Goal: Information Seeking & Learning: Compare options

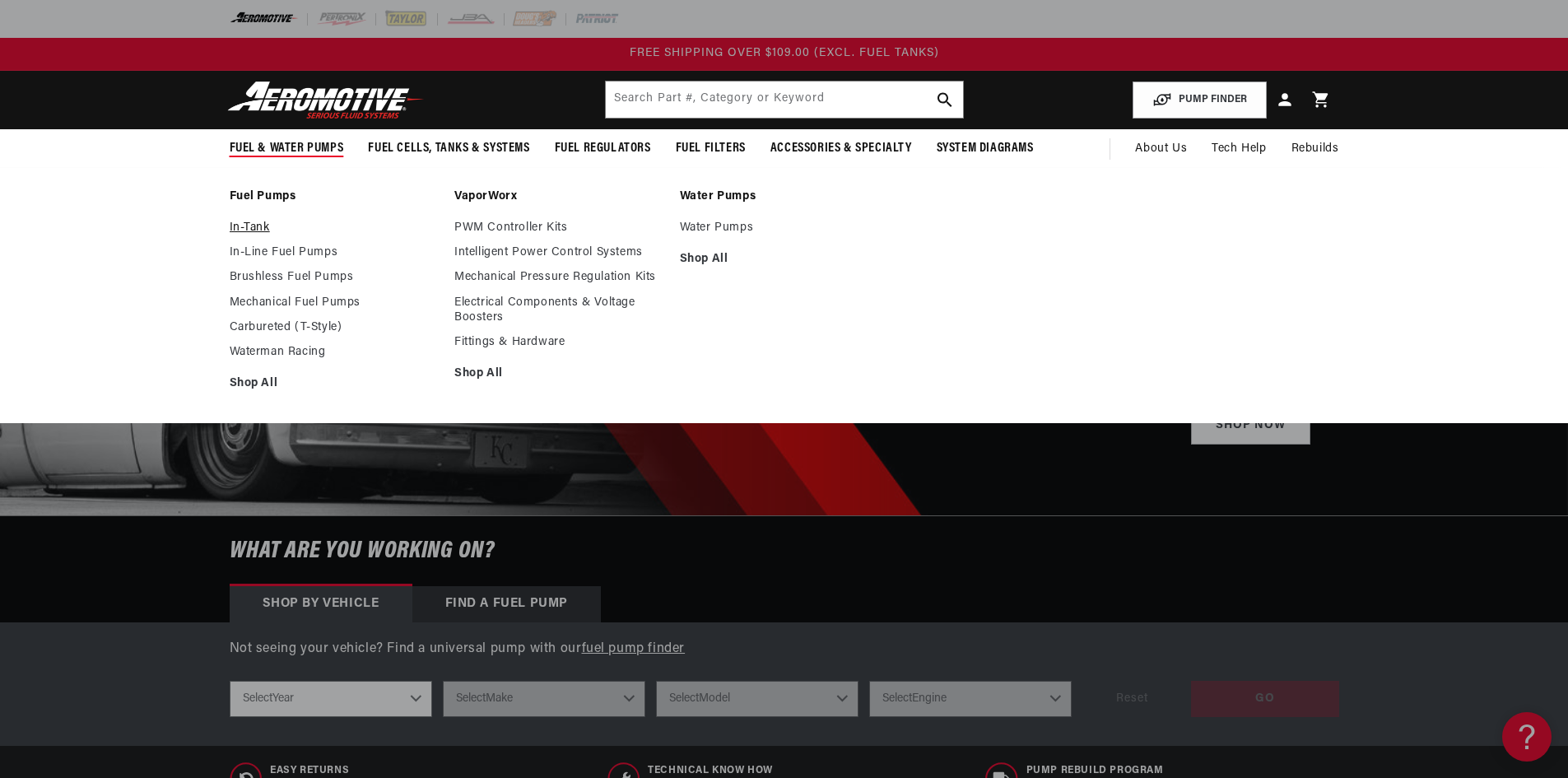
click at [255, 228] on link "In-Tank" at bounding box center [334, 228] width 209 height 15
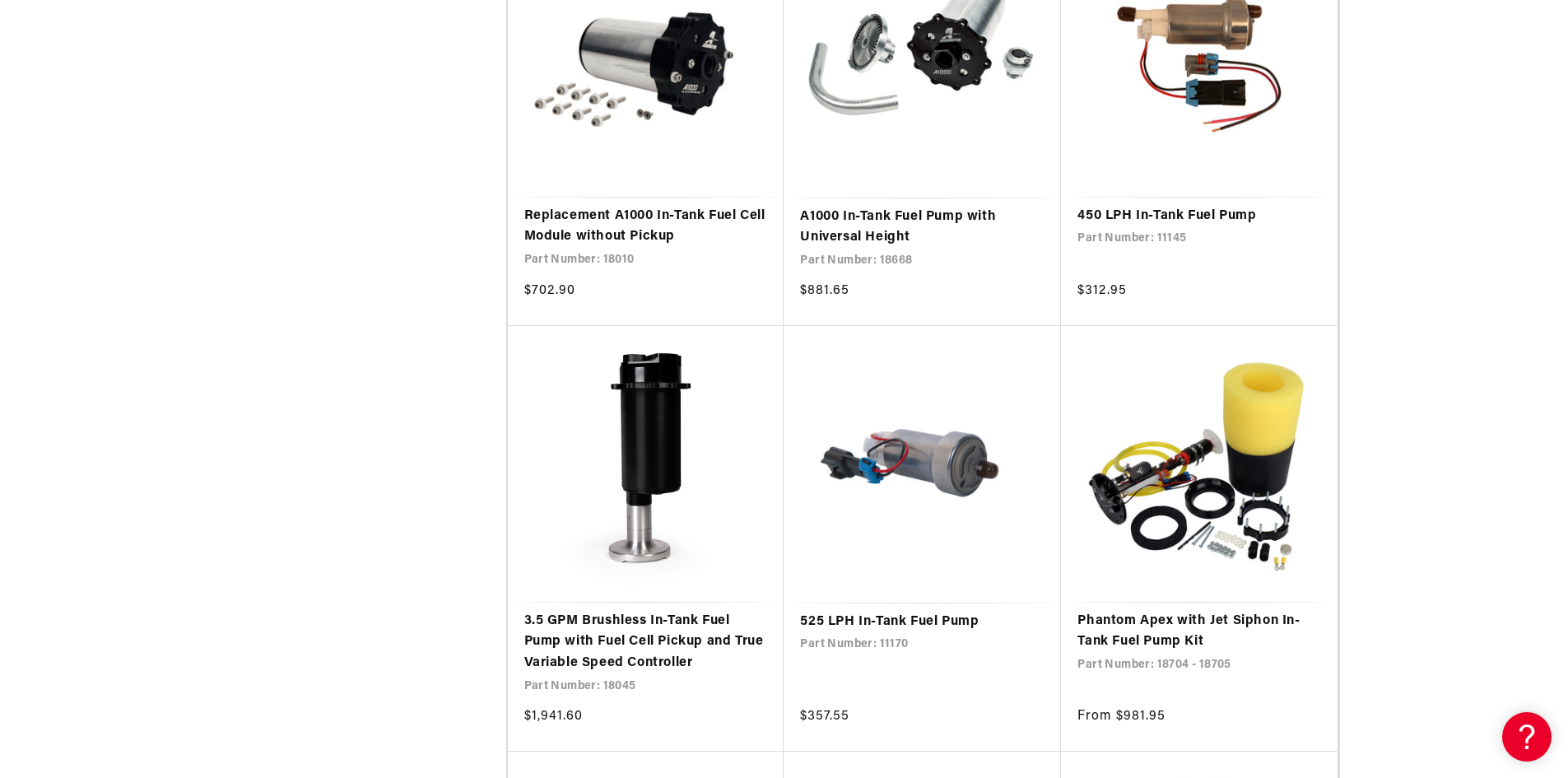
scroll to position [2965, 0]
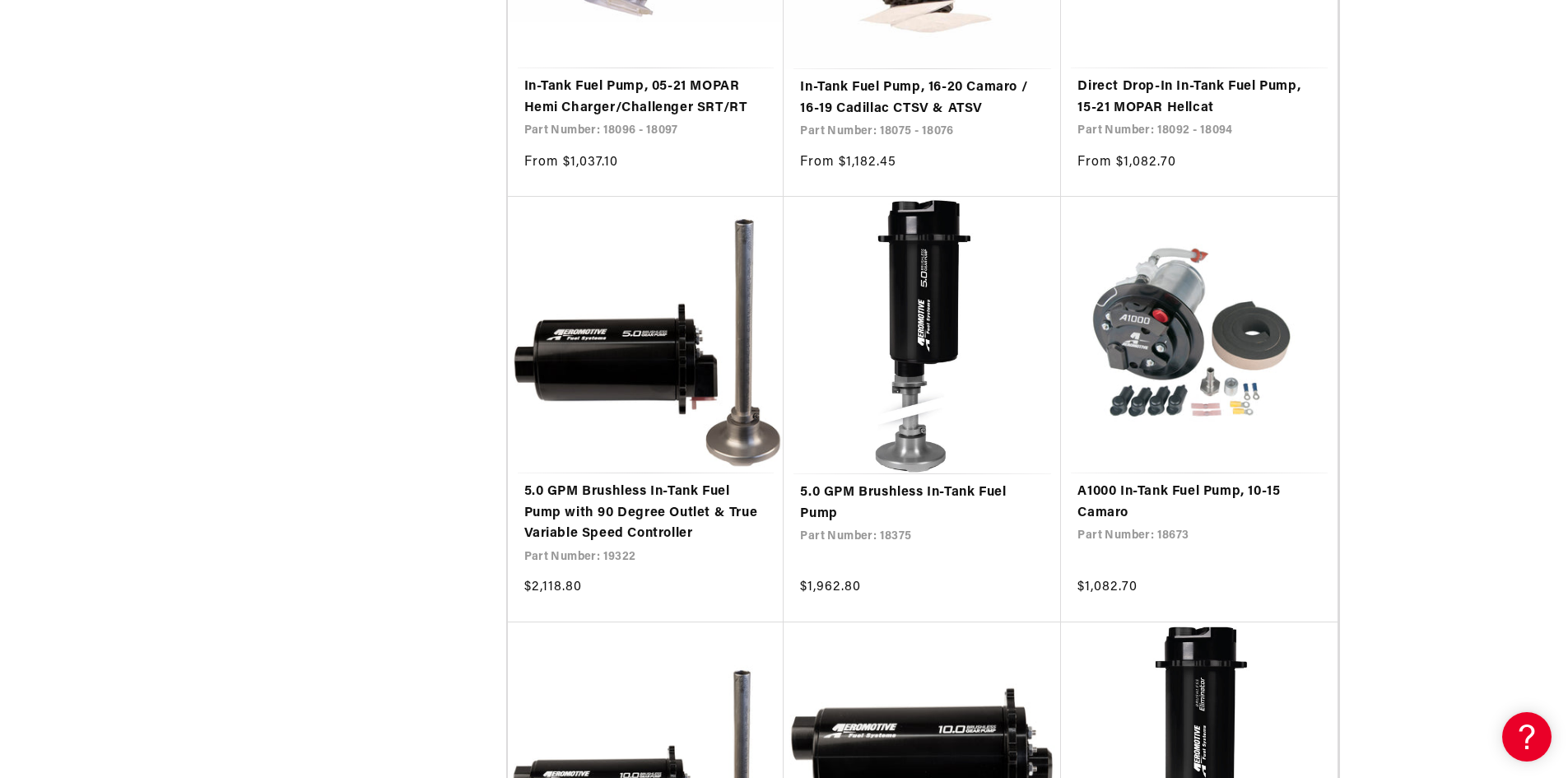
scroll to position [4611, 0]
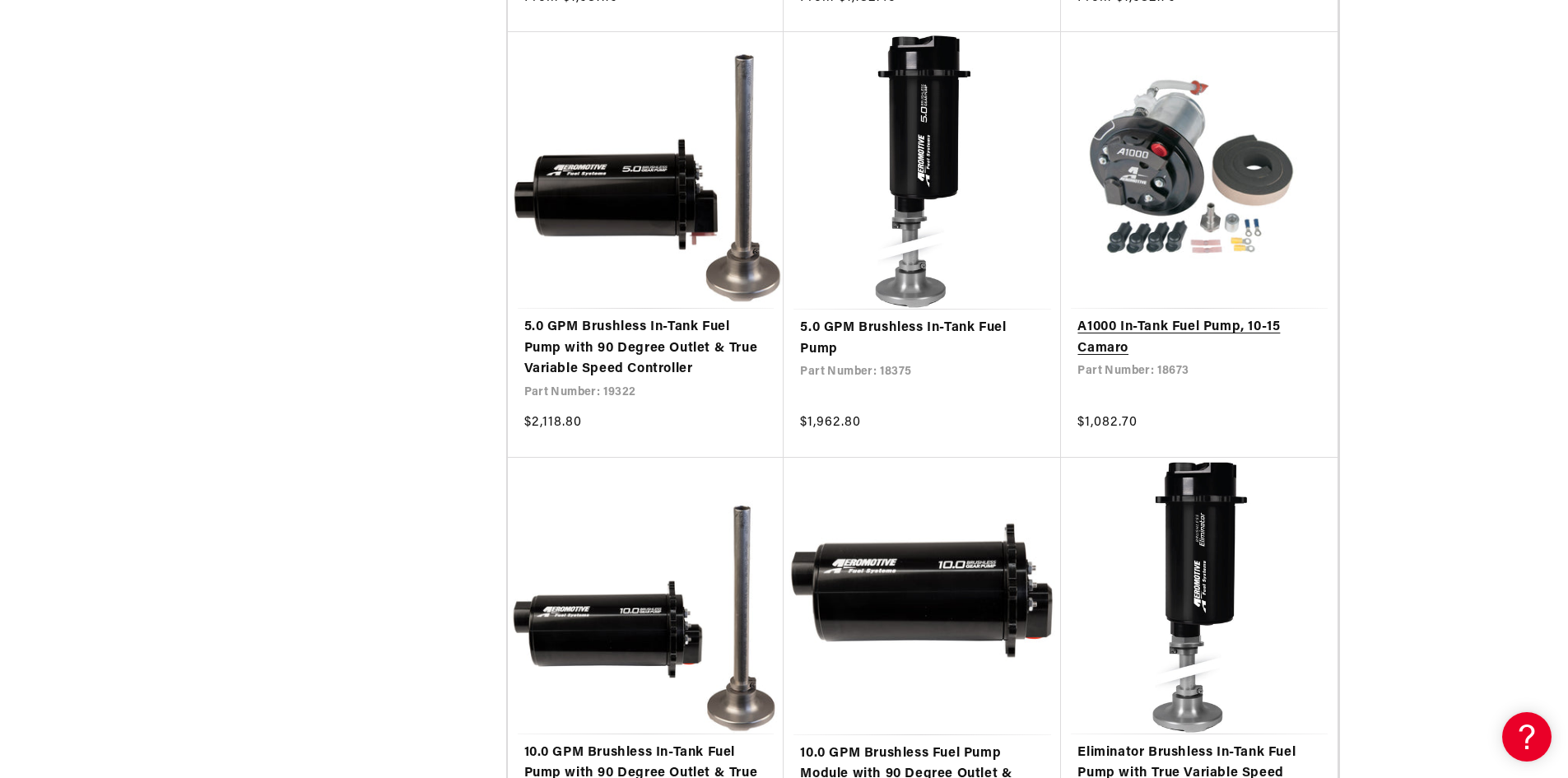
click at [1160, 328] on link "A1000 In-Tank Fuel Pump, 10-15 Camaro" at bounding box center [1199, 338] width 243 height 42
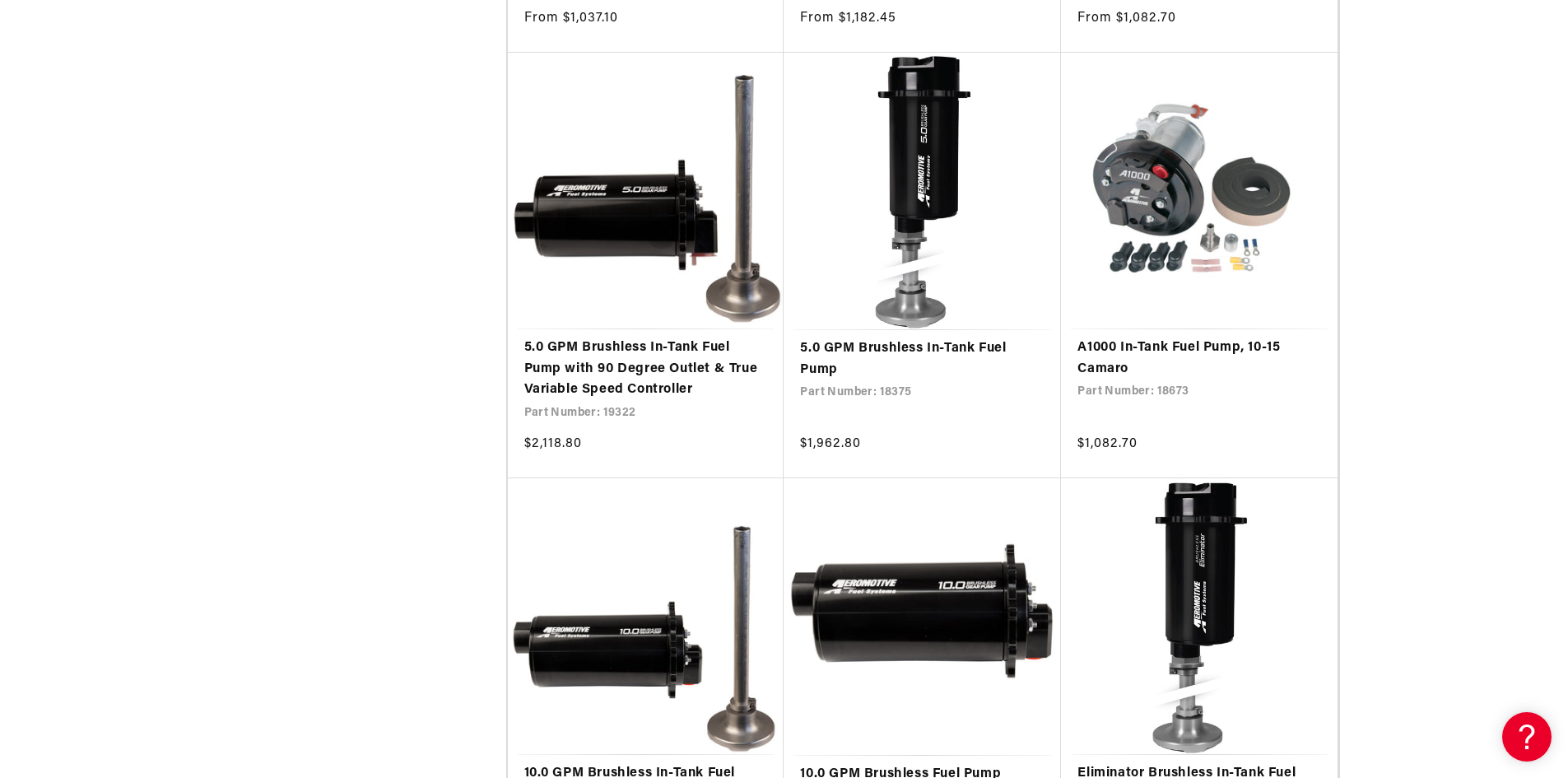
scroll to position [1400, 0]
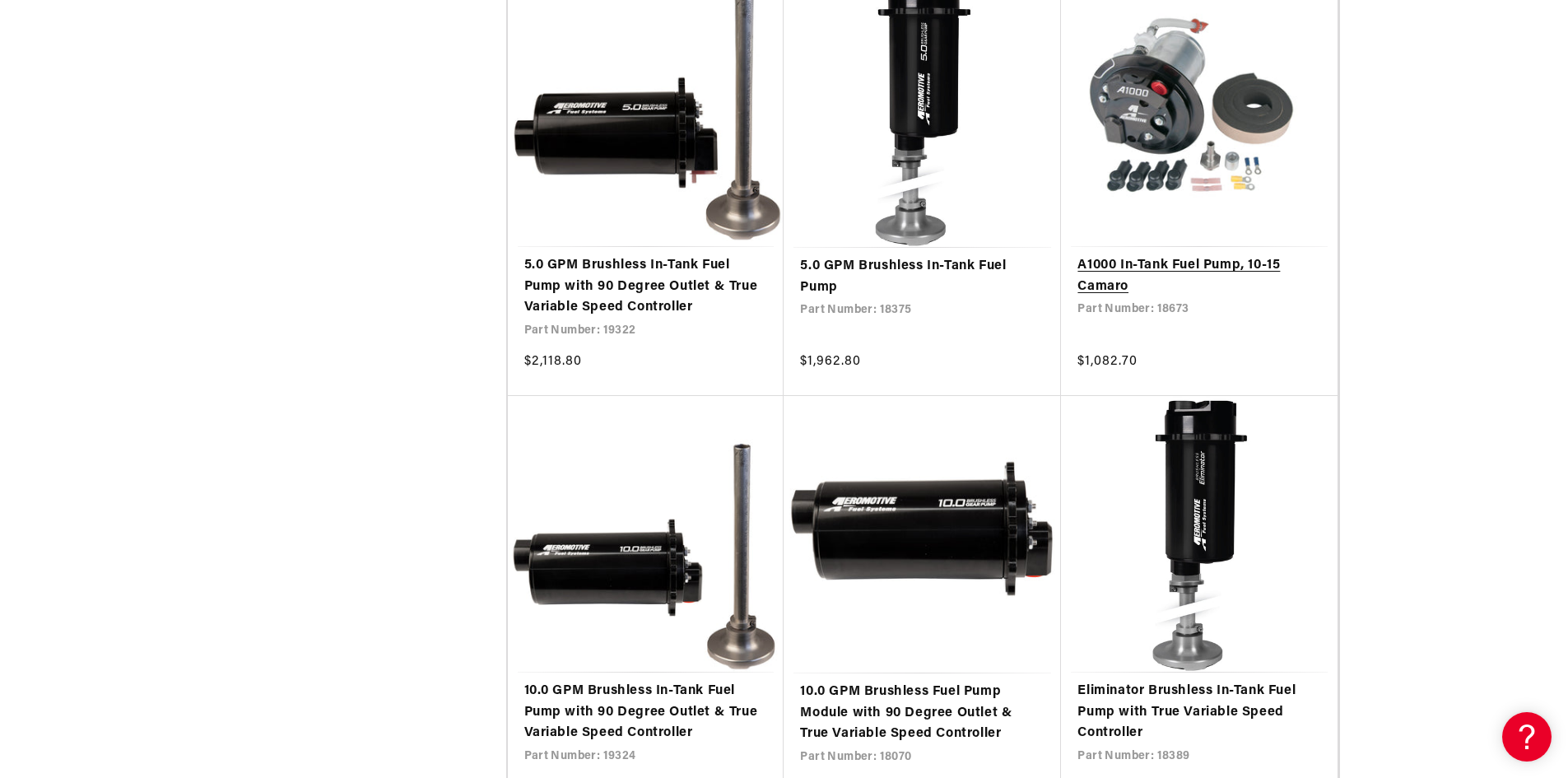
click at [1141, 259] on link "A1000 In-Tank Fuel Pump, 10-15 Camaro" at bounding box center [1199, 276] width 243 height 42
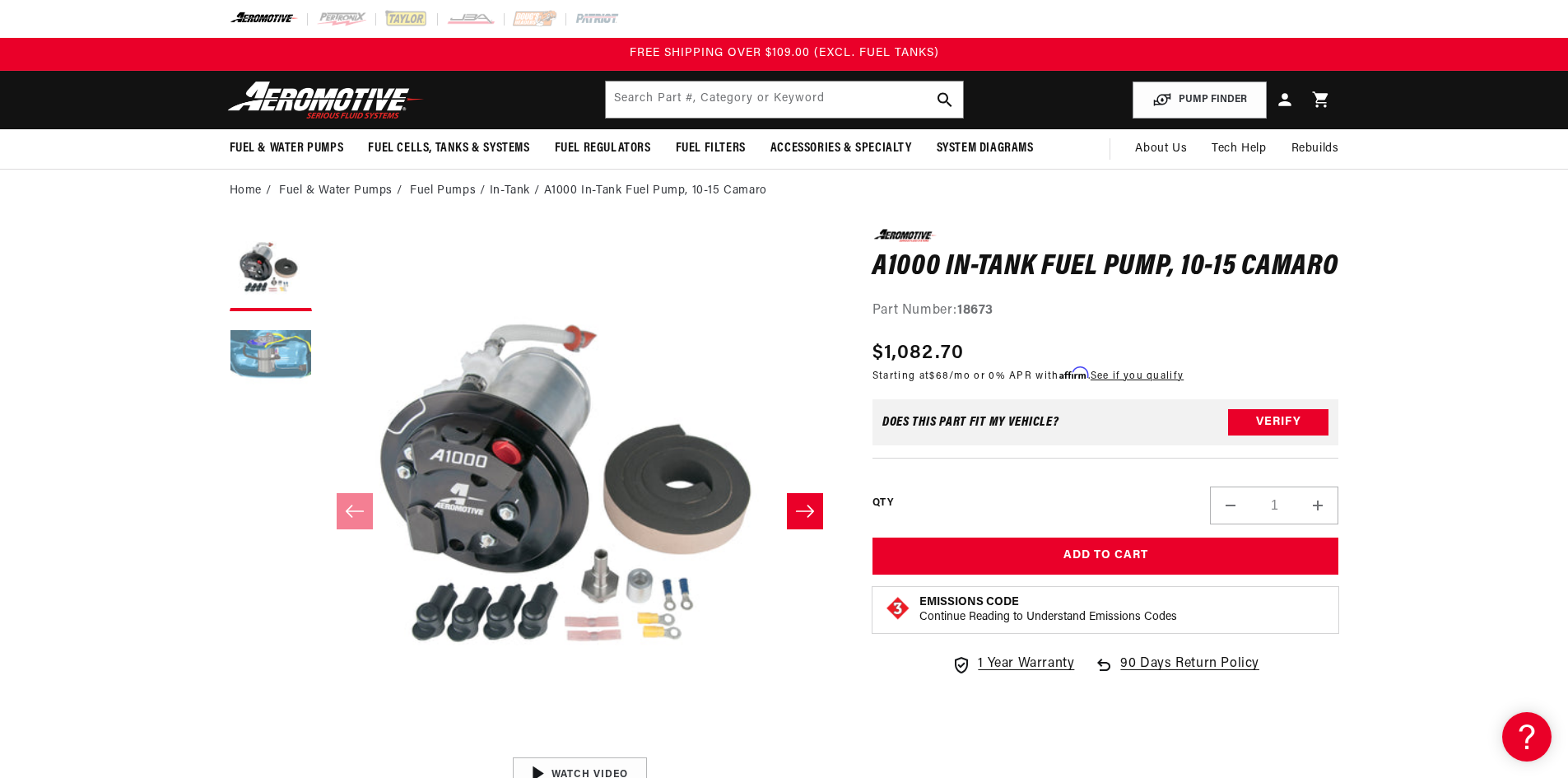
click at [232, 345] on button "Load image 2 in gallery view" at bounding box center [271, 361] width 82 height 83
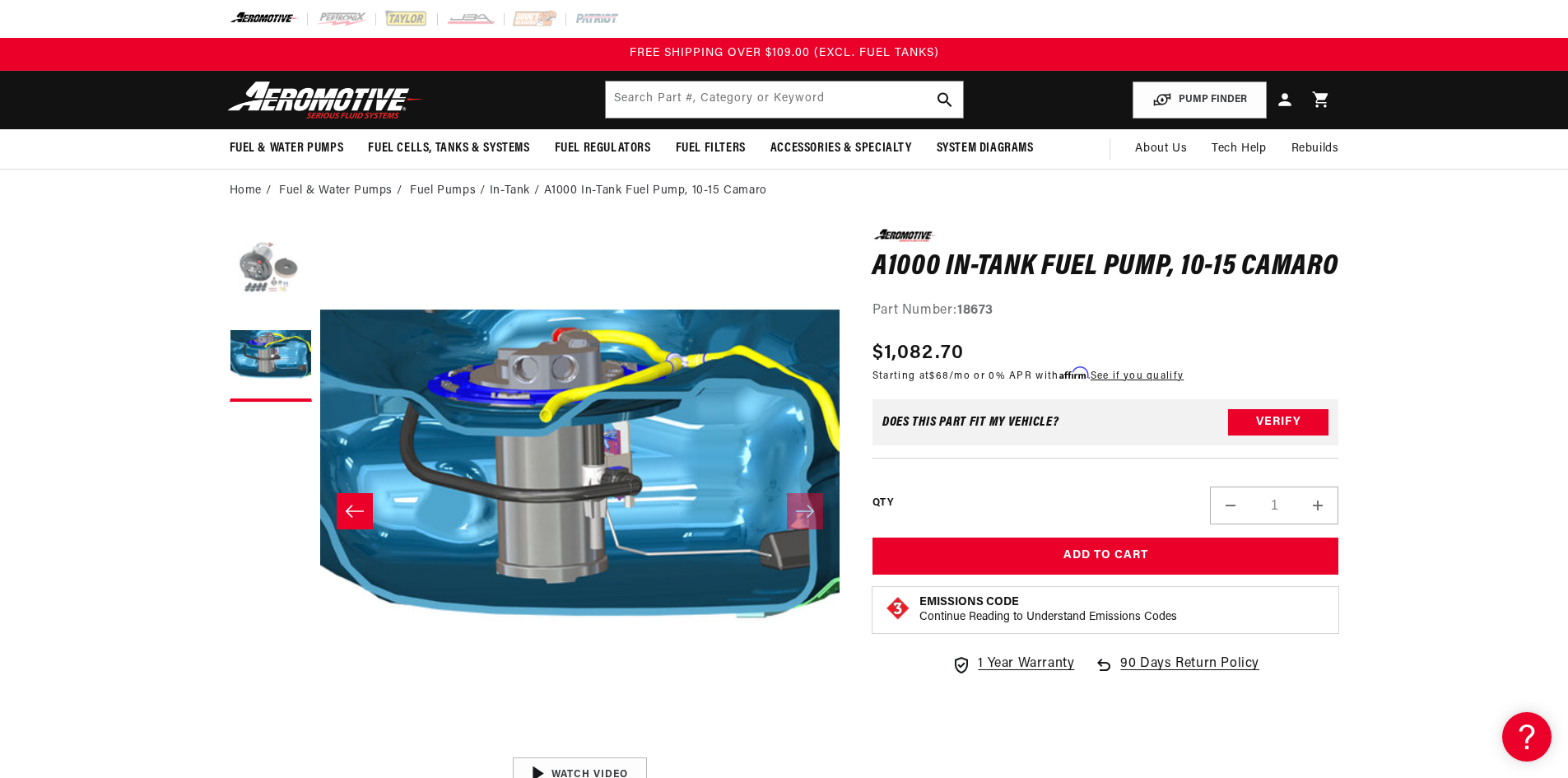
click at [281, 275] on button "Load image 1 in gallery view" at bounding box center [271, 270] width 82 height 83
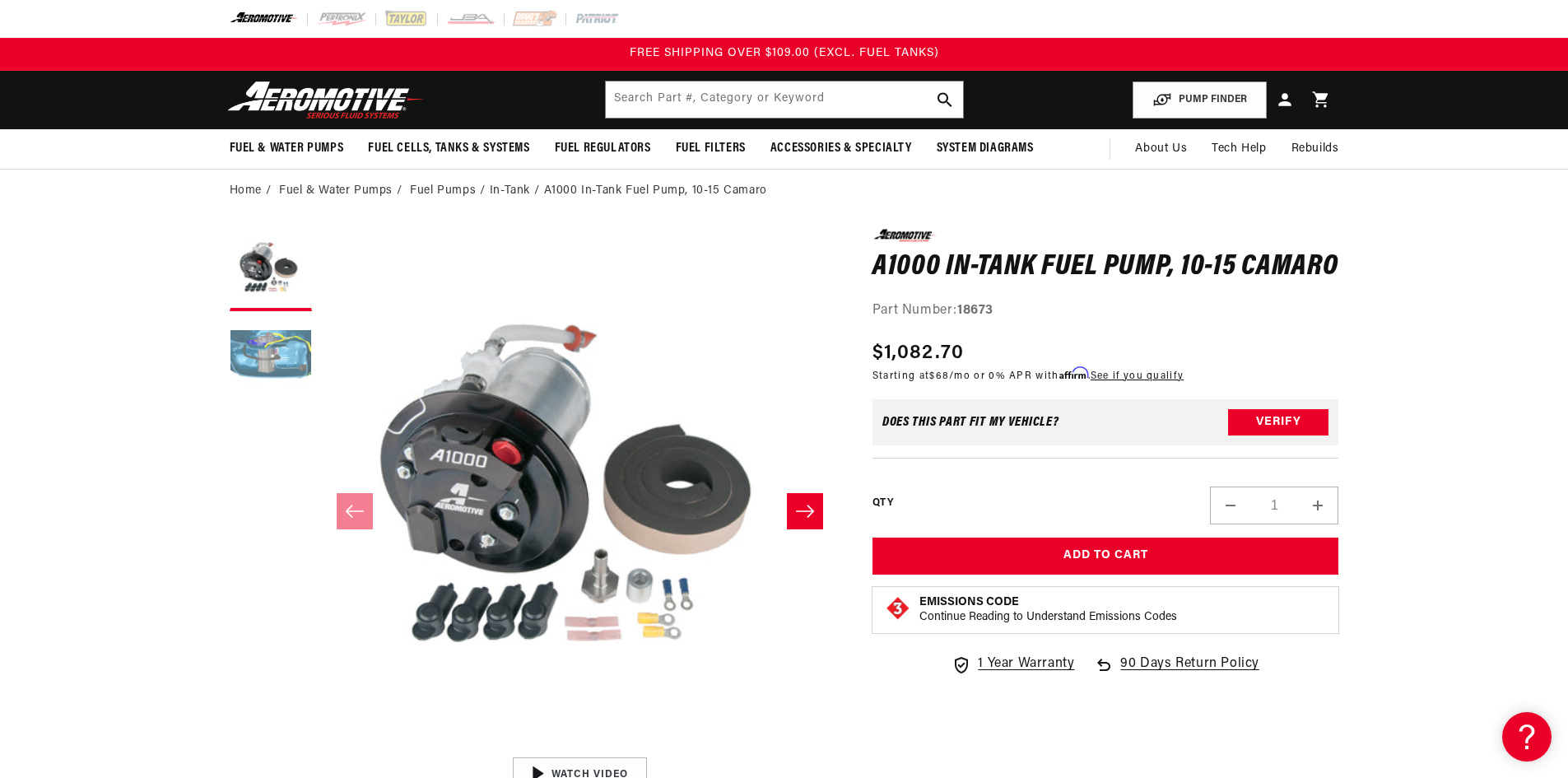
click at [262, 323] on button "Load image 2 in gallery view" at bounding box center [271, 361] width 82 height 83
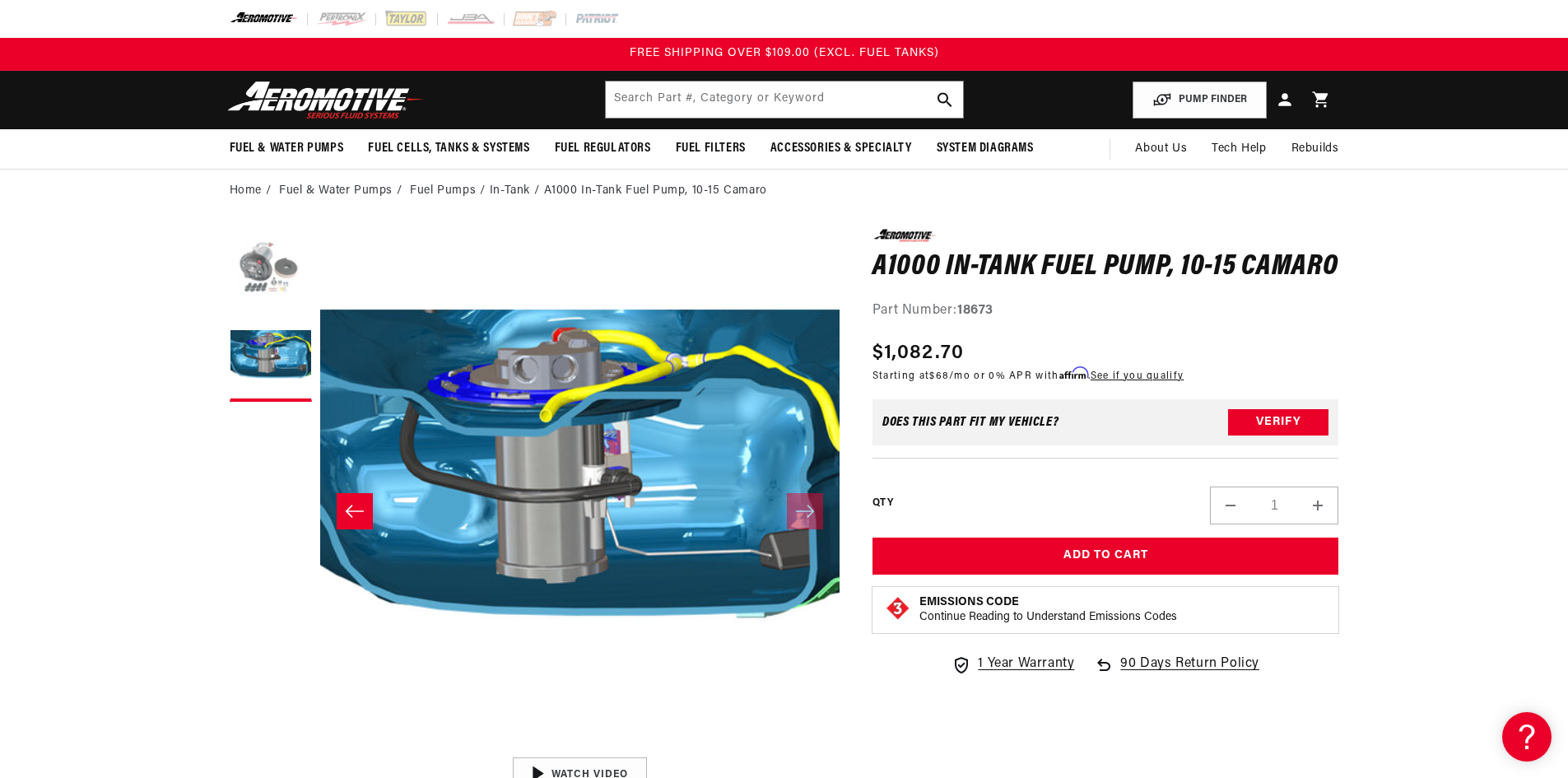
click at [261, 281] on button "Load image 1 in gallery view" at bounding box center [271, 270] width 82 height 83
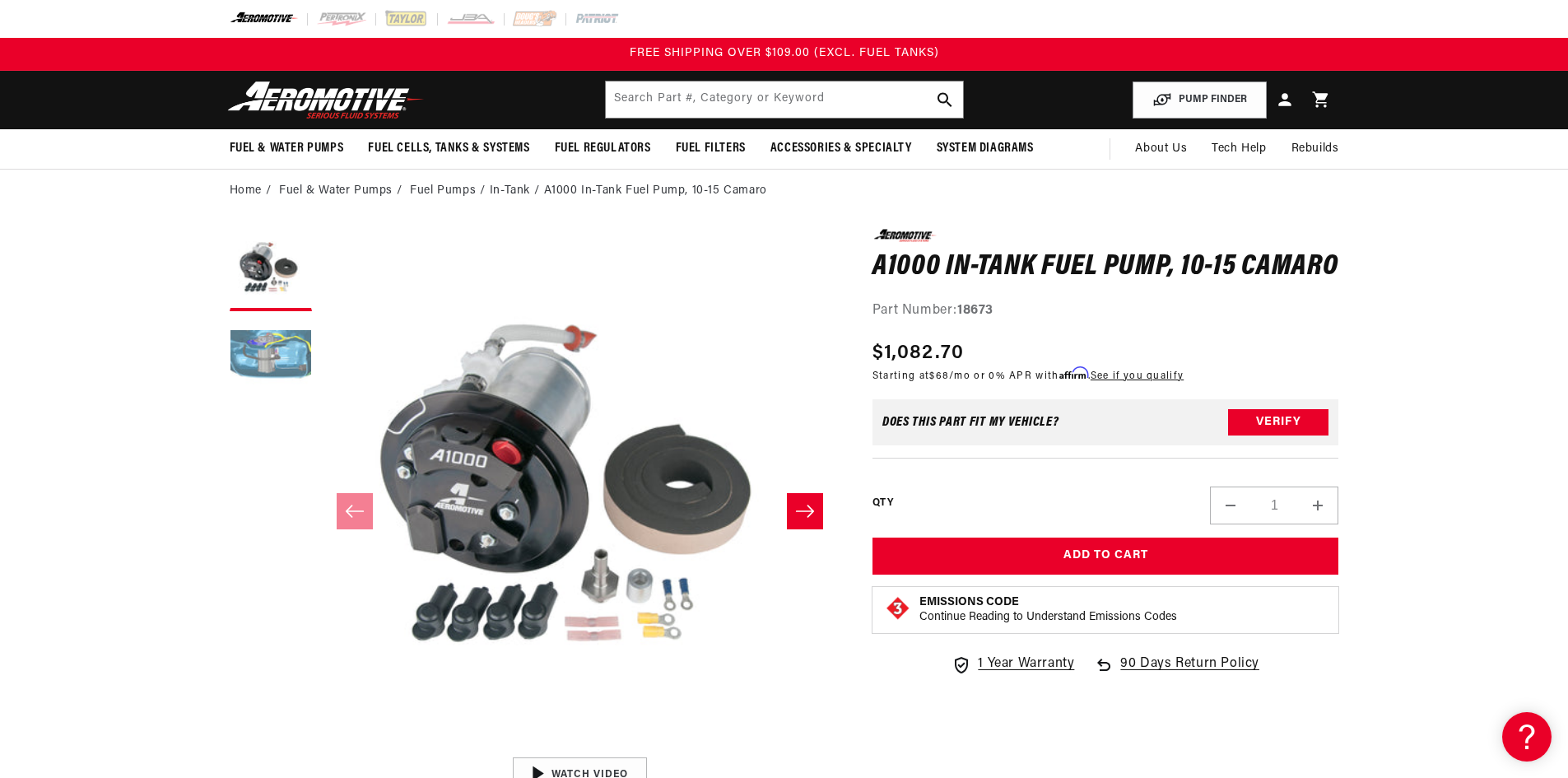
click at [273, 358] on button "Load image 2 in gallery view" at bounding box center [271, 361] width 82 height 83
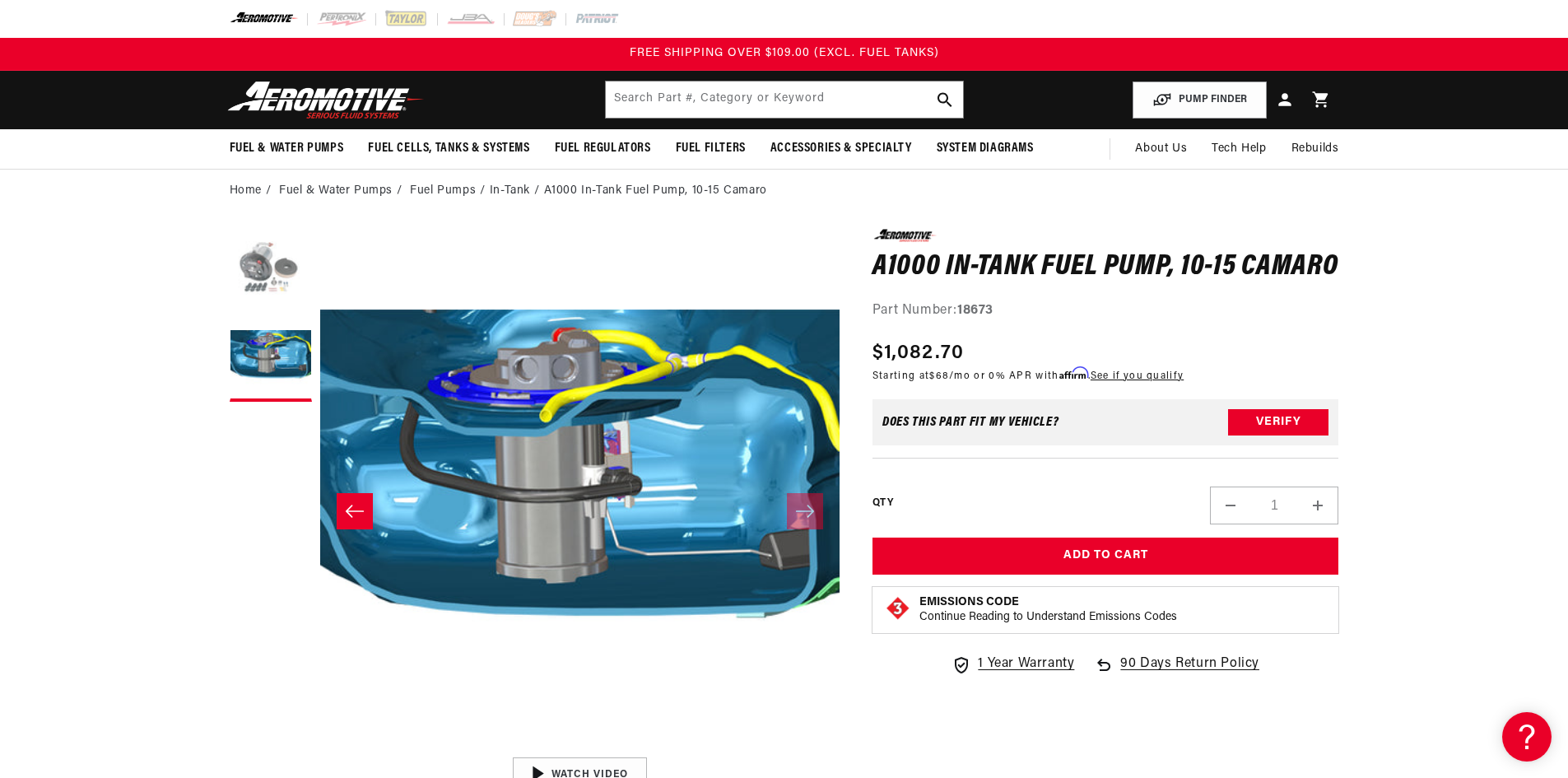
click at [275, 275] on button "Load image 1 in gallery view" at bounding box center [271, 270] width 82 height 83
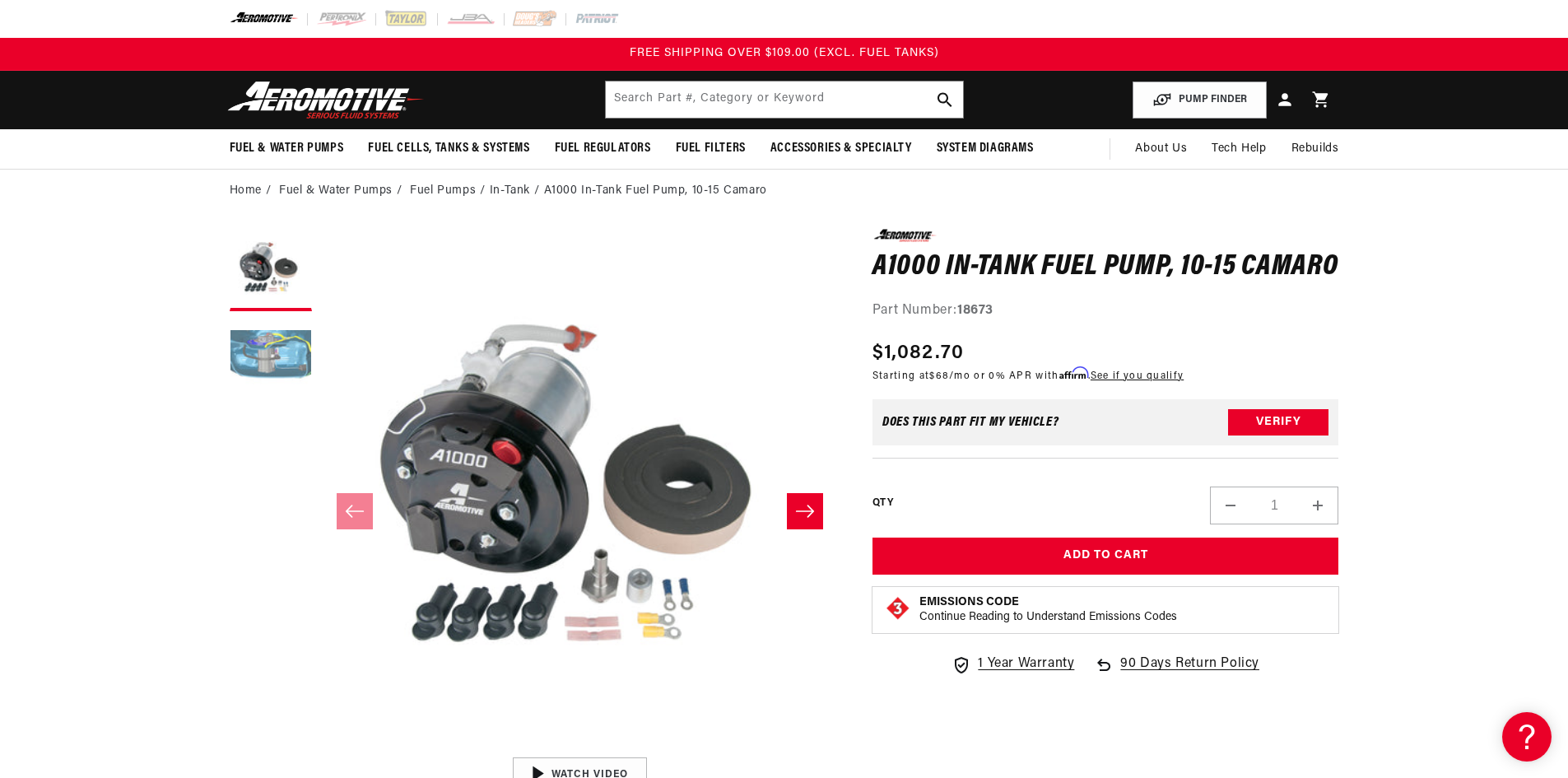
click at [272, 350] on button "Load image 2 in gallery view" at bounding box center [271, 361] width 82 height 83
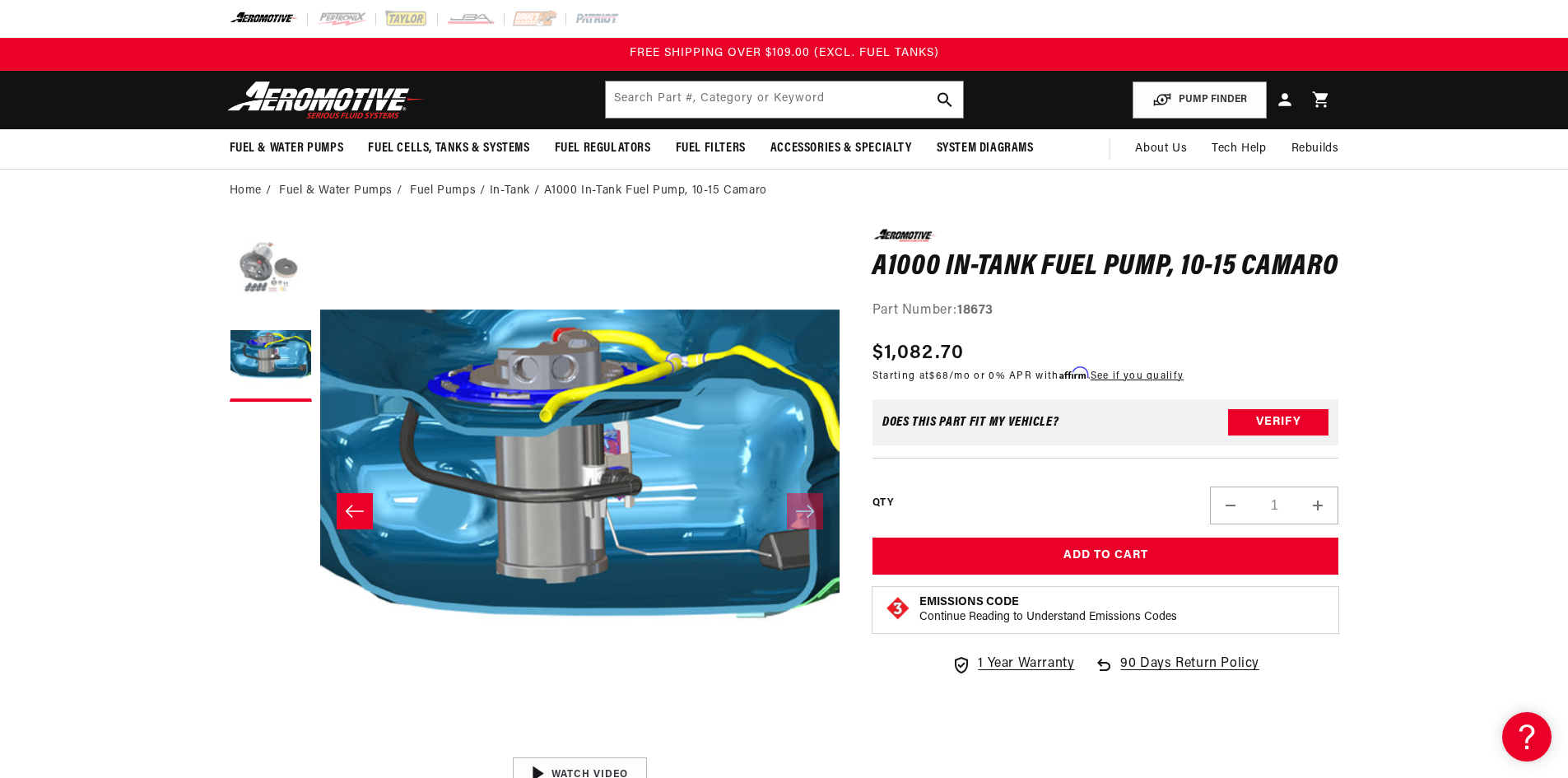
click at [277, 273] on button "Load image 1 in gallery view" at bounding box center [271, 270] width 82 height 83
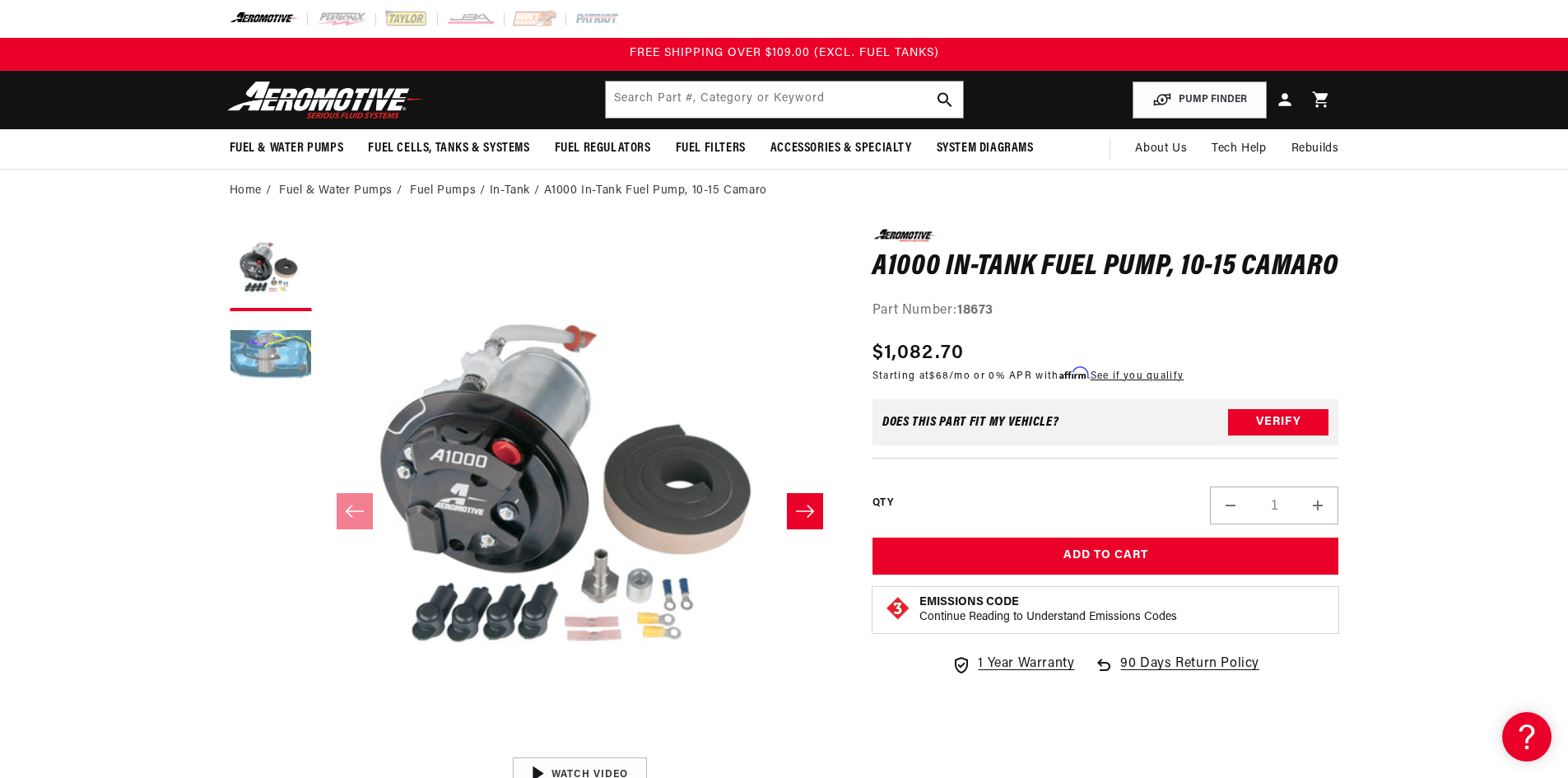
click at [272, 336] on button "Load image 2 in gallery view" at bounding box center [271, 361] width 82 height 83
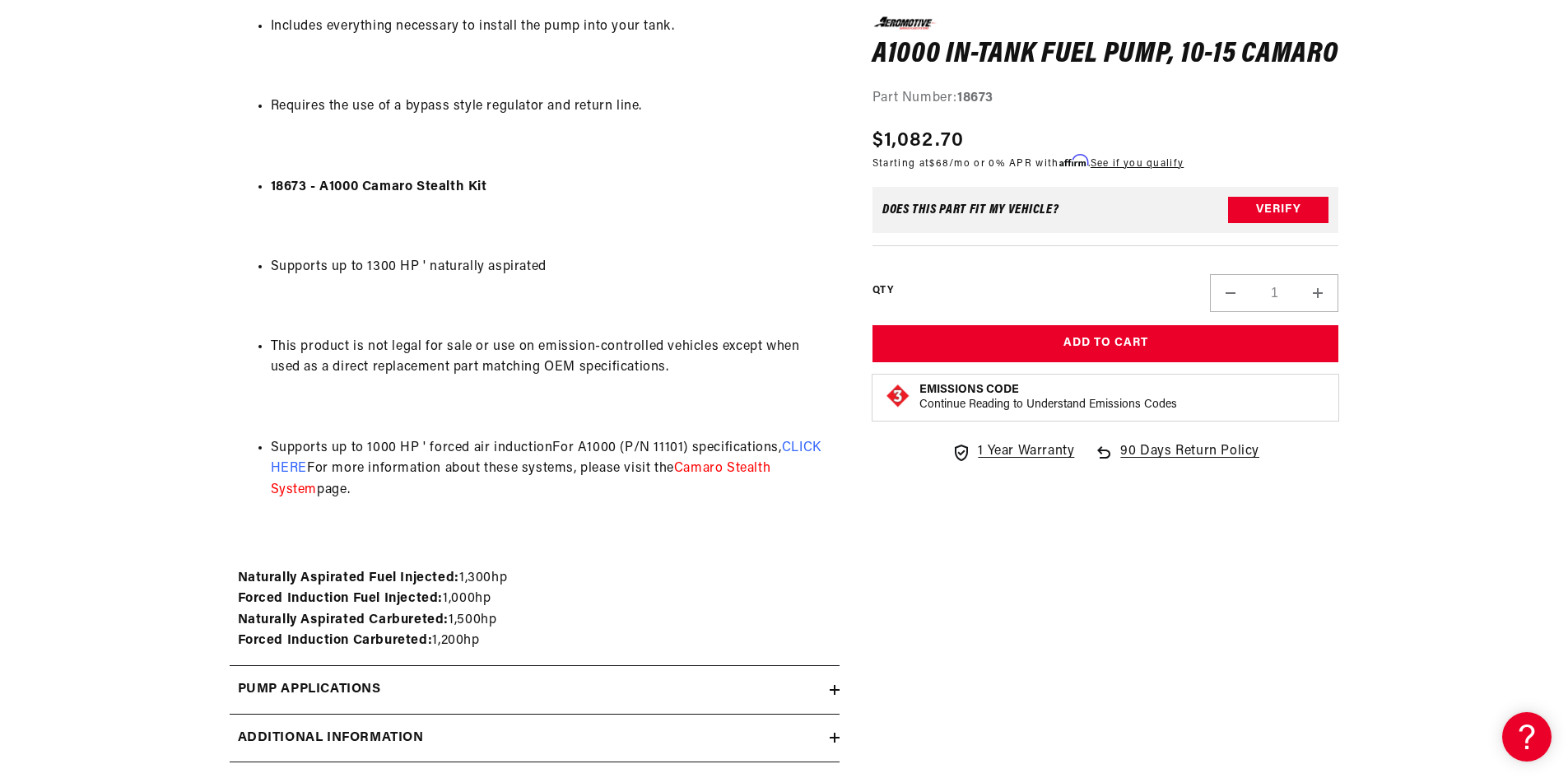
scroll to position [1565, 0]
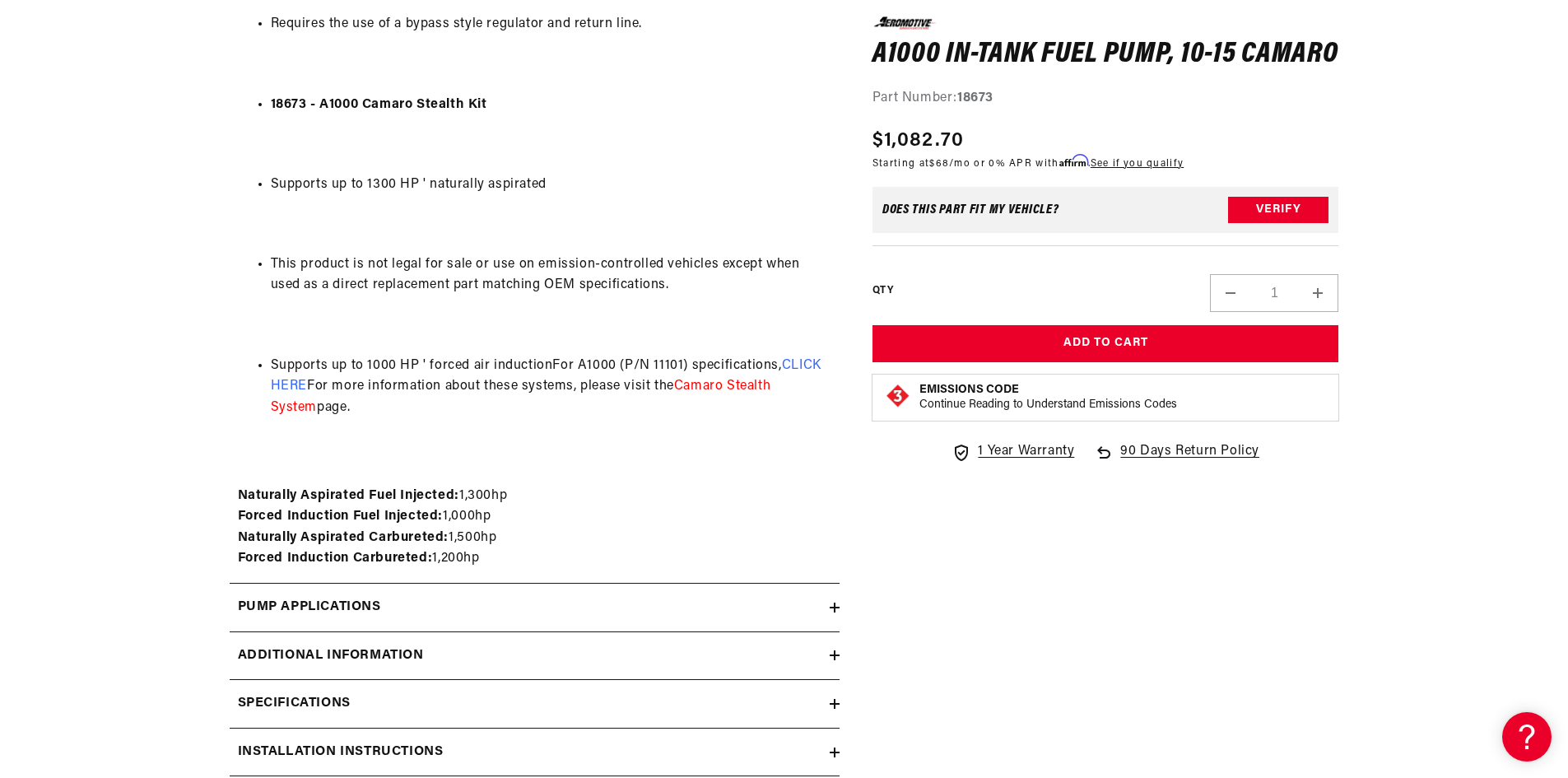
click at [439, 613] on div "Pump Applications" at bounding box center [529, 608] width 600 height 22
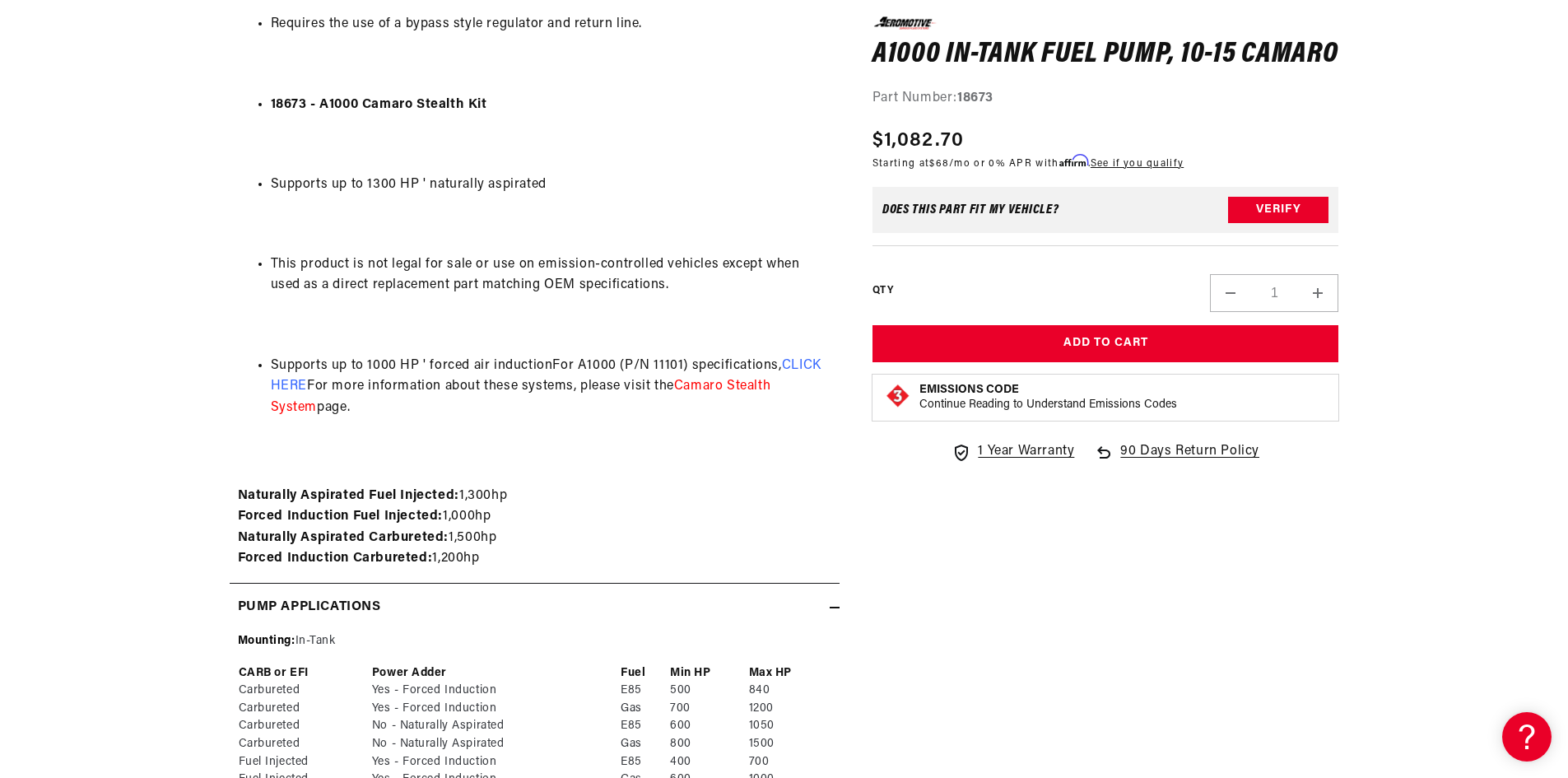
click at [439, 613] on div "Pump Applications" at bounding box center [529, 608] width 600 height 22
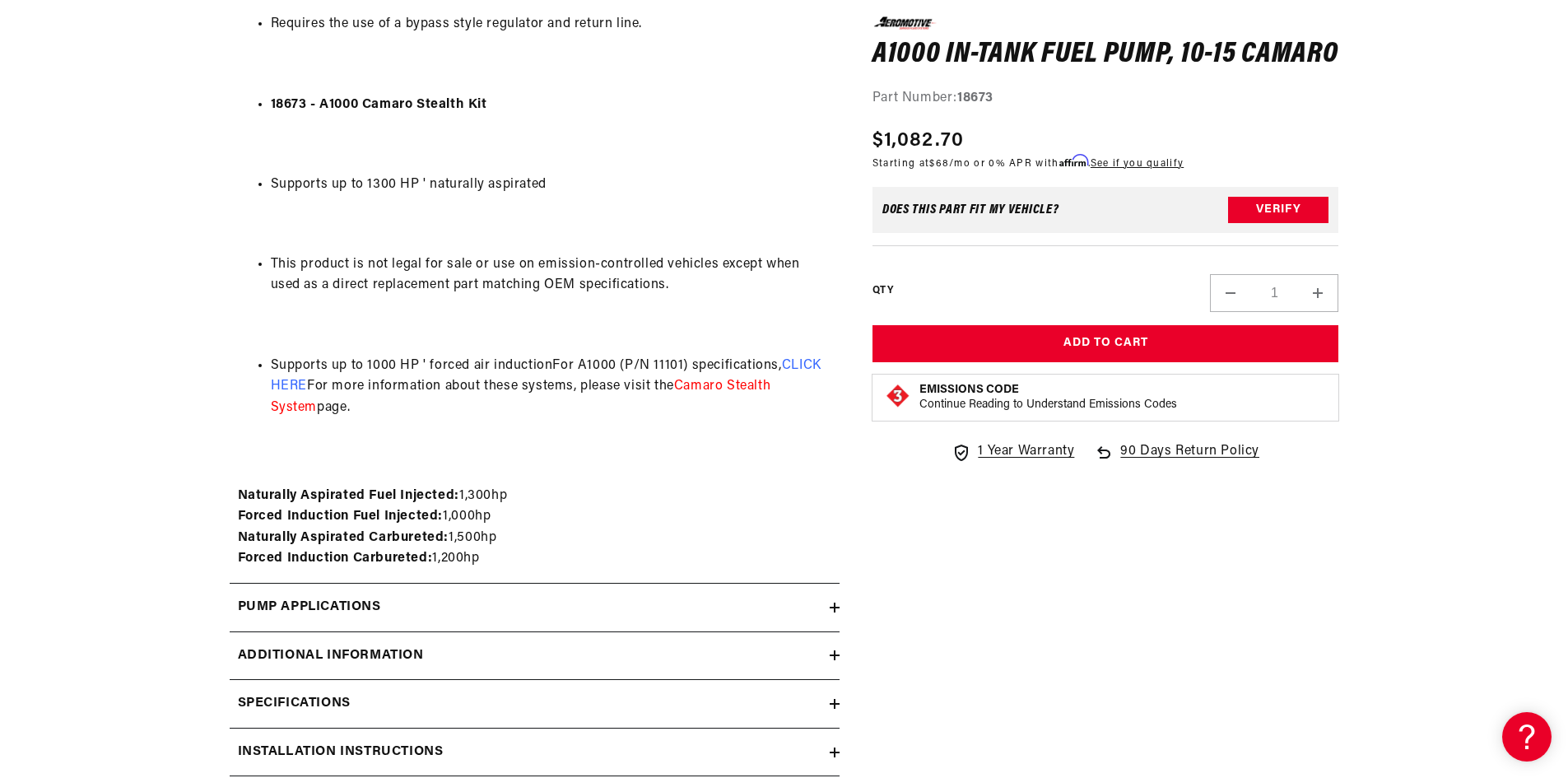
click at [430, 659] on div "Additional information" at bounding box center [529, 656] width 600 height 22
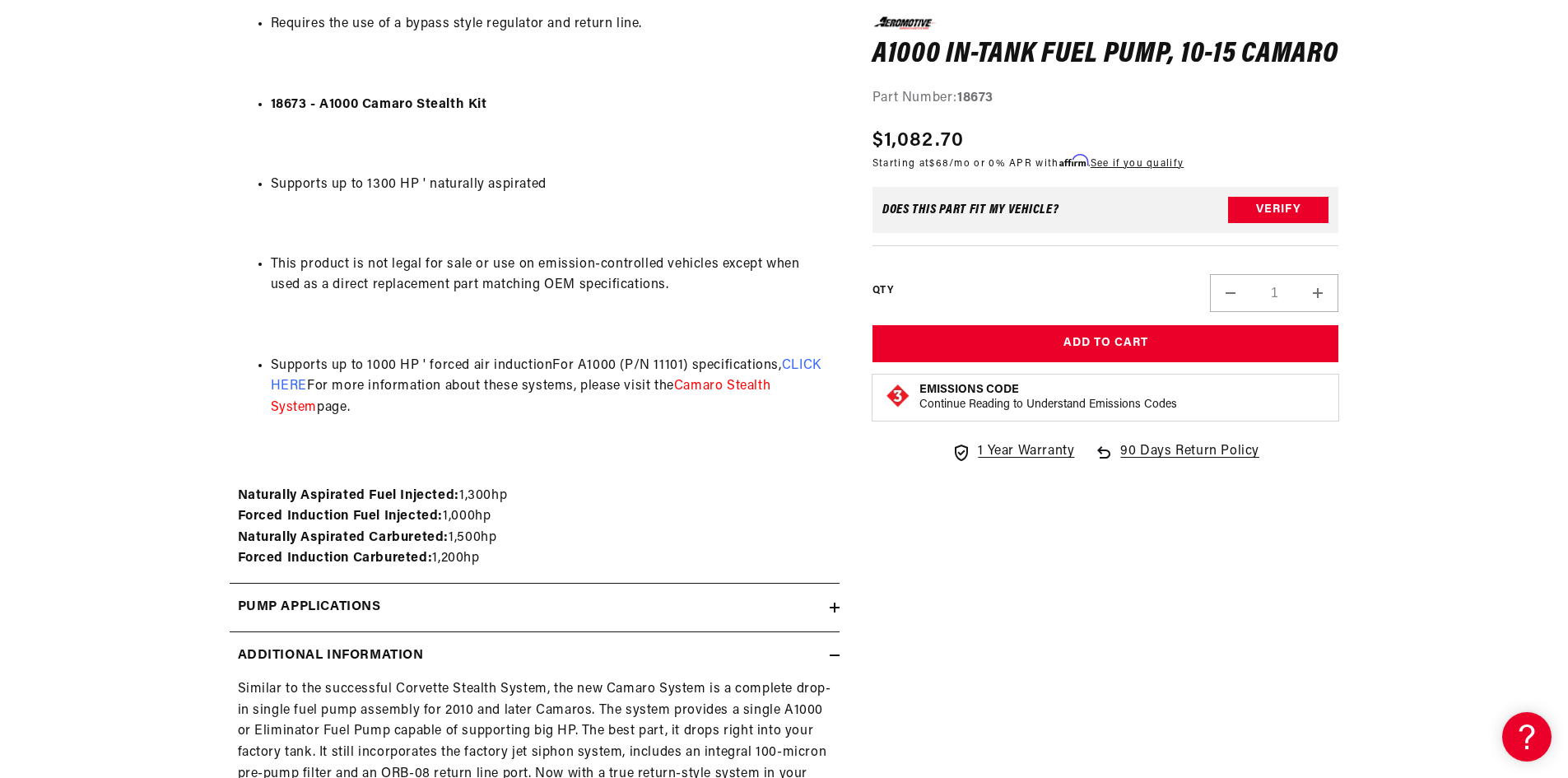
scroll to position [1646, 0]
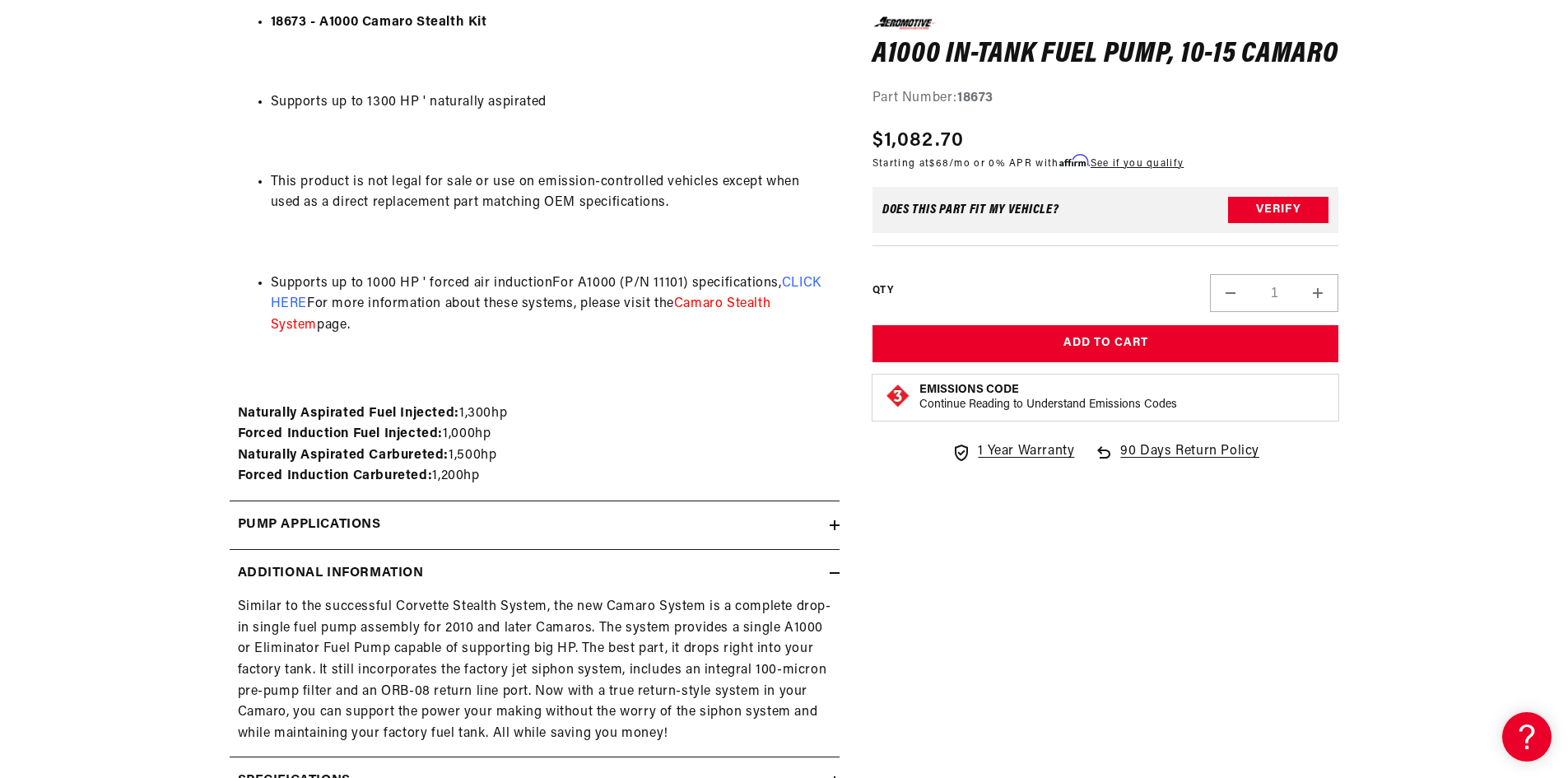
click at [827, 576] on div "Additional information" at bounding box center [529, 574] width 600 height 22
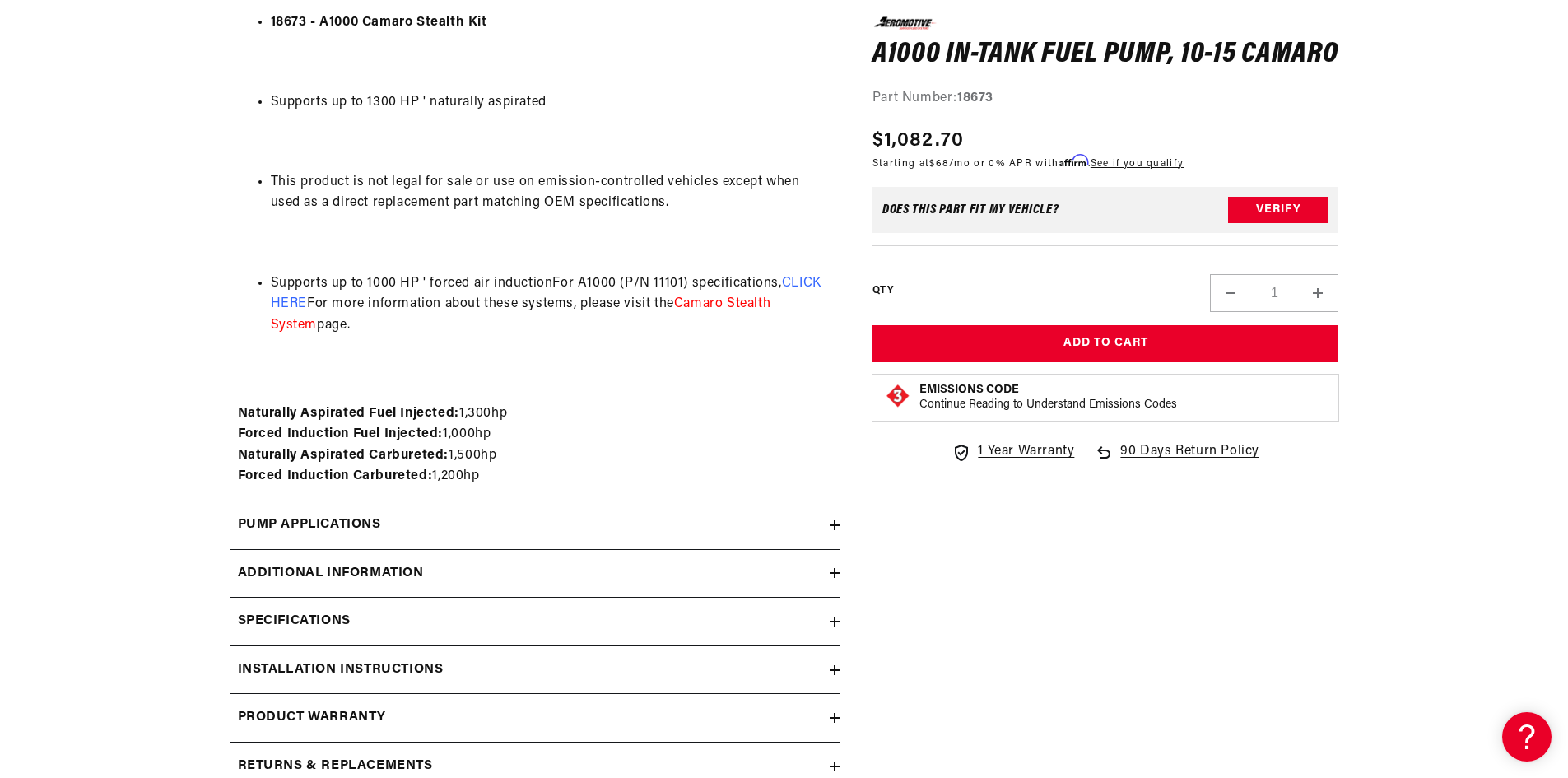
scroll to position [1729, 0]
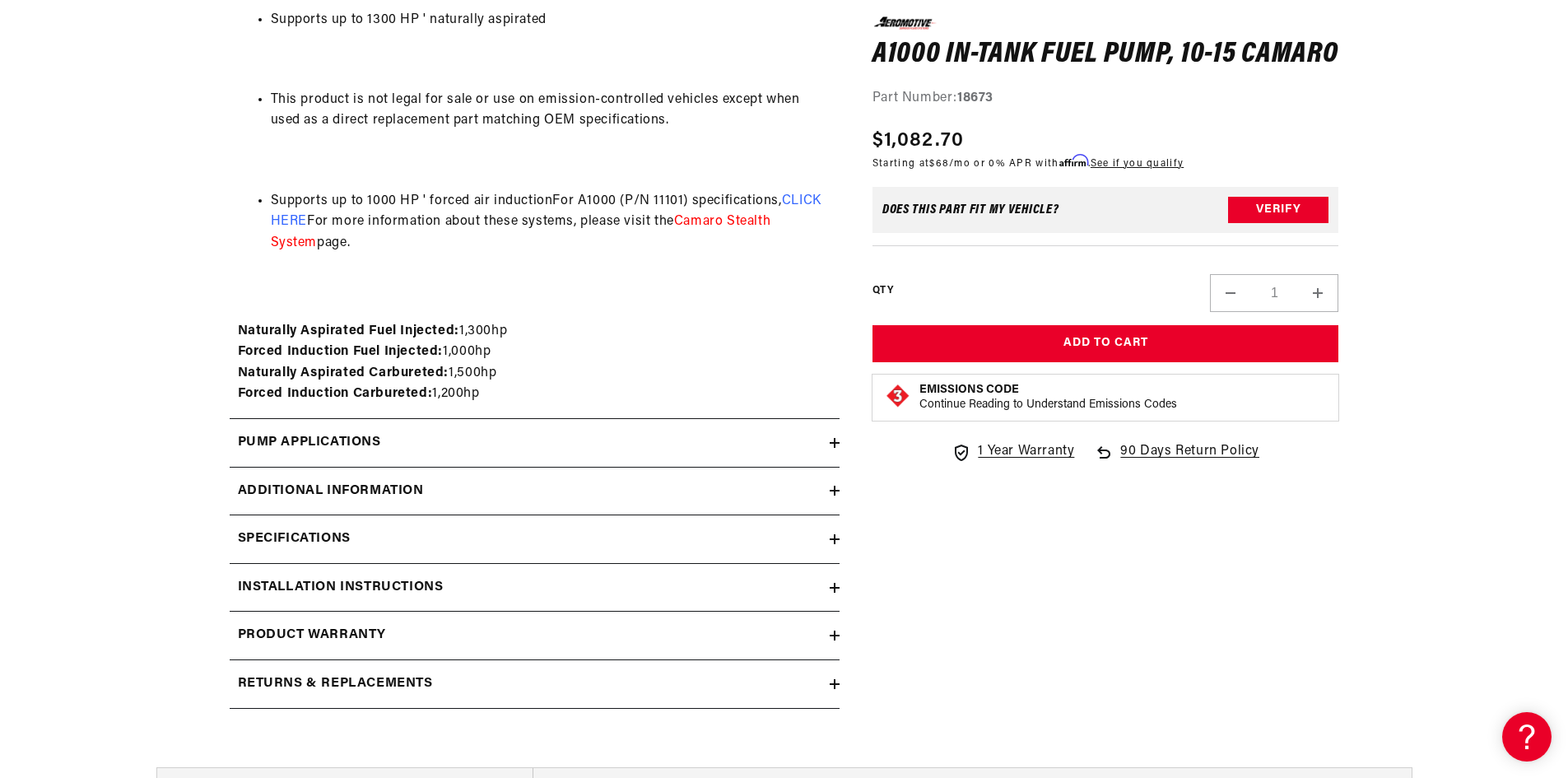
click at [456, 584] on div "Installation Instructions" at bounding box center [529, 588] width 600 height 22
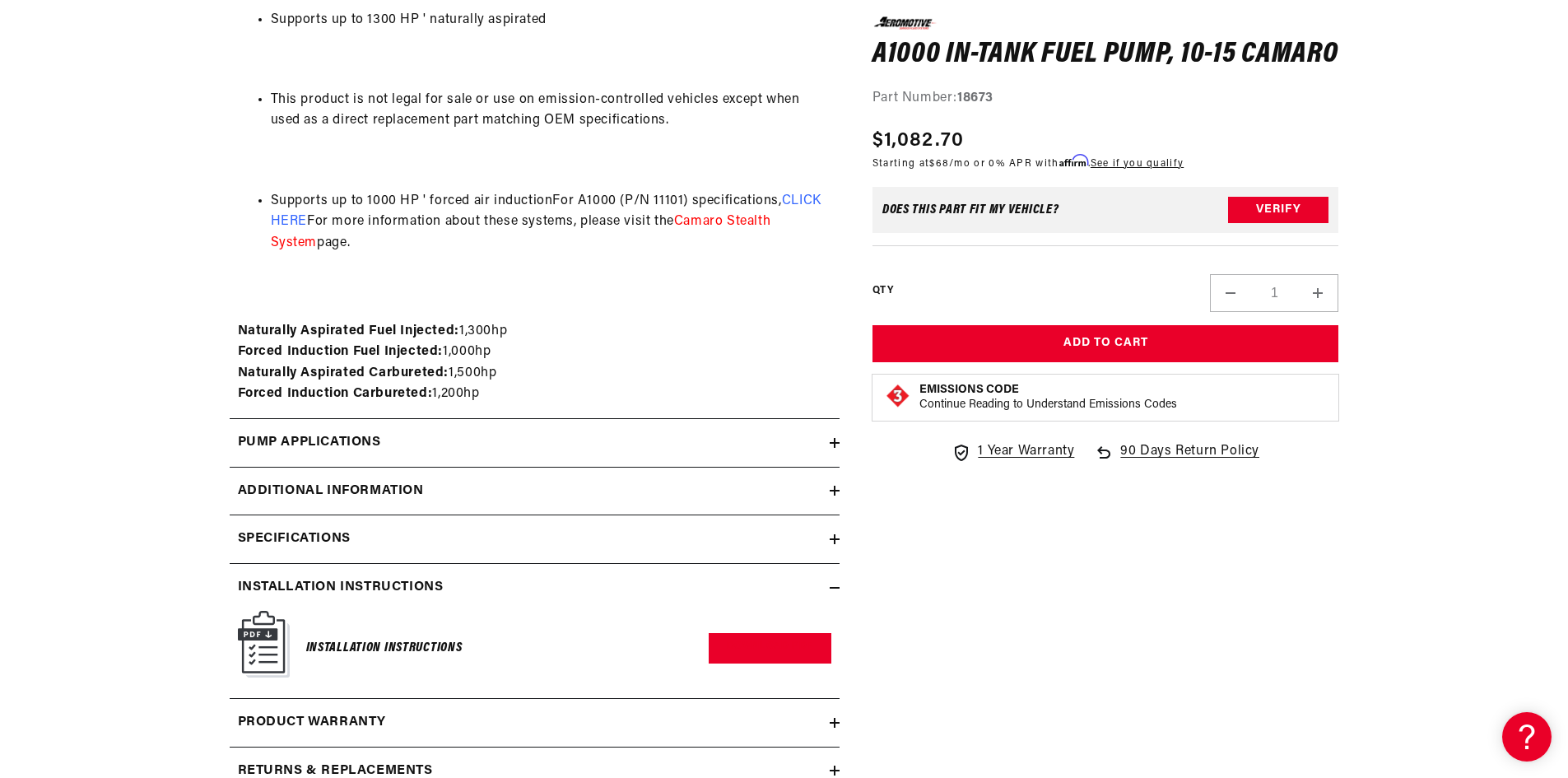
click at [436, 584] on h2 "Installation Instructions" at bounding box center [341, 588] width 206 height 22
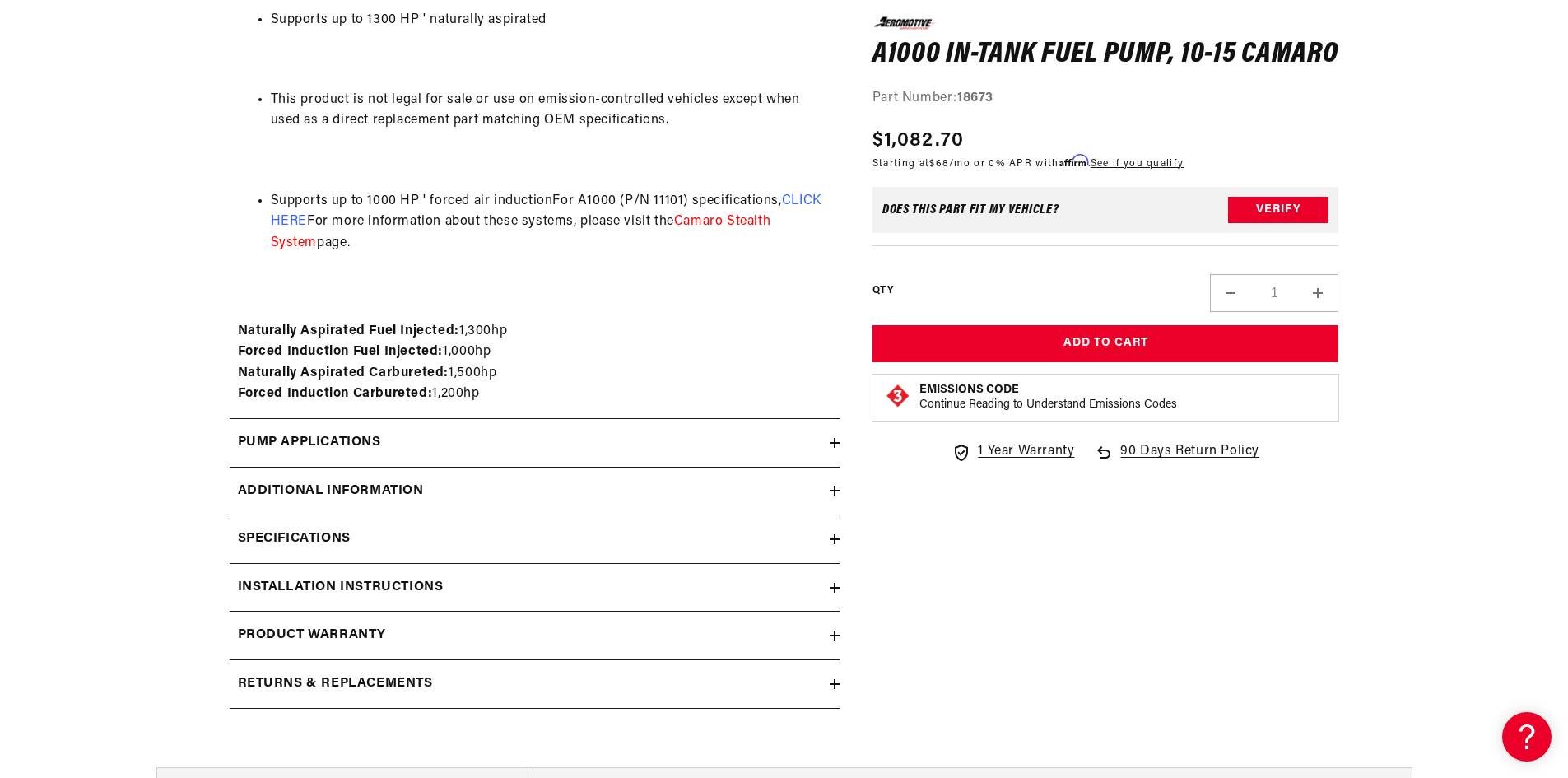
click at [447, 542] on div "Specifications" at bounding box center [529, 539] width 600 height 22
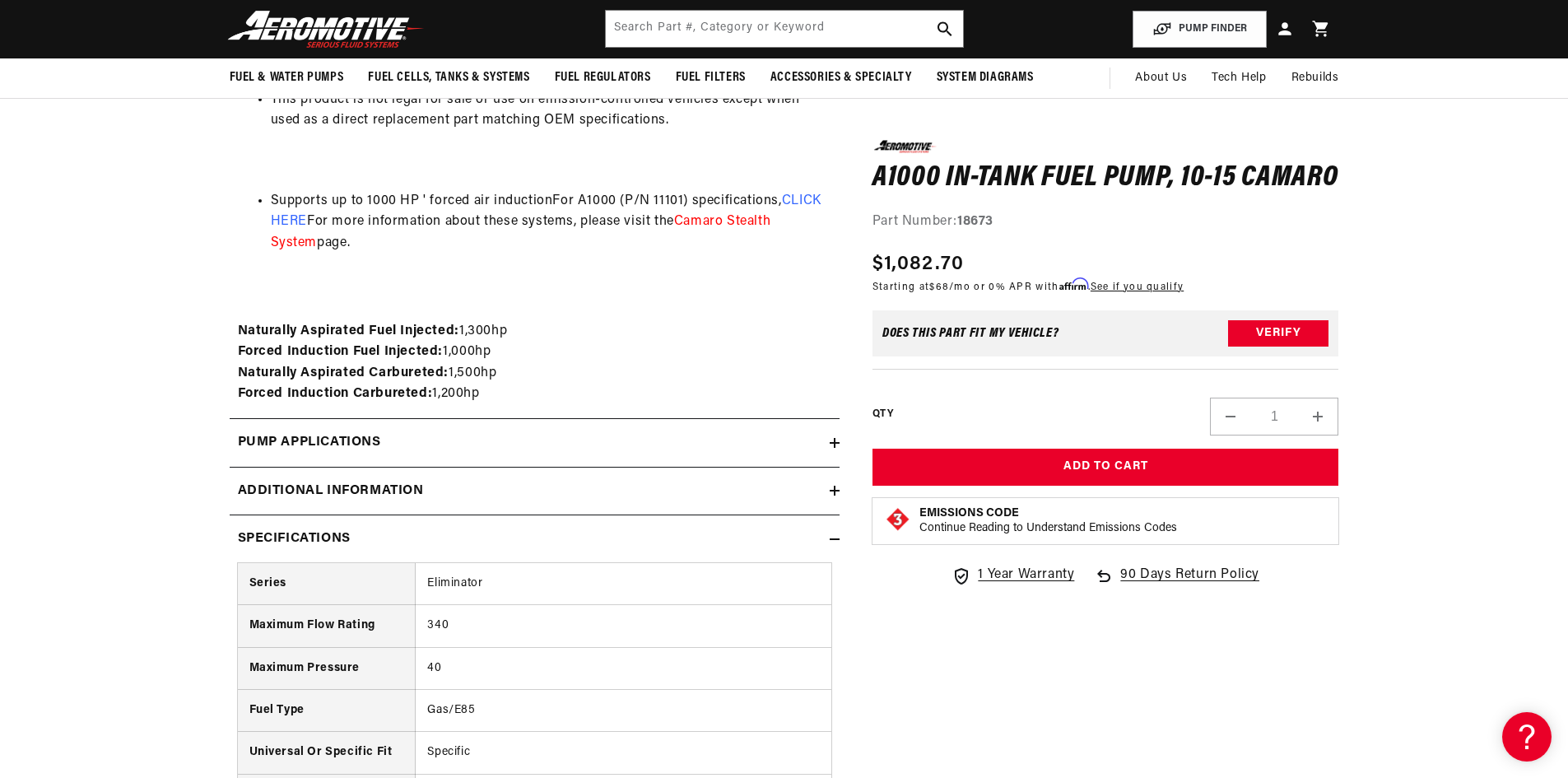
click at [446, 542] on div "Specifications" at bounding box center [529, 539] width 600 height 22
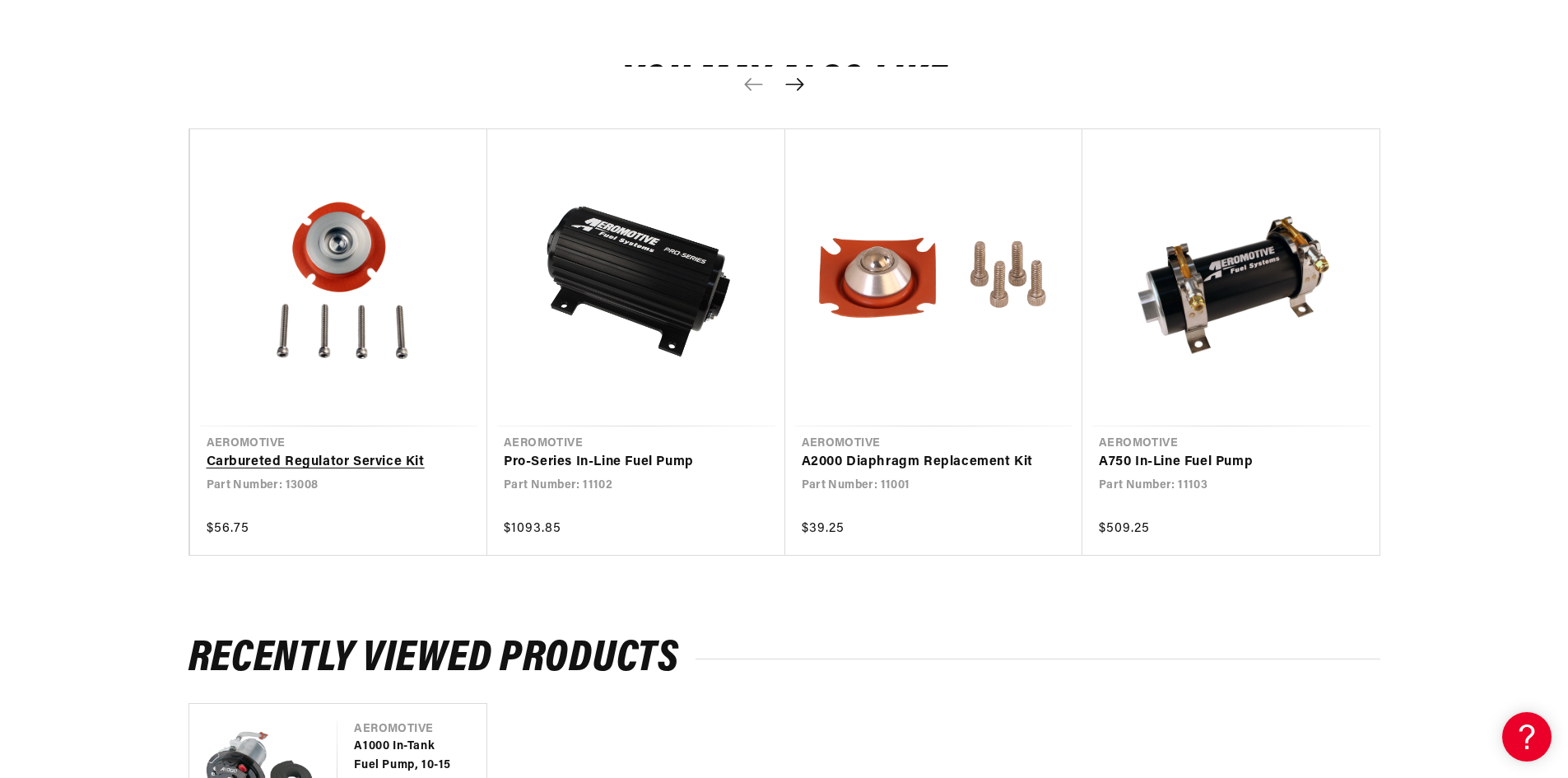
scroll to position [2717, 0]
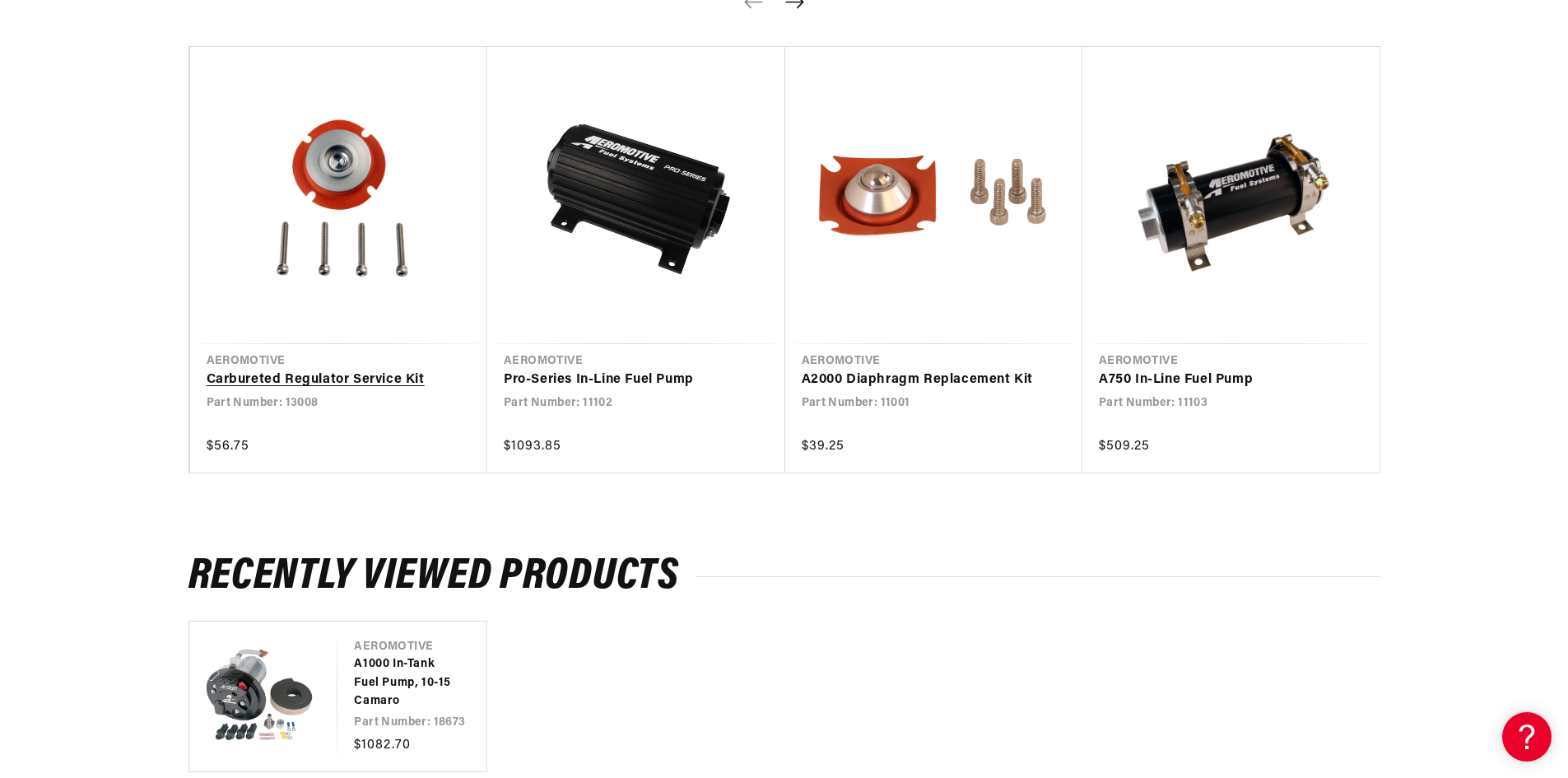
click at [380, 499] on div "You may also like Vendor Aeromotive Carbureted Regulator Service Kit Regular pr…" at bounding box center [784, 237] width 1192 height 583
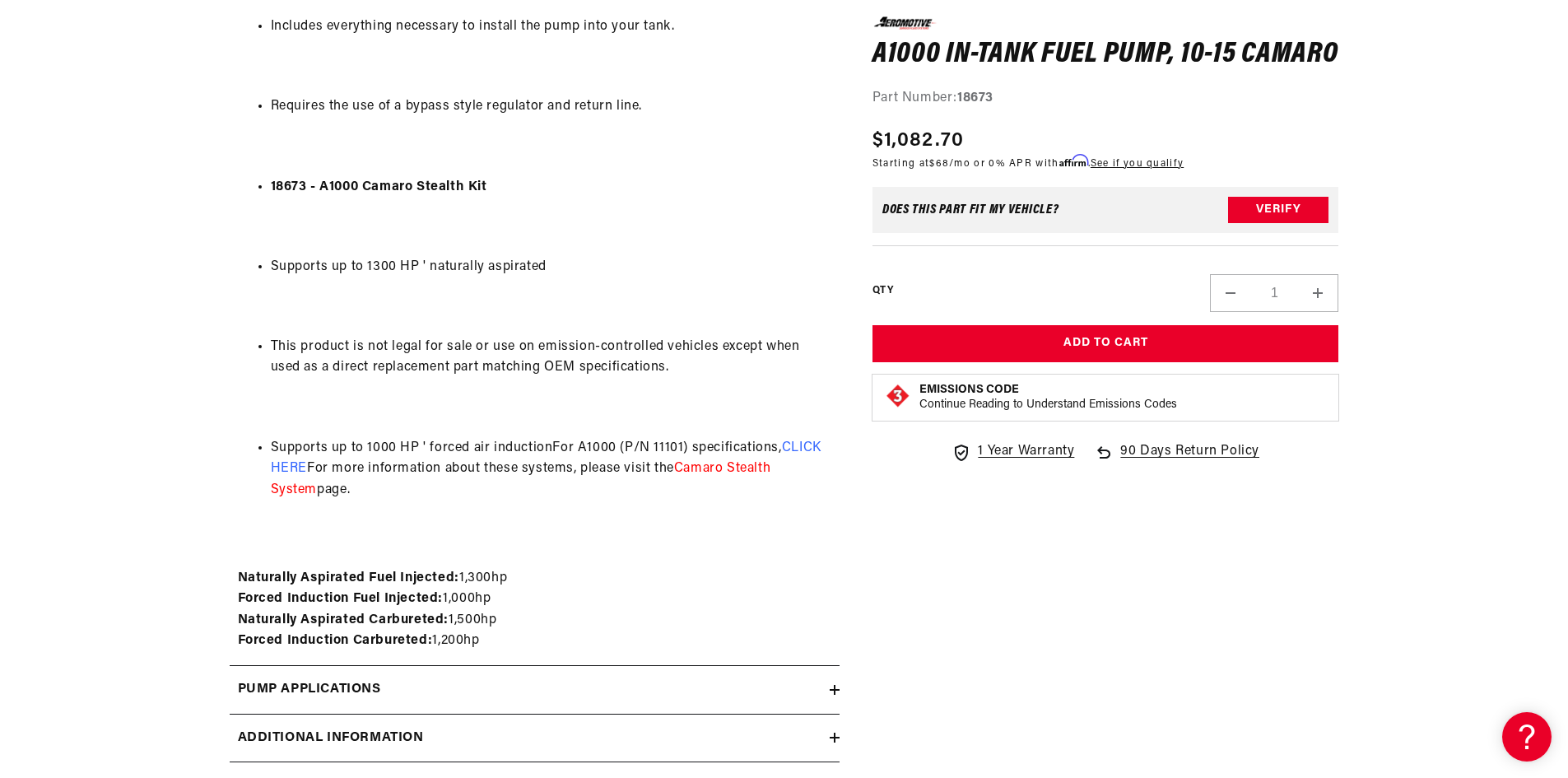
scroll to position [1565, 0]
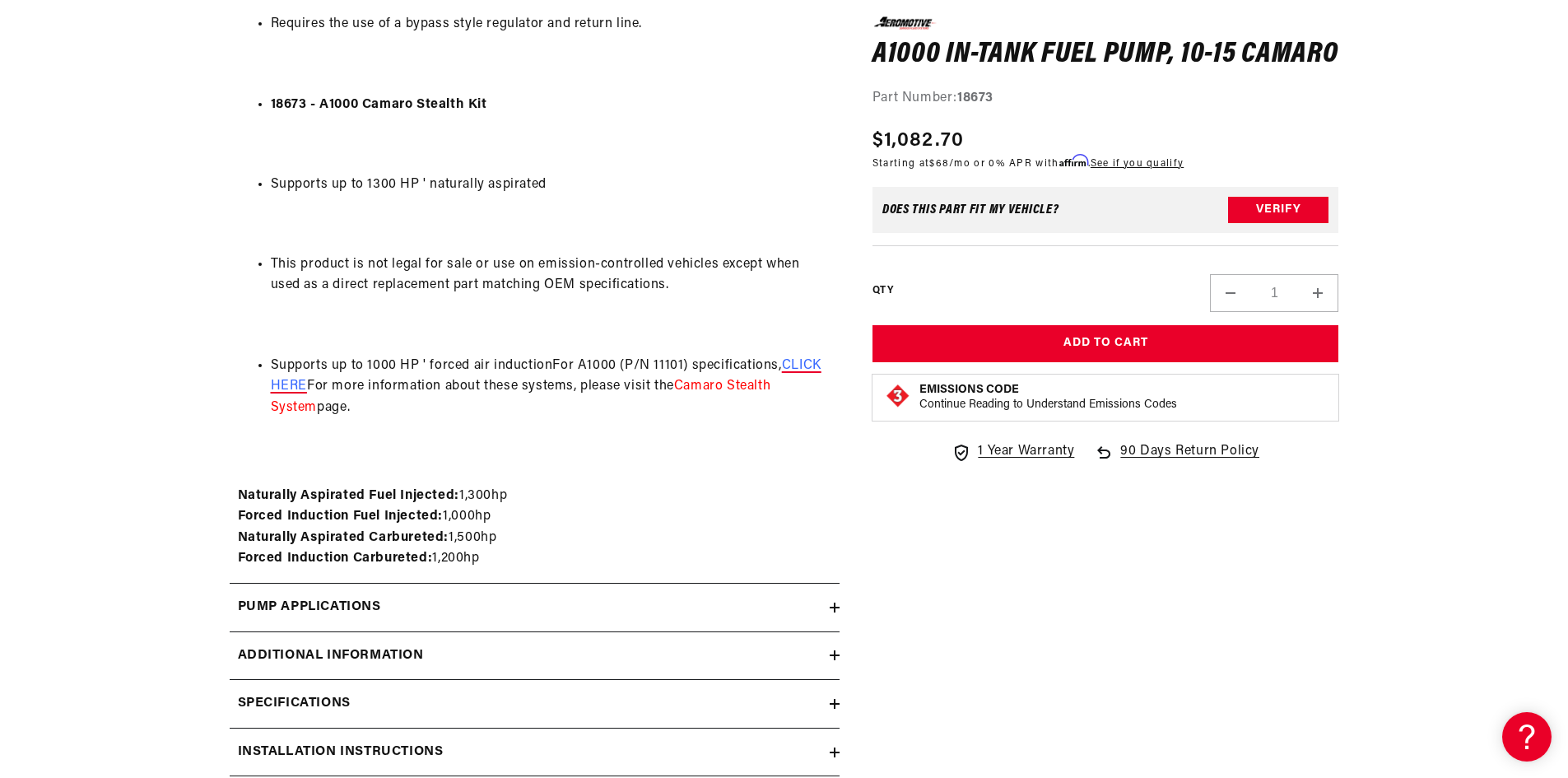
click at [797, 363] on span "CLICK HERE" at bounding box center [546, 375] width 551 height 34
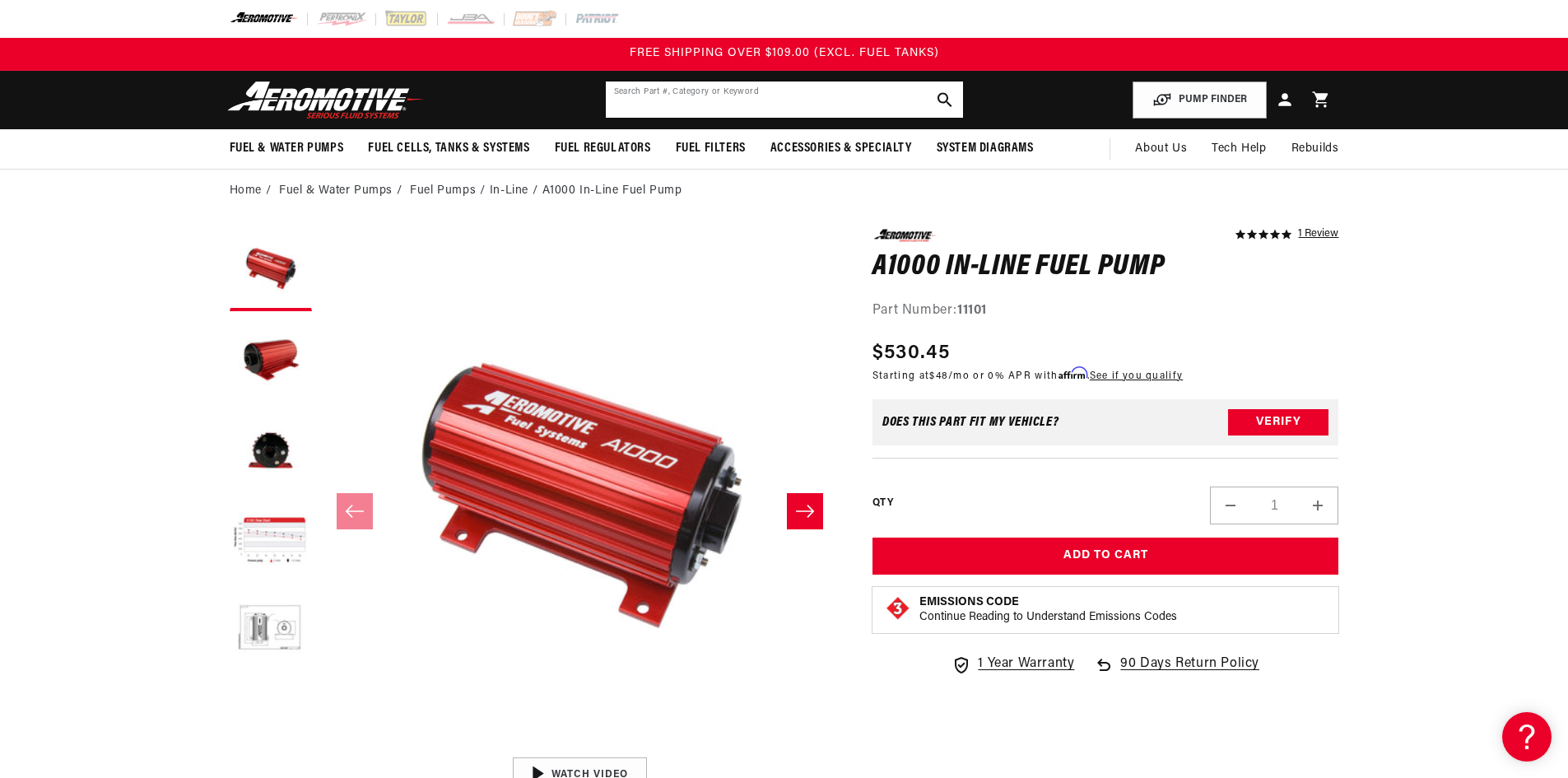
click at [693, 103] on input "text" at bounding box center [784, 99] width 357 height 36
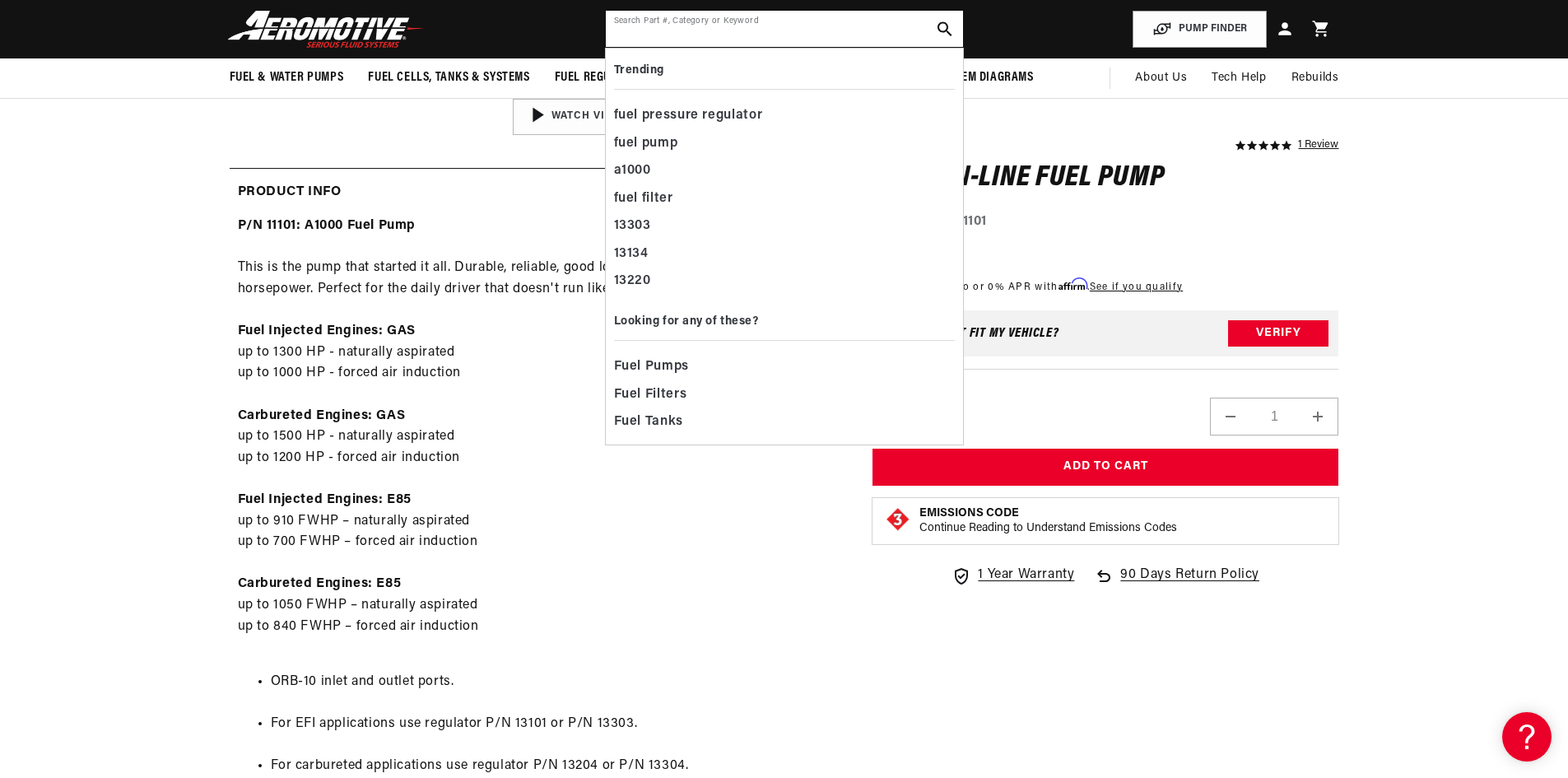
scroll to position [329, 0]
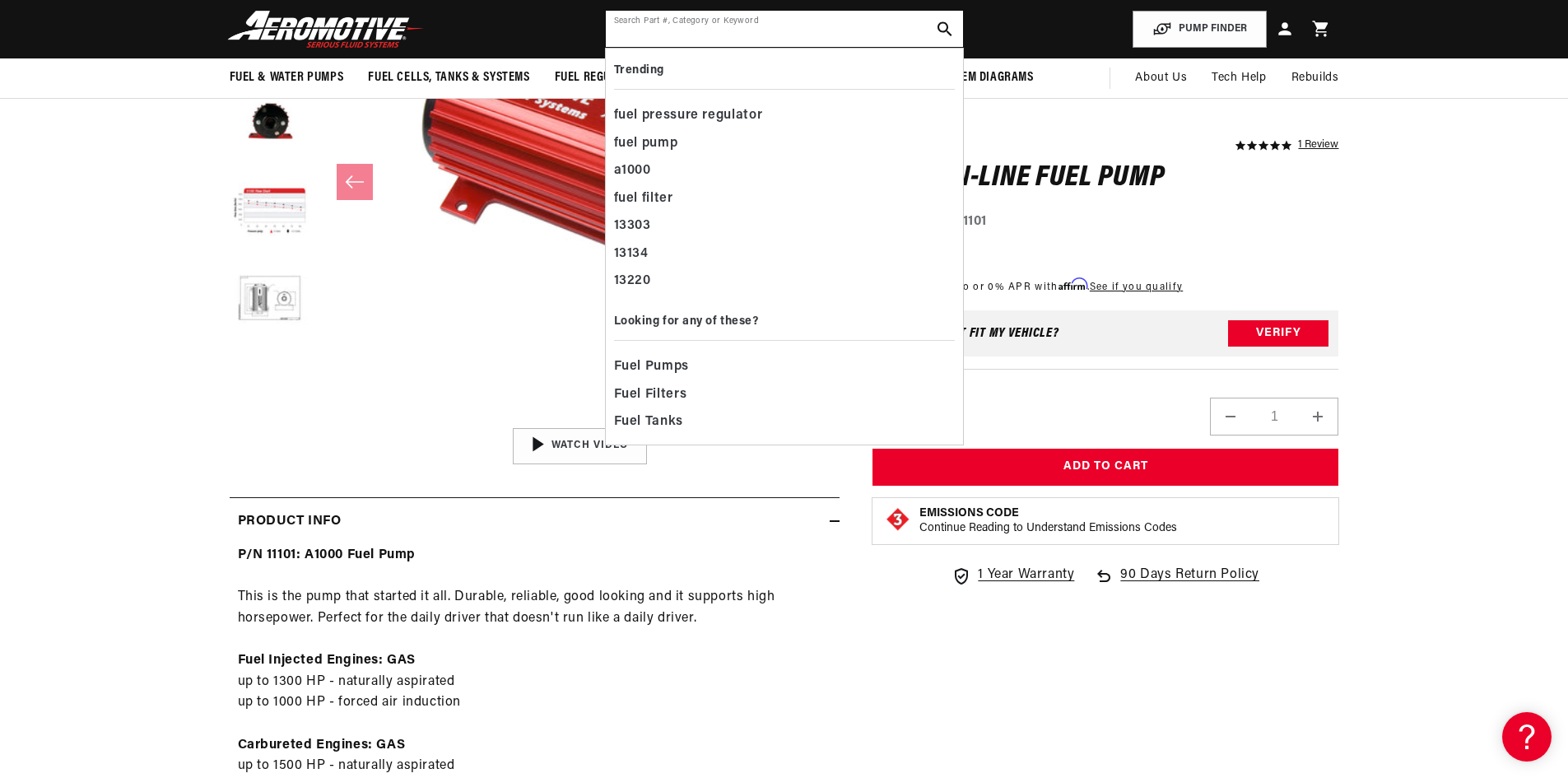
click at [653, 39] on input "text" at bounding box center [784, 28] width 357 height 36
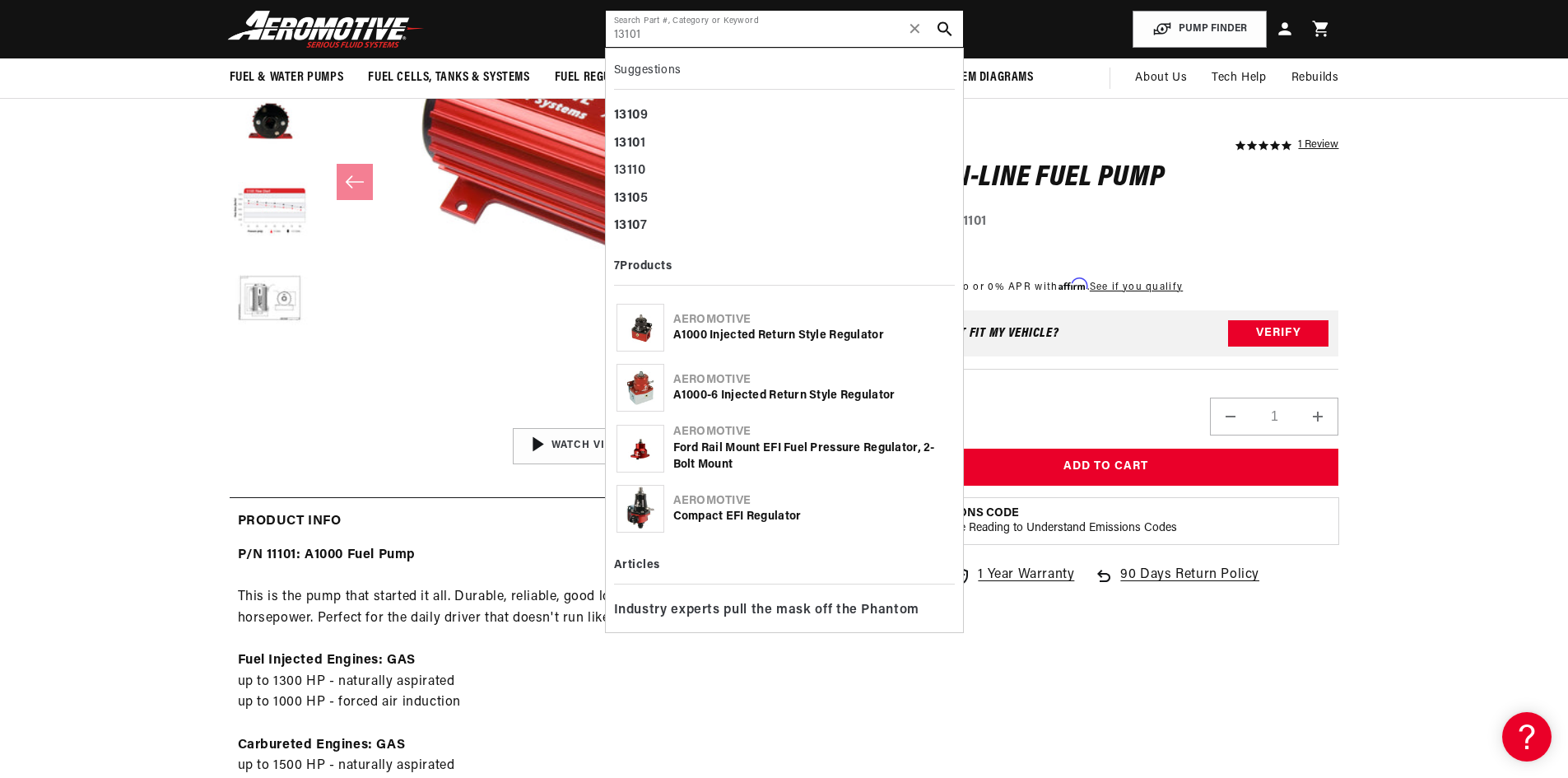
type input "13101"
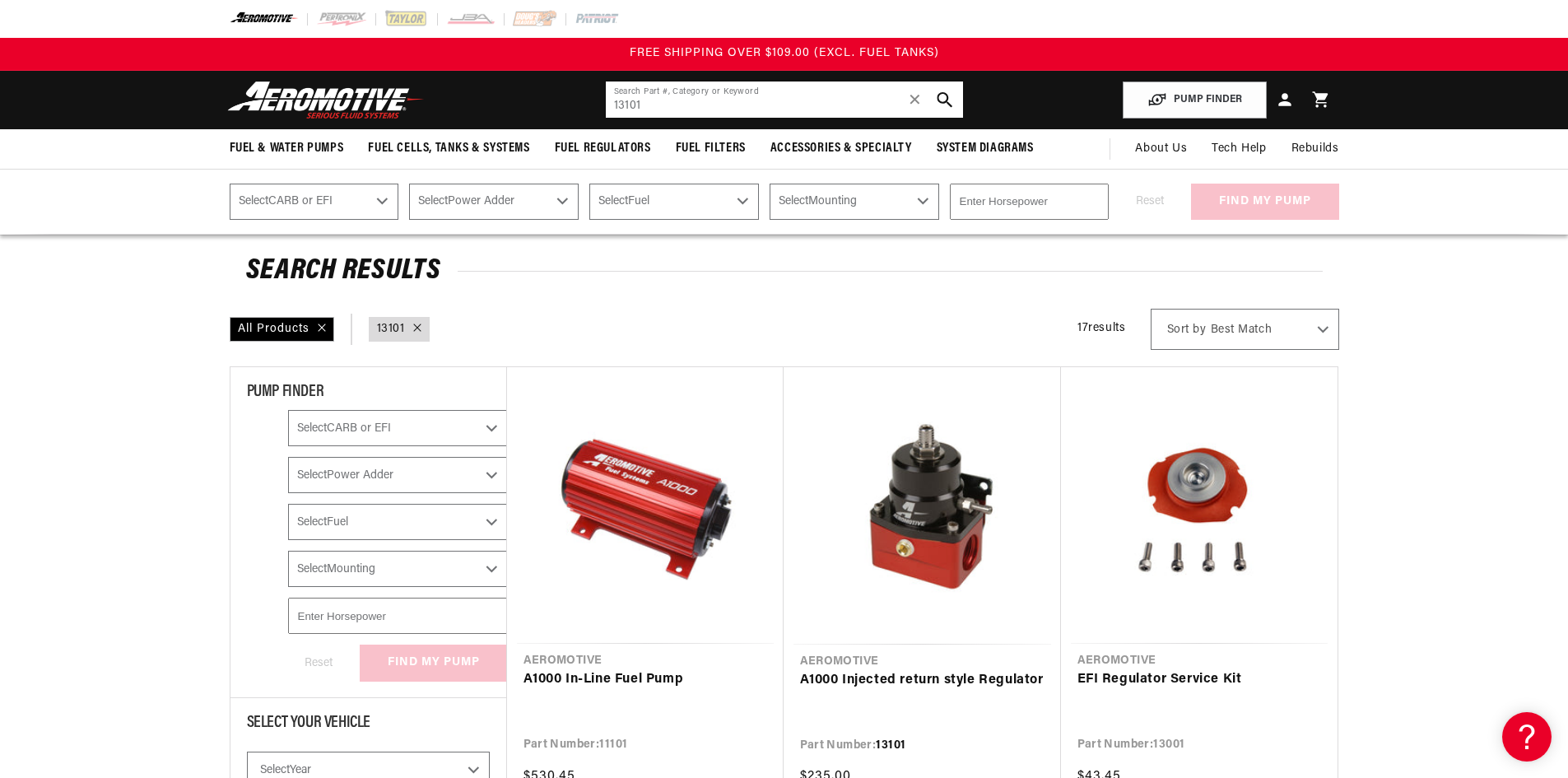
click at [944, 95] on icon "search button" at bounding box center [945, 100] width 16 height 16
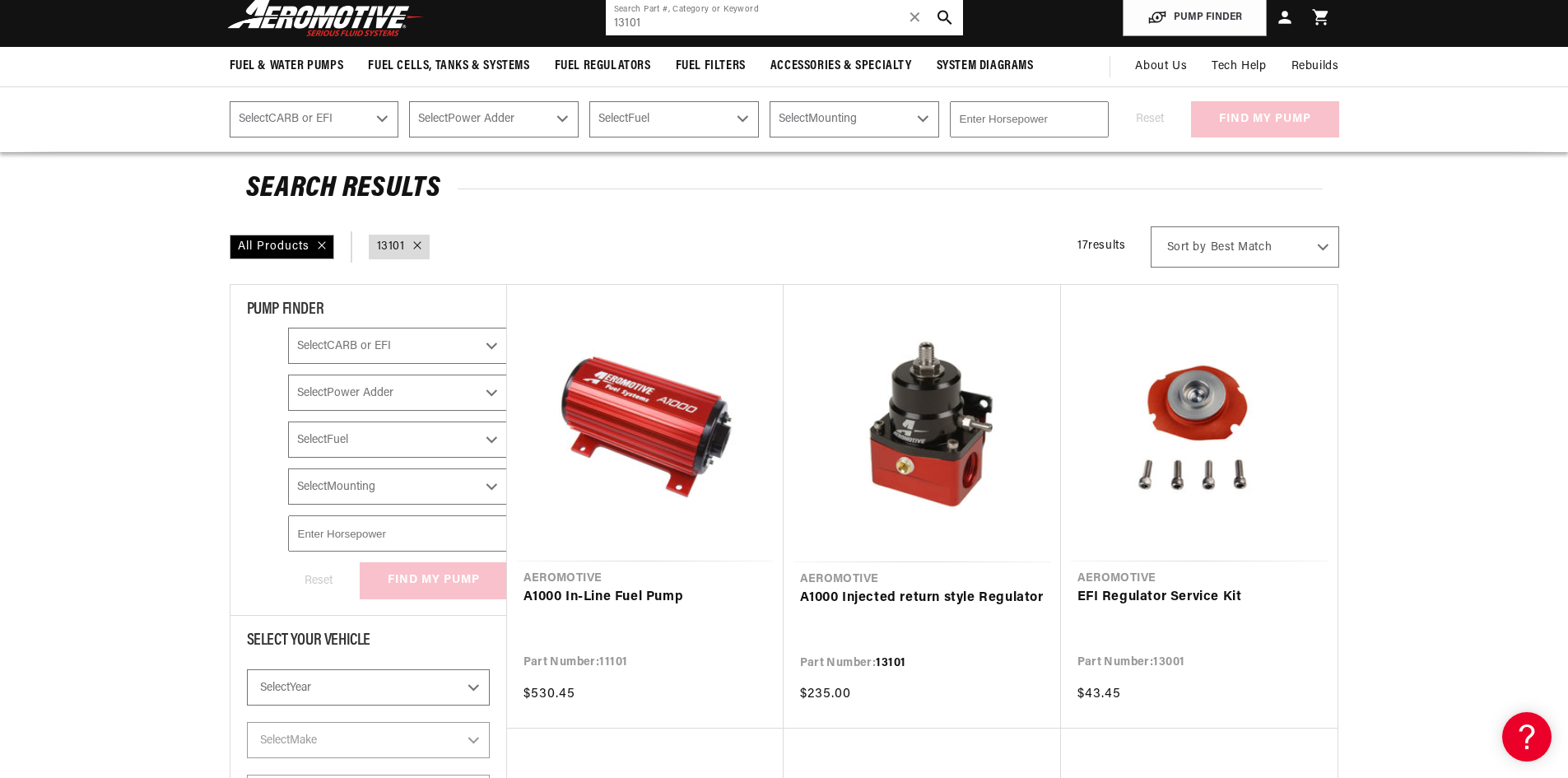
click at [700, 13] on input "13101" at bounding box center [784, 17] width 357 height 36
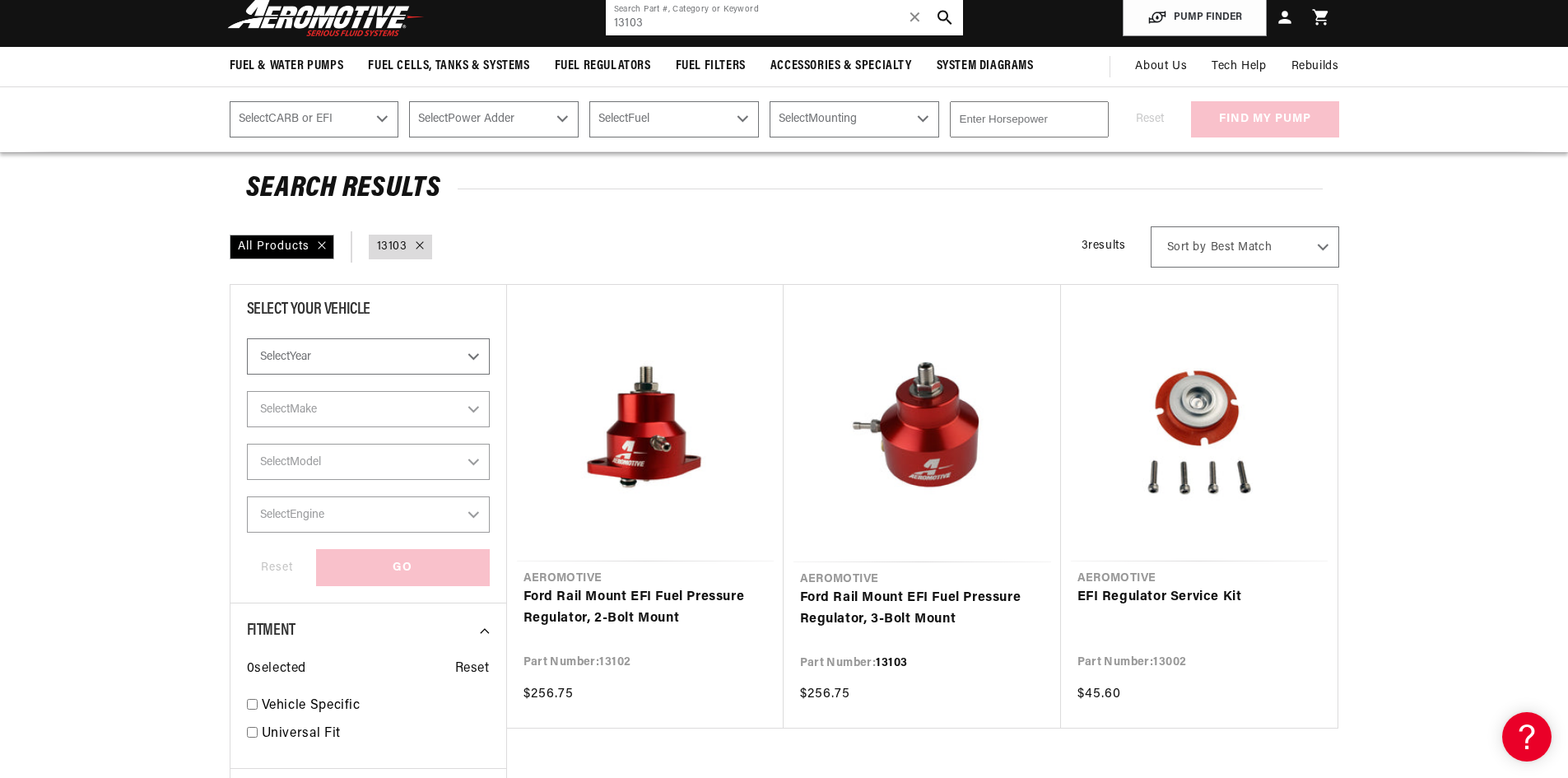
click at [706, 21] on input "13103" at bounding box center [784, 17] width 357 height 36
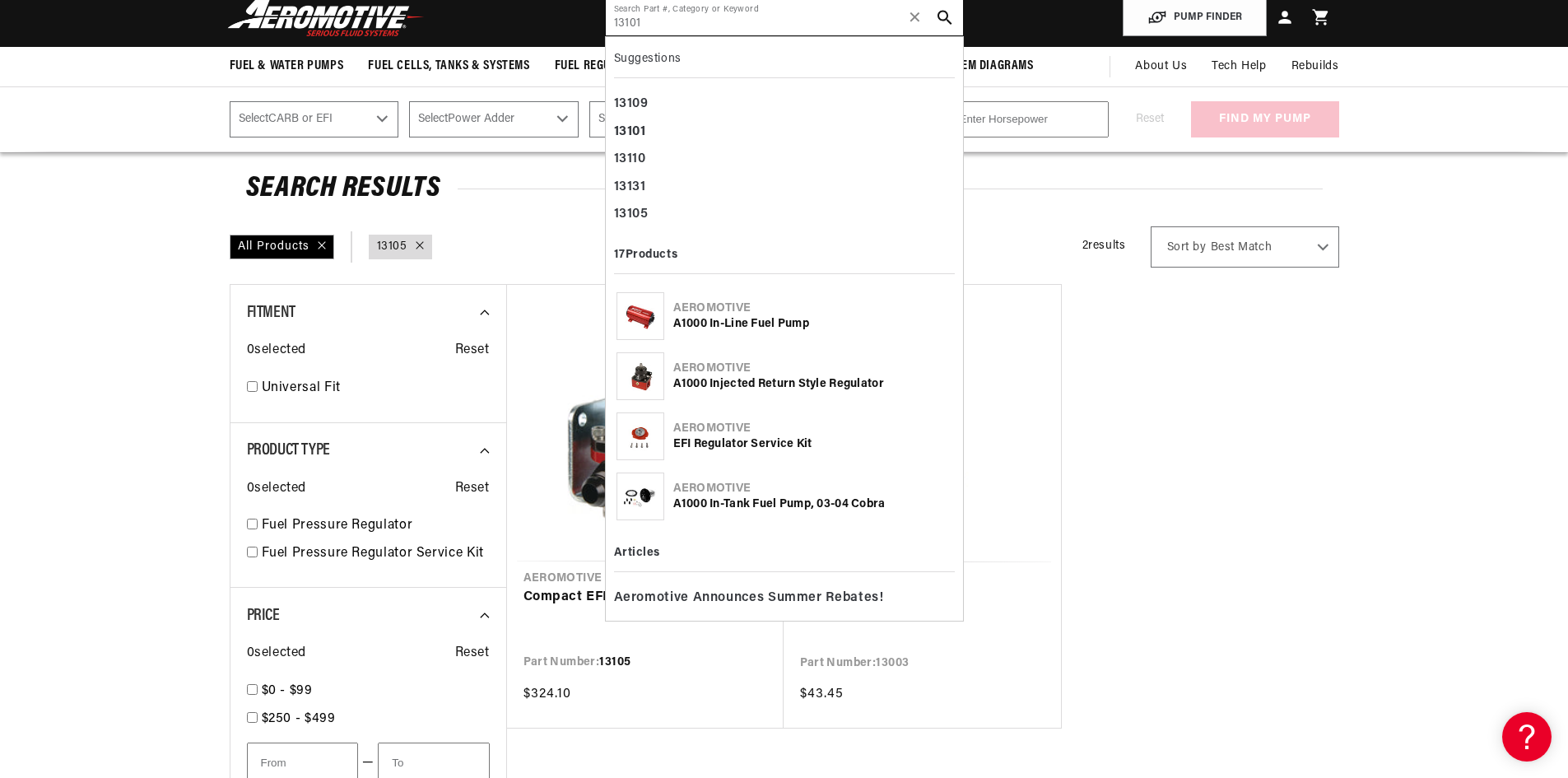
type input "13101"
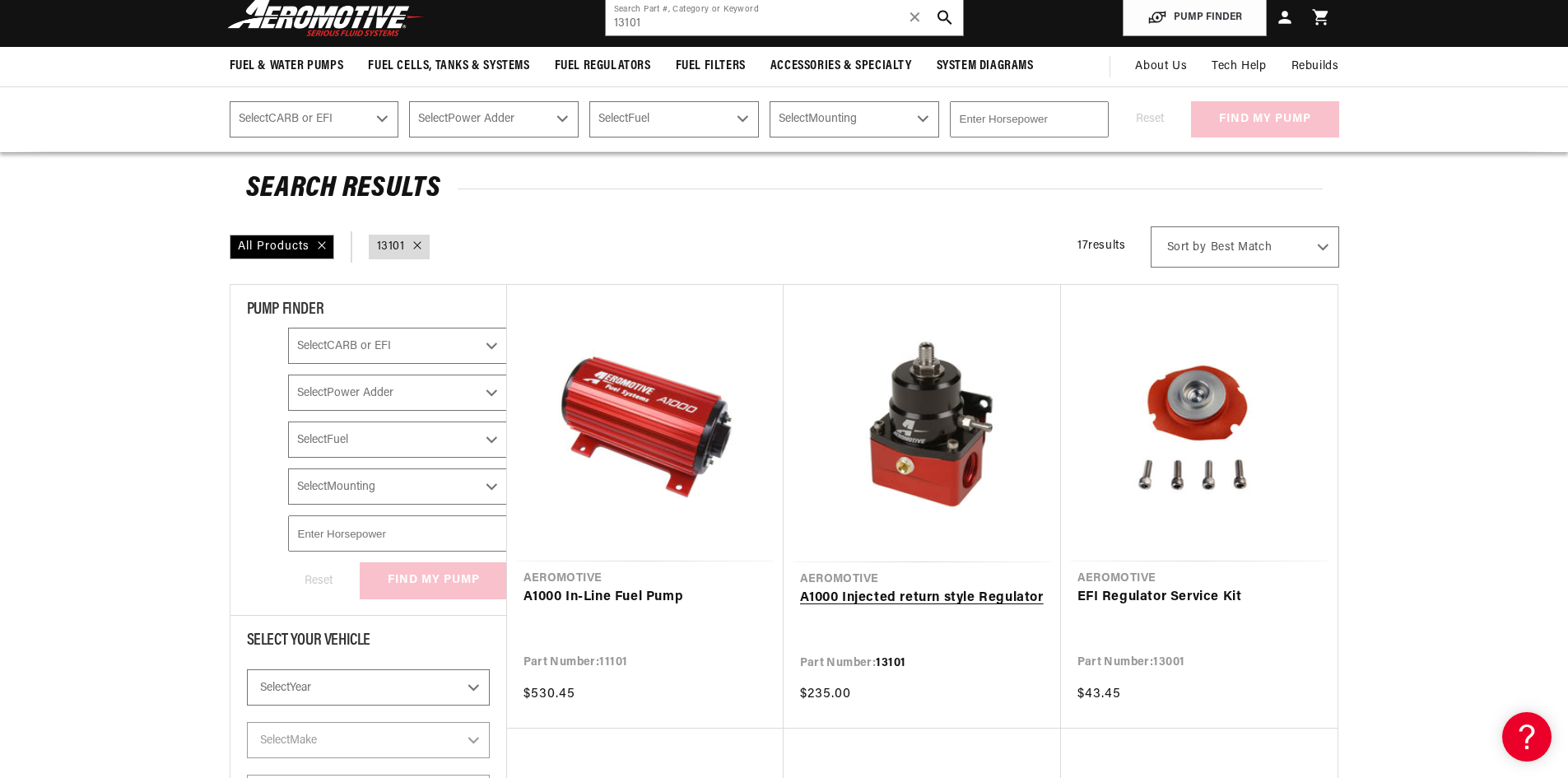
click at [881, 596] on link "A1000 Injected return style Regulator" at bounding box center [922, 598] width 244 height 22
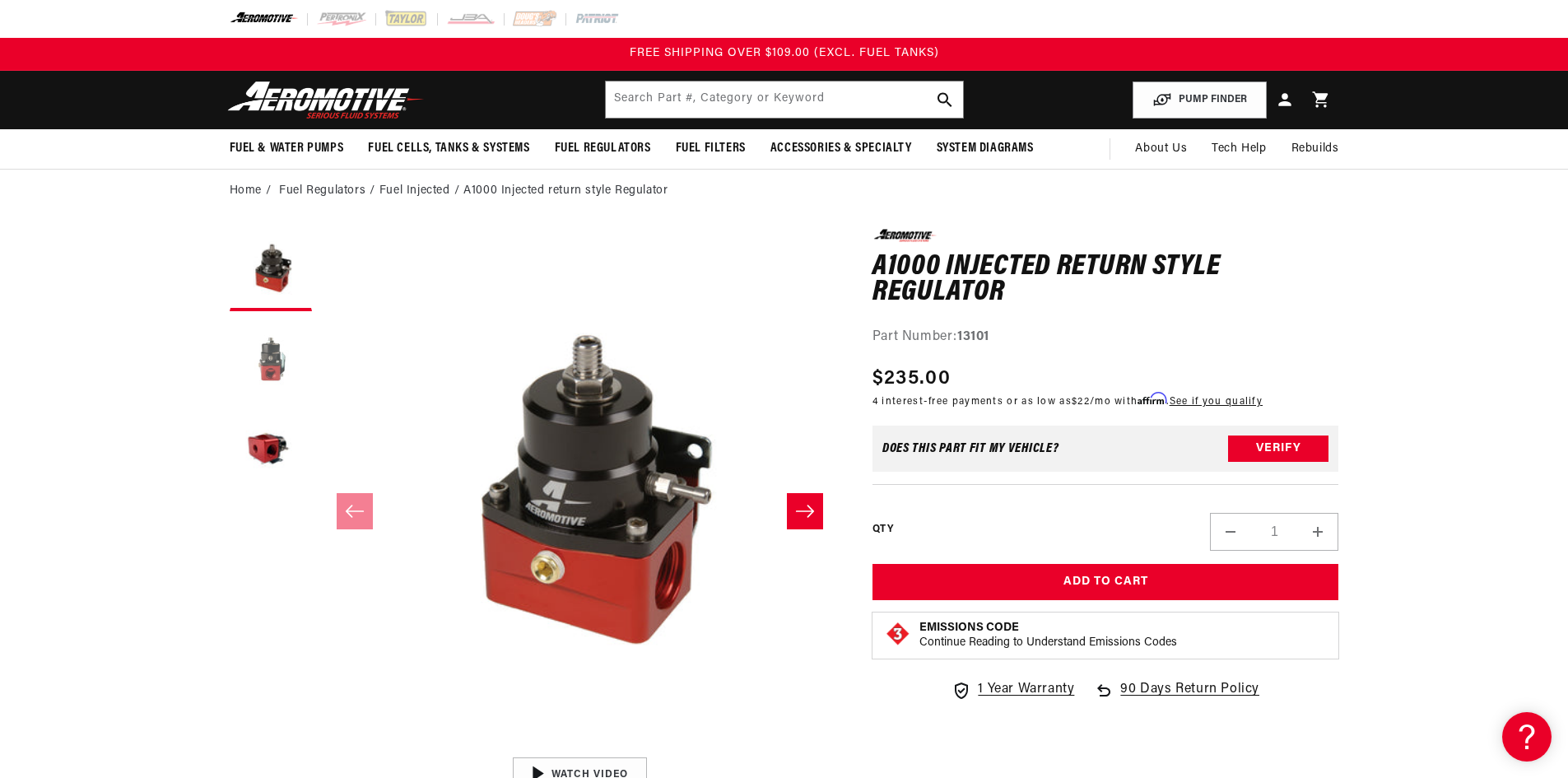
click at [279, 369] on button "Load image 2 in gallery view" at bounding box center [271, 361] width 82 height 83
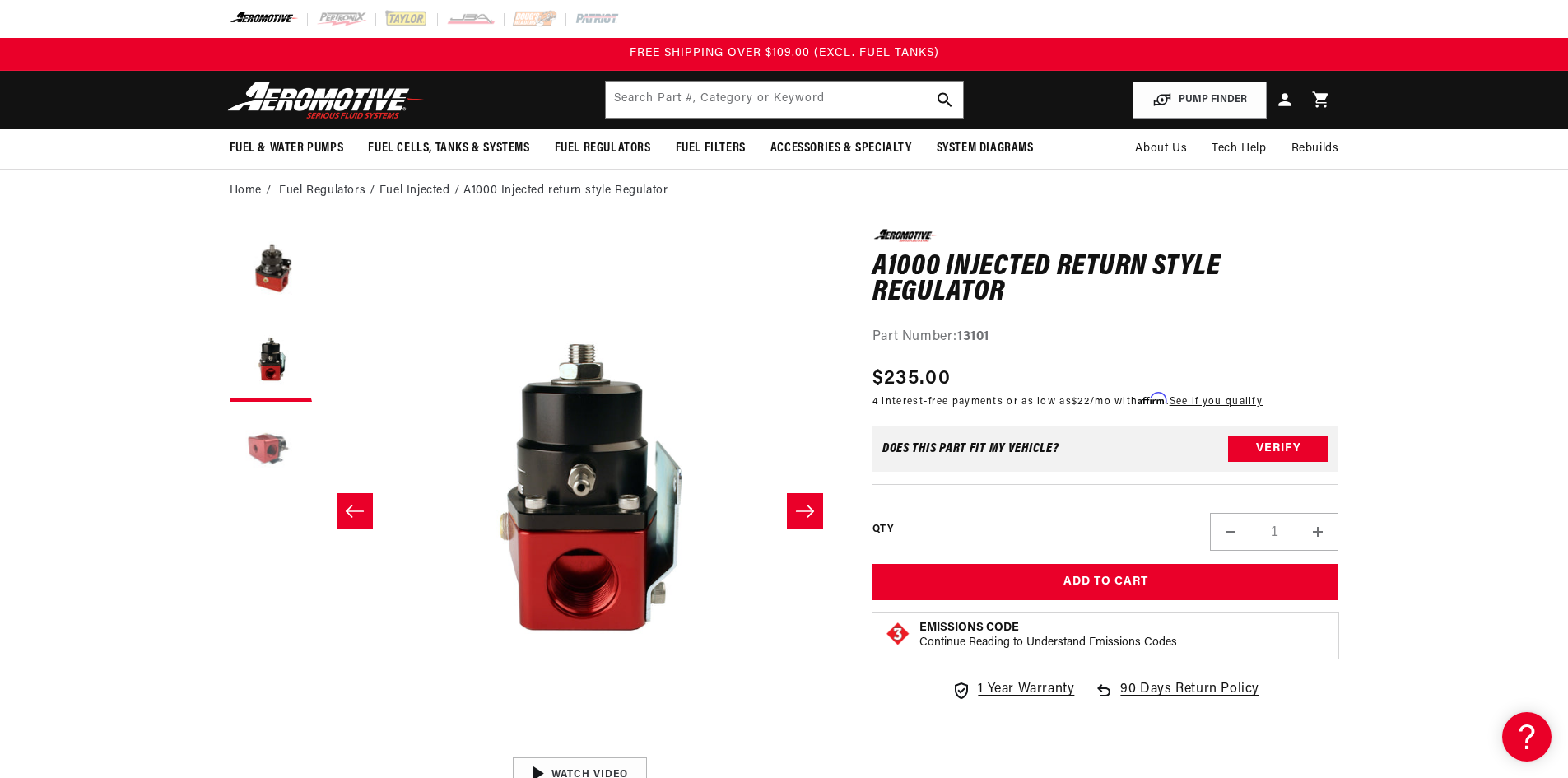
click at [270, 422] on button "Load image 3 in gallery view" at bounding box center [271, 451] width 82 height 83
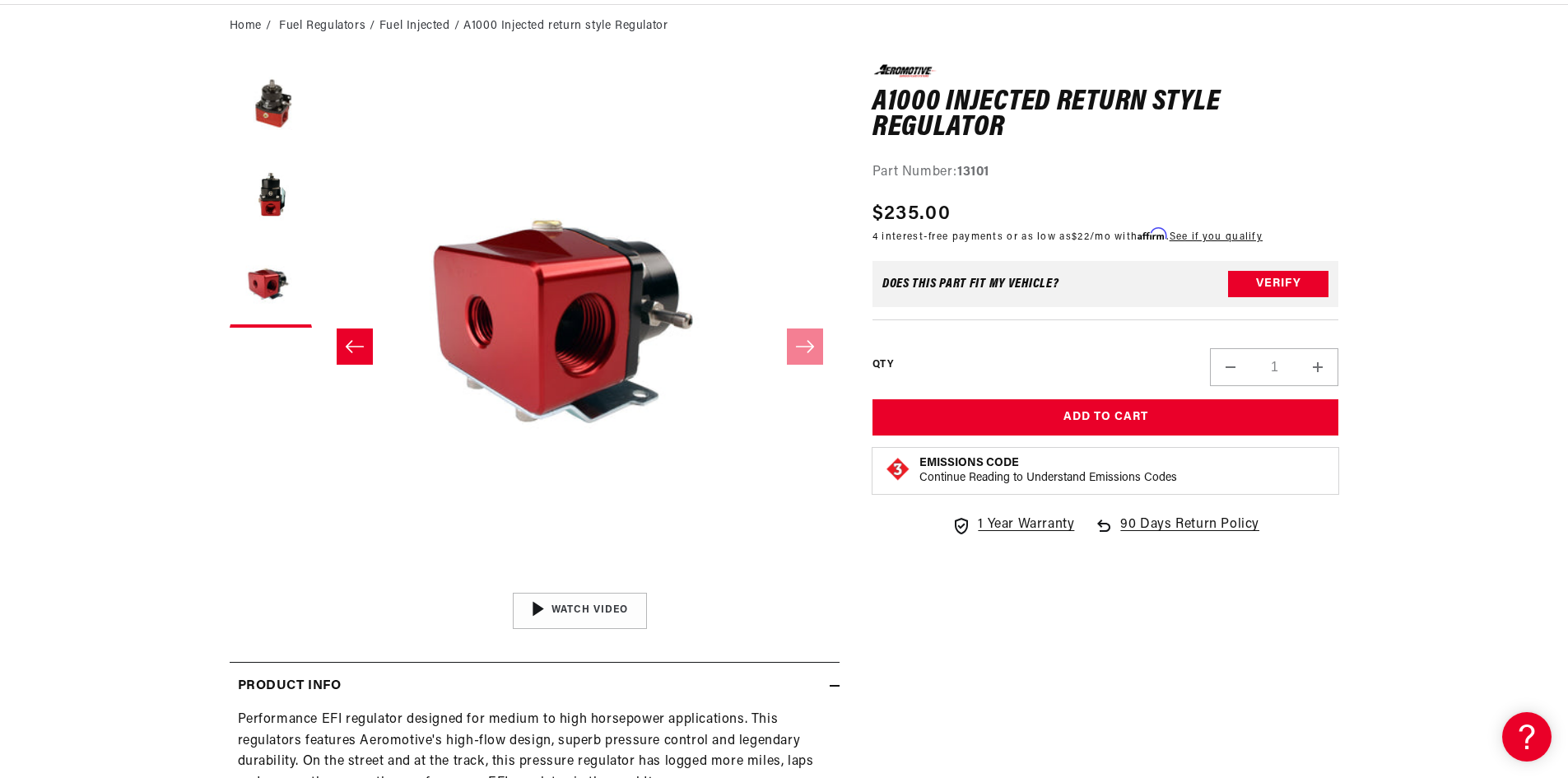
scroll to position [0, 0]
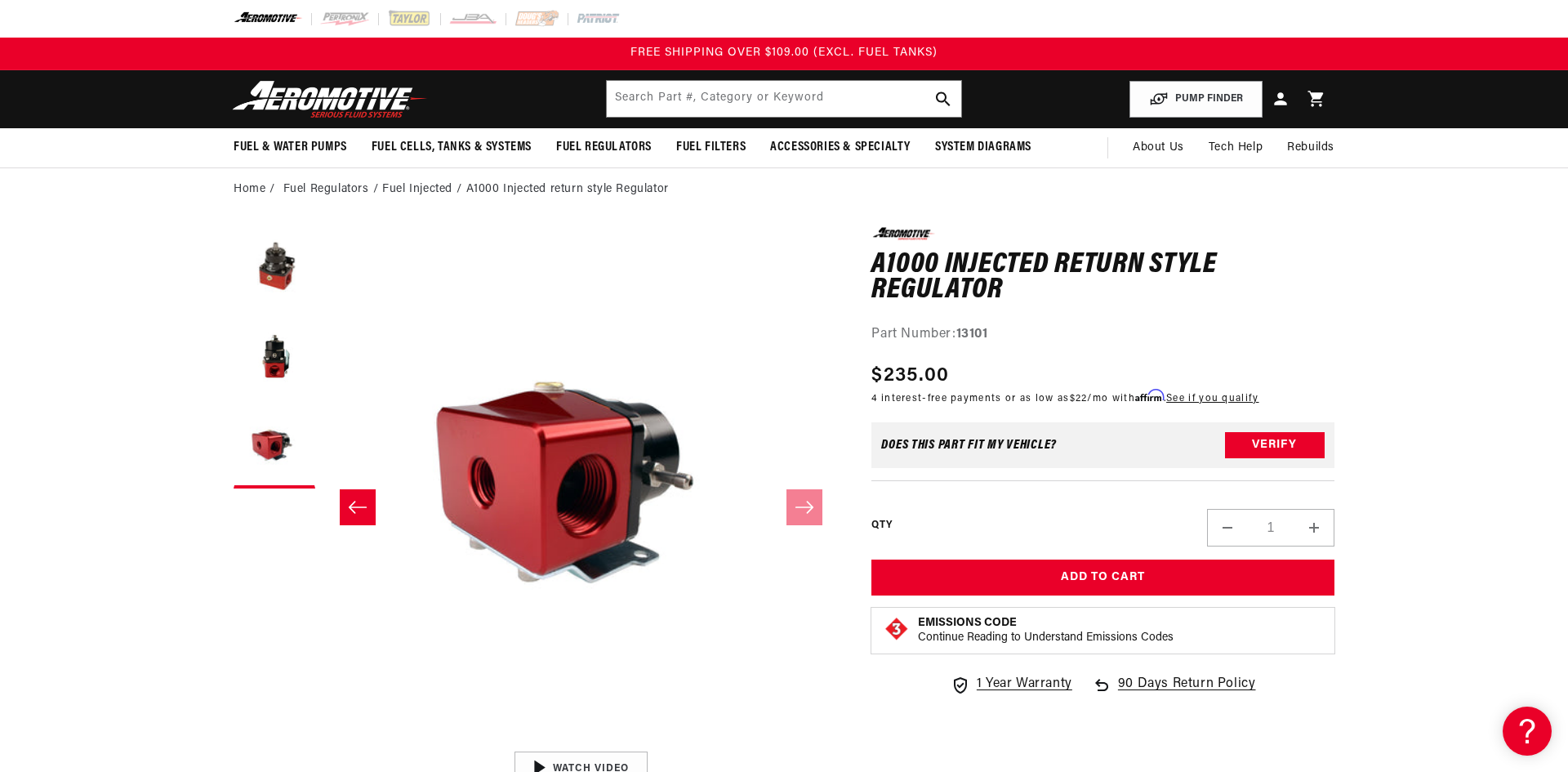
click at [681, 96] on div "Close dialog NOT SO FAST! No time to browse? No problem. Sign up and we'll keep…" at bounding box center [784, 386] width 1568 height 772
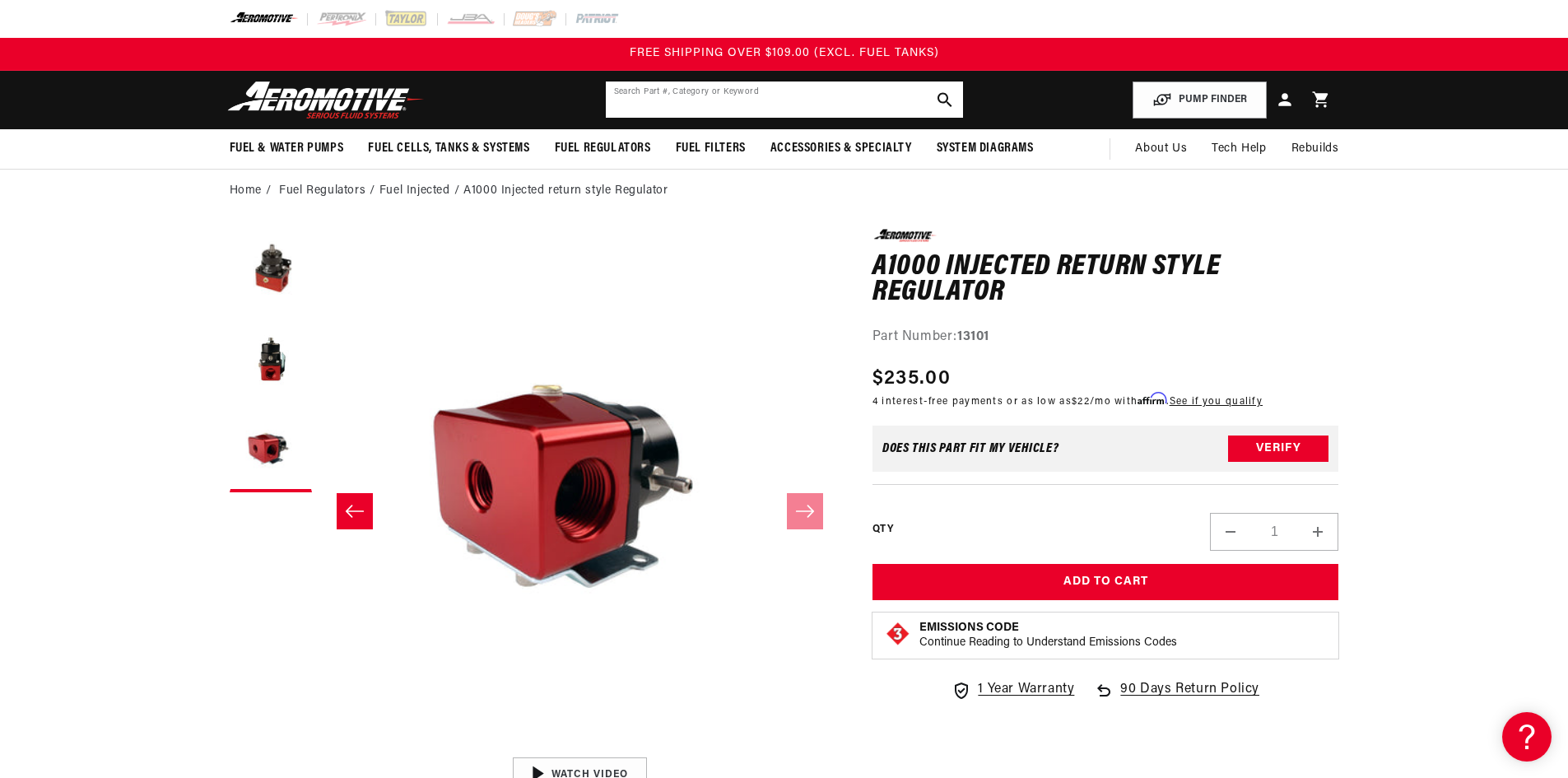
click at [892, 103] on input "text" at bounding box center [784, 99] width 357 height 36
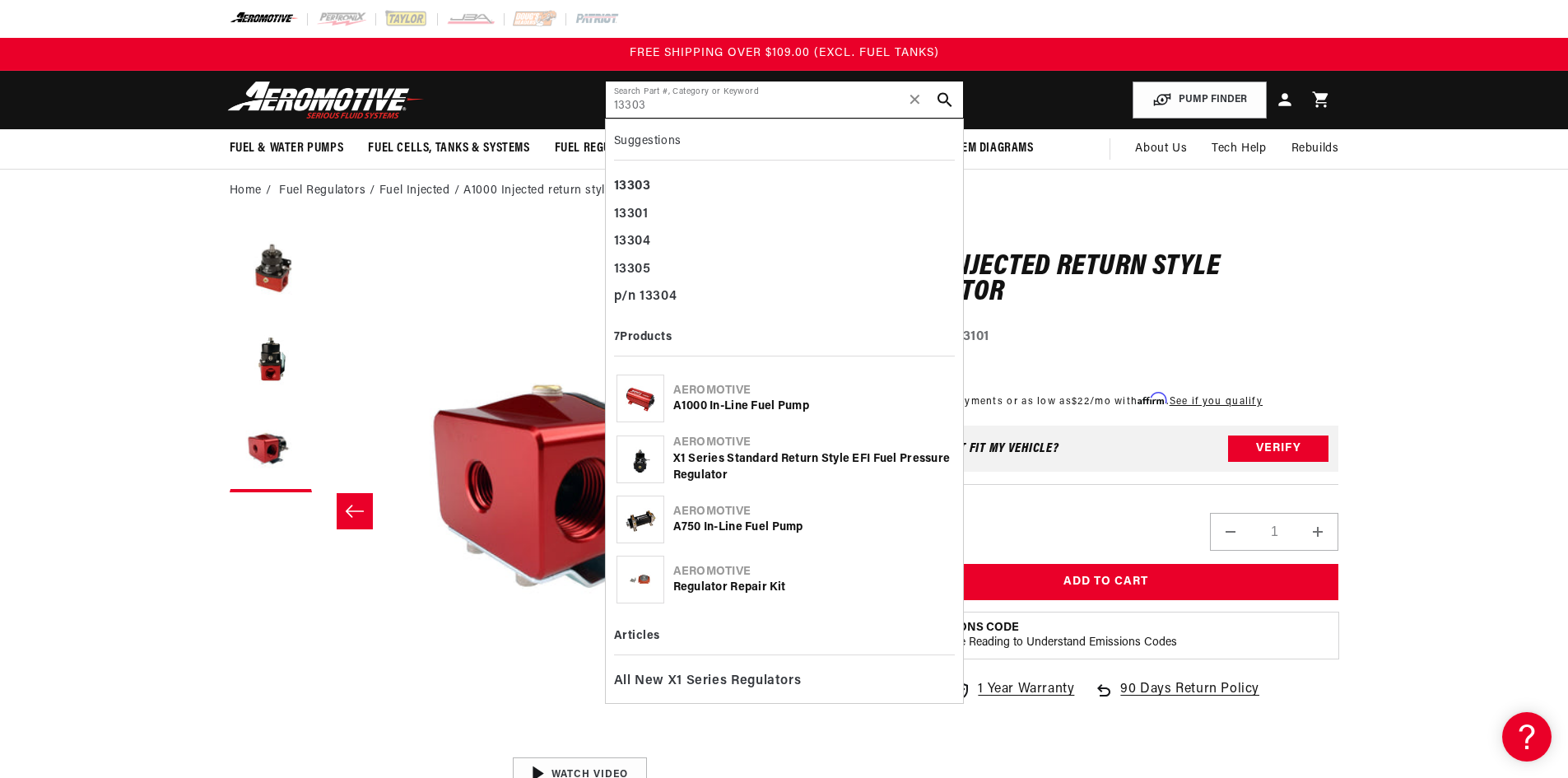
type input "13303"
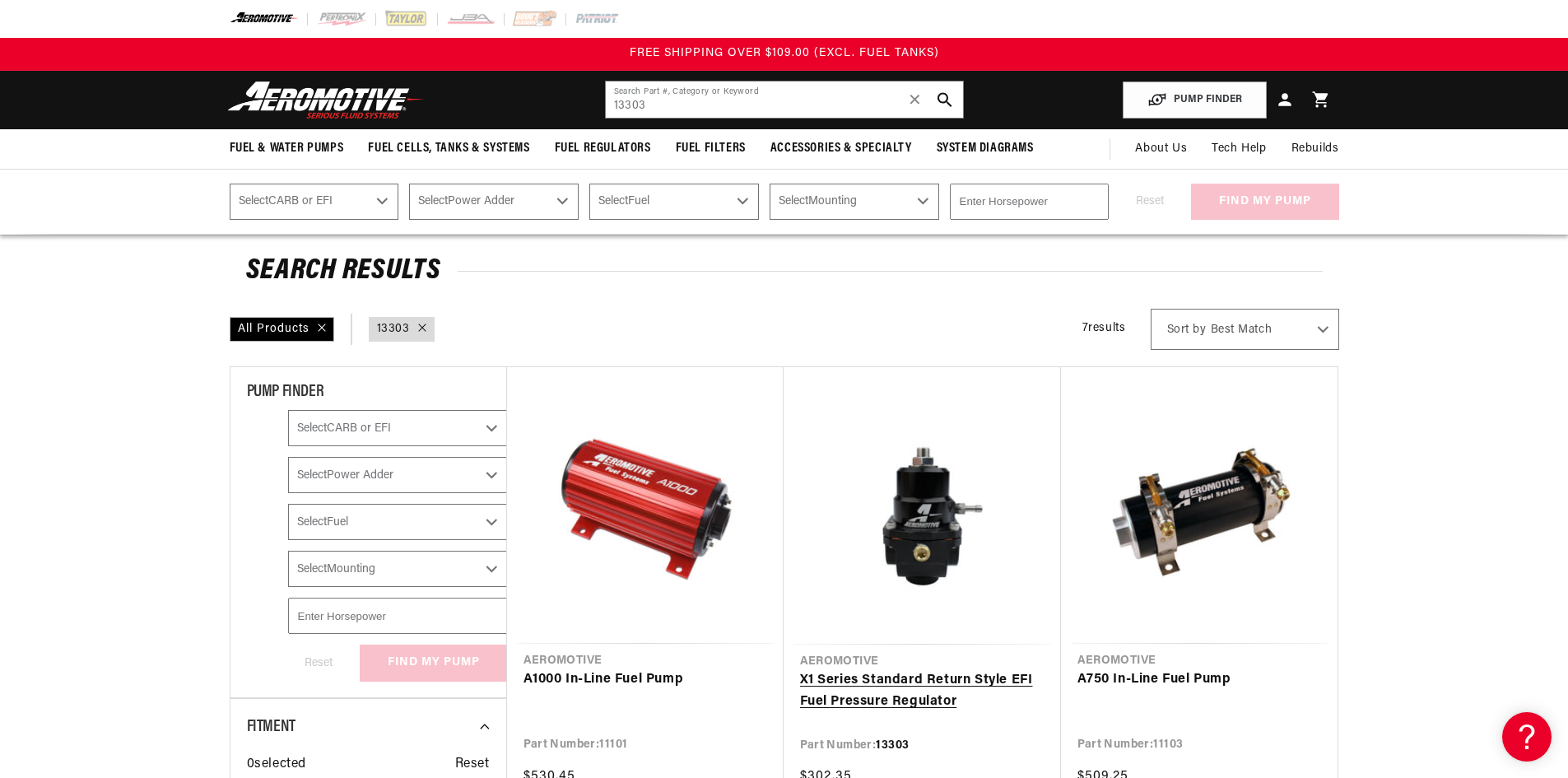
scroll to position [165, 0]
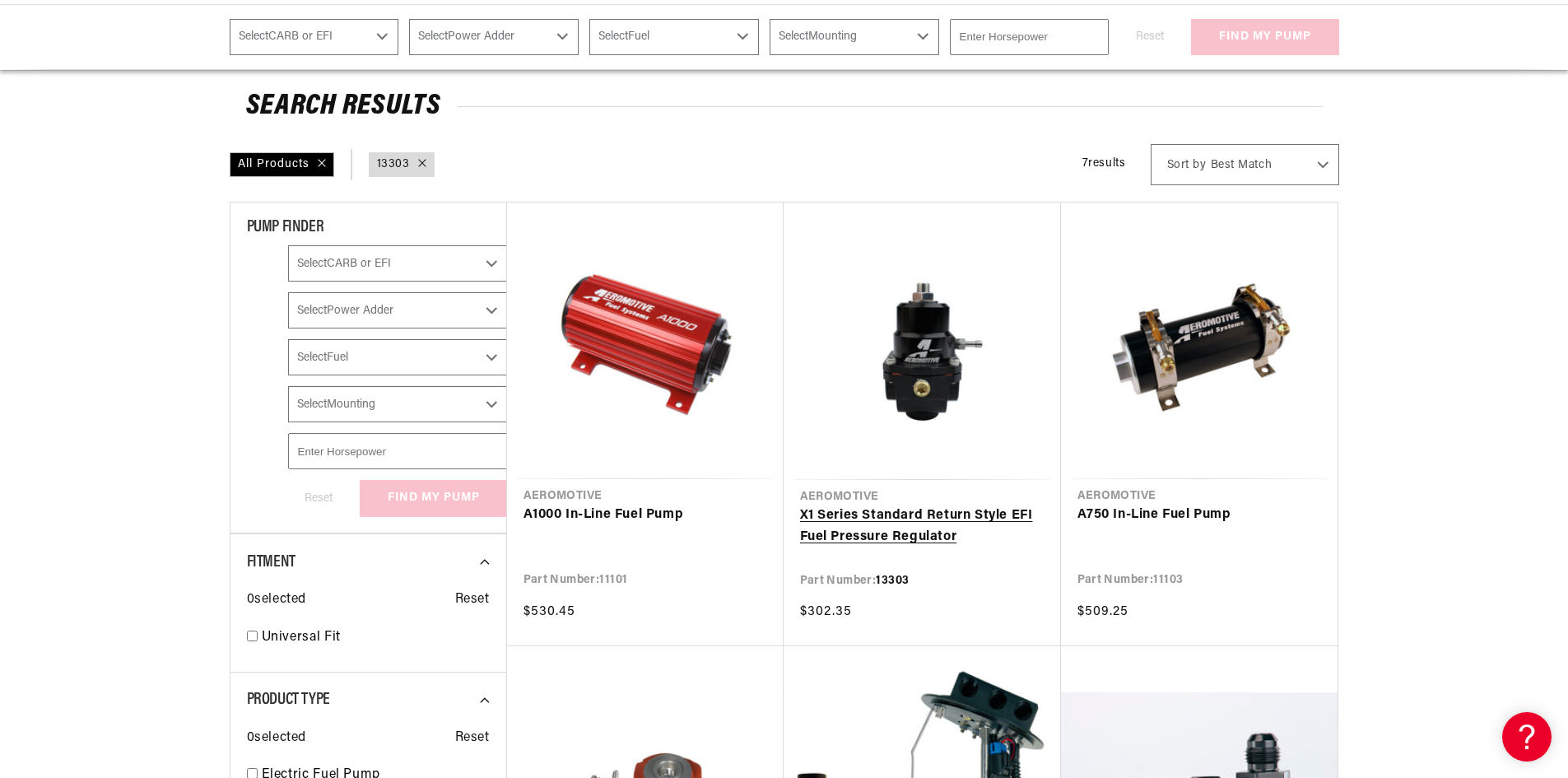
click at [897, 527] on link "X1 Series Standard Return Style EFI Fuel Pressure Regulator" at bounding box center [922, 527] width 244 height 42
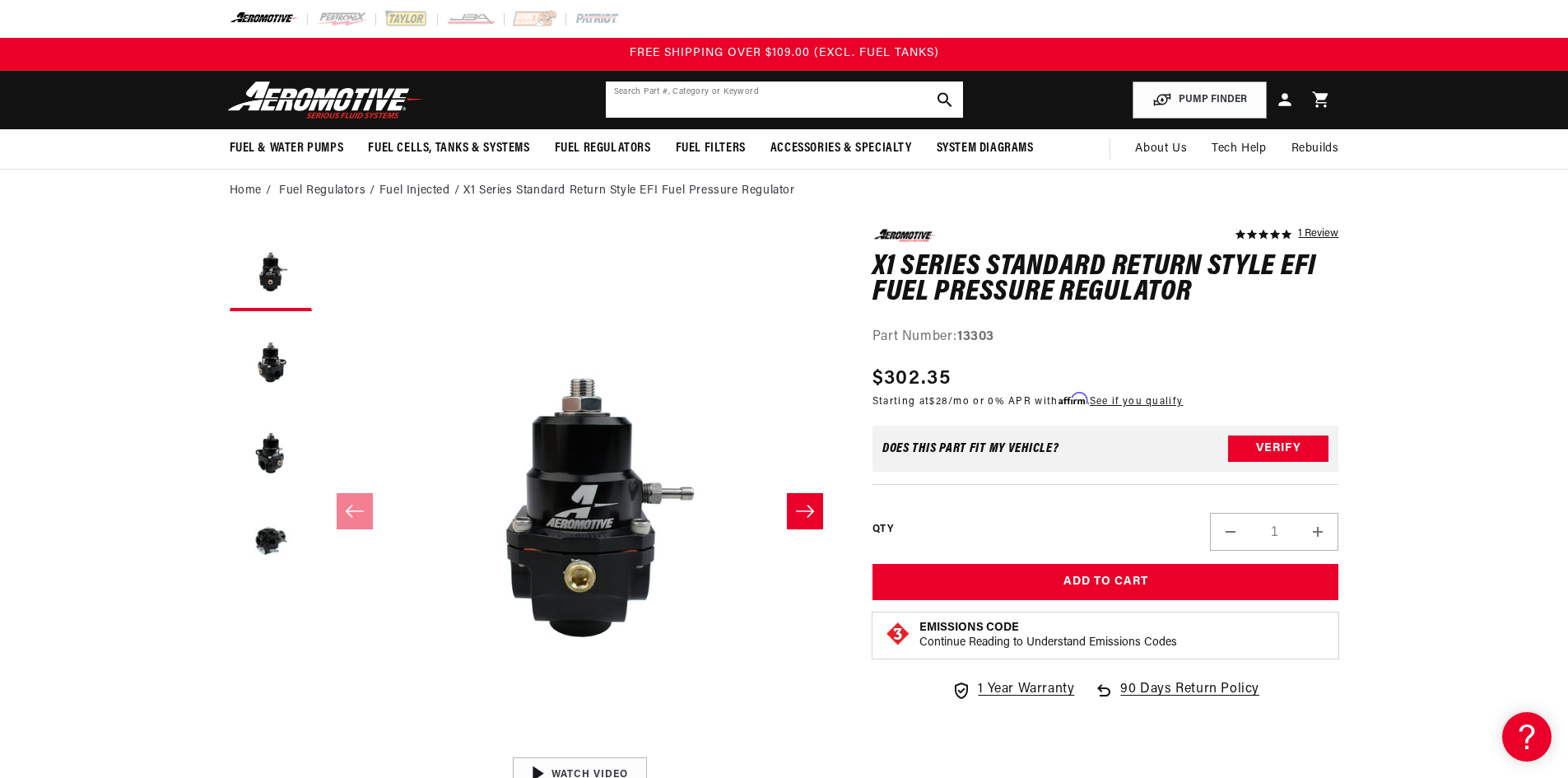
click at [679, 104] on input "text" at bounding box center [784, 99] width 357 height 36
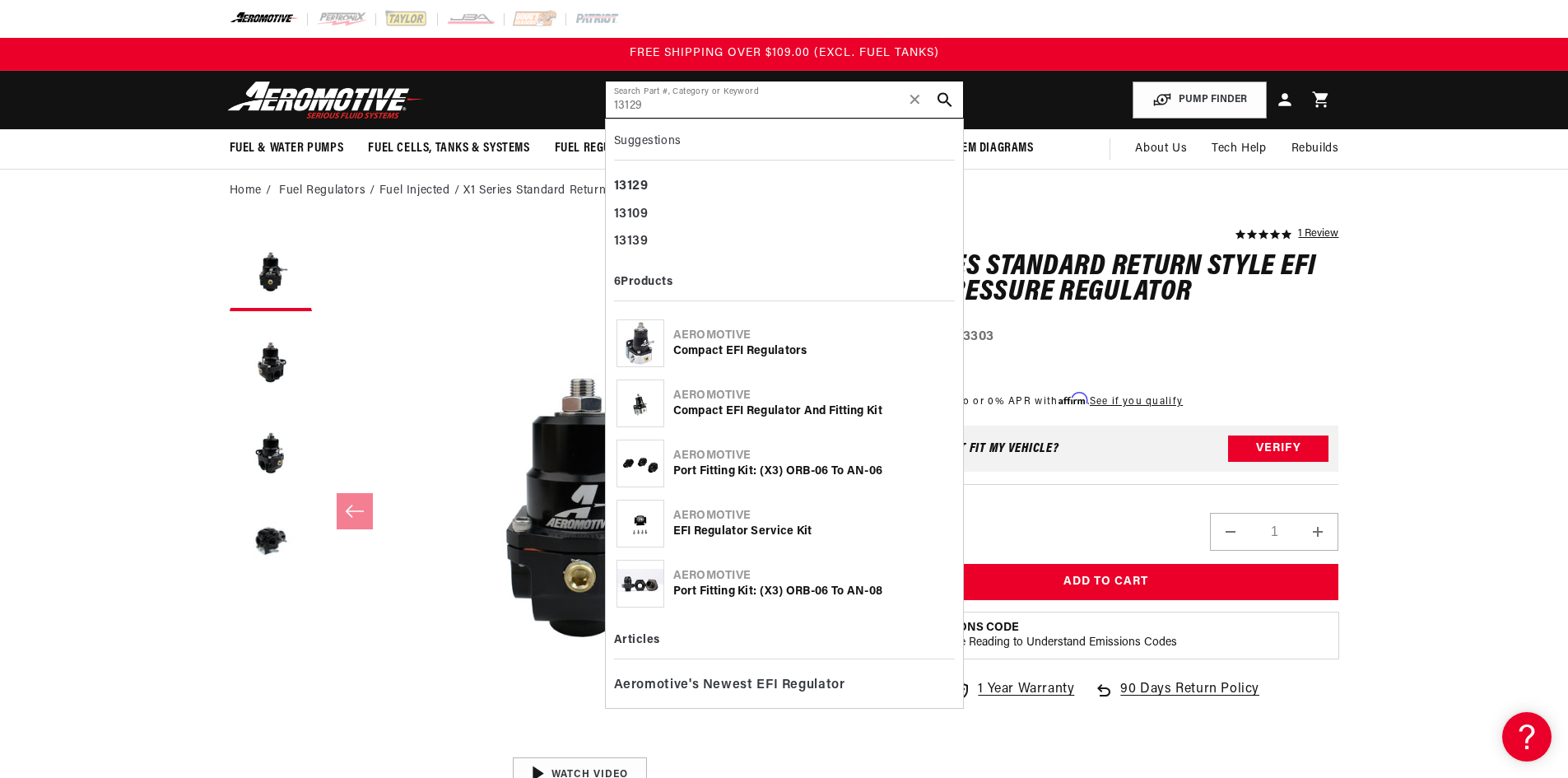
type input "13129"
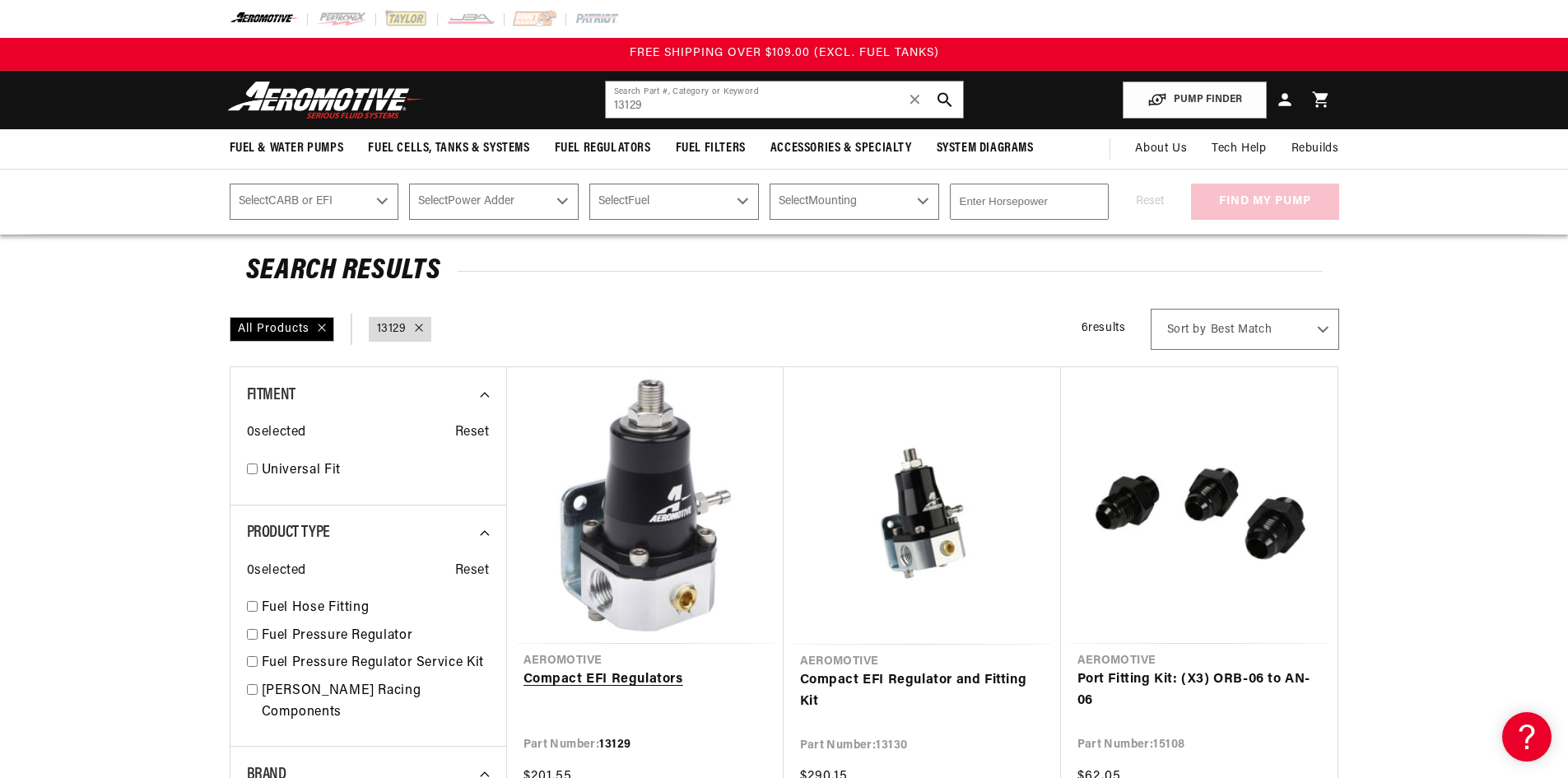
scroll to position [165, 0]
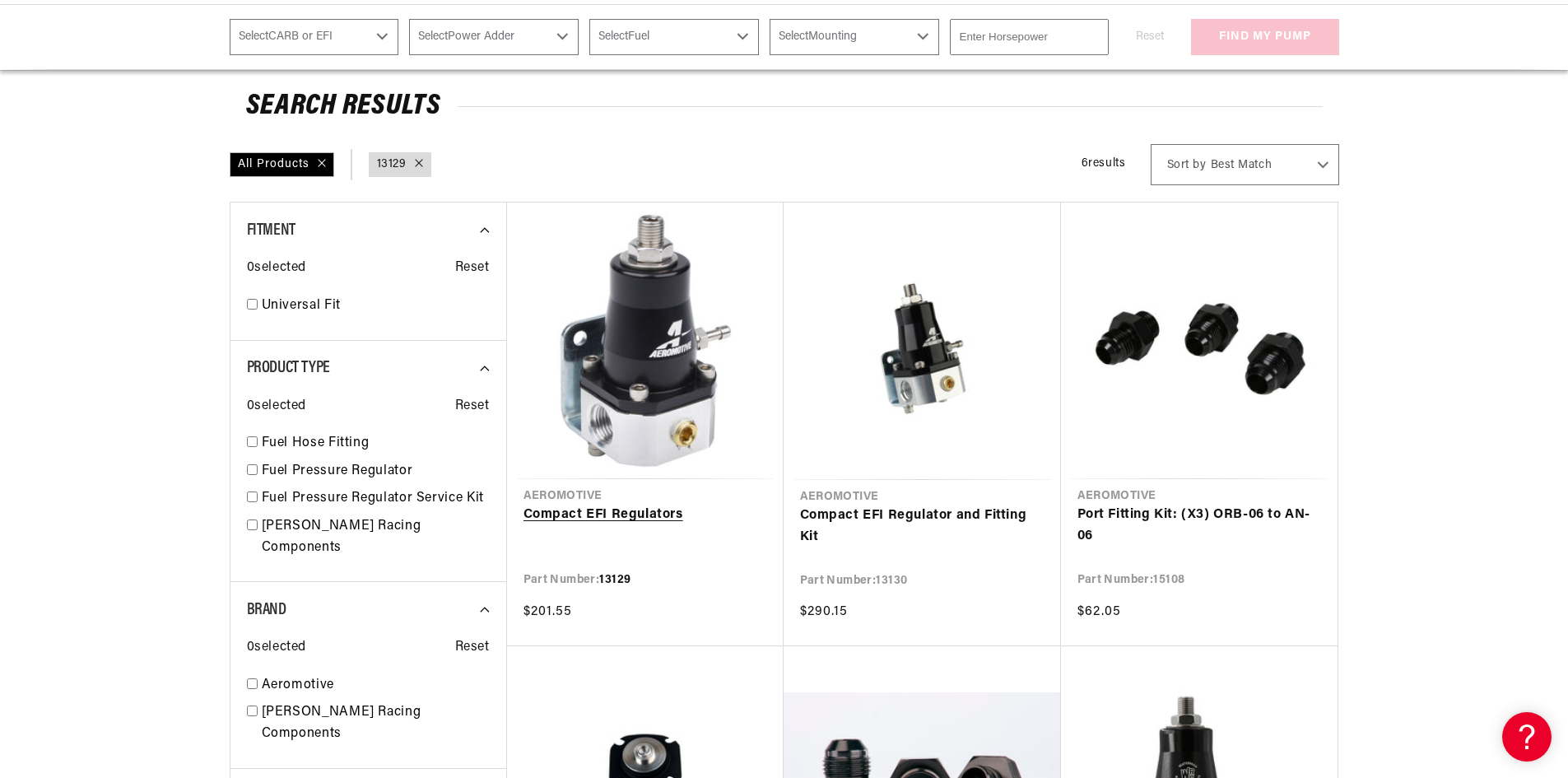
click at [628, 517] on link "Compact EFI Regulators" at bounding box center [645, 516] width 243 height 22
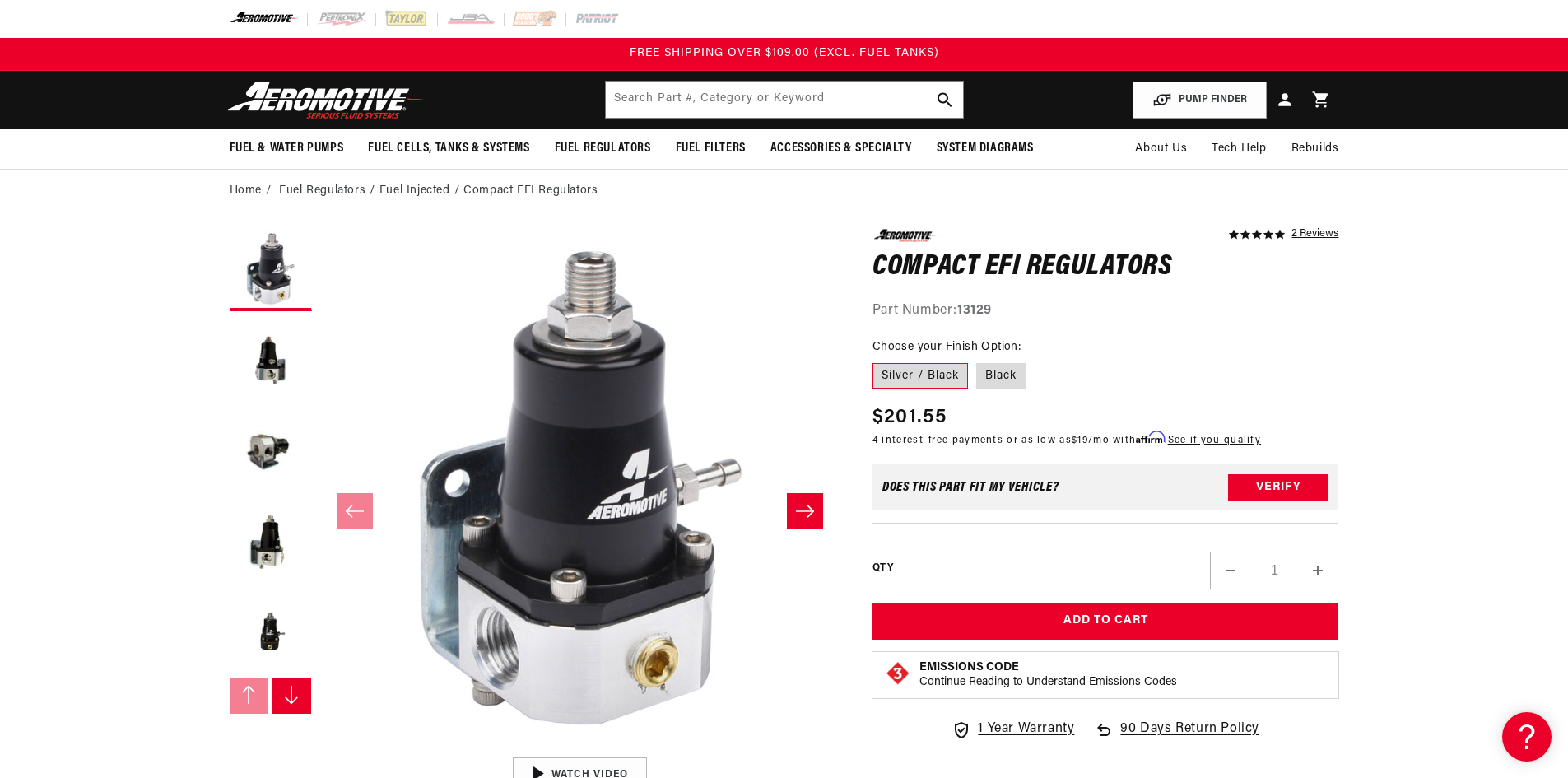
scroll to position [329, 0]
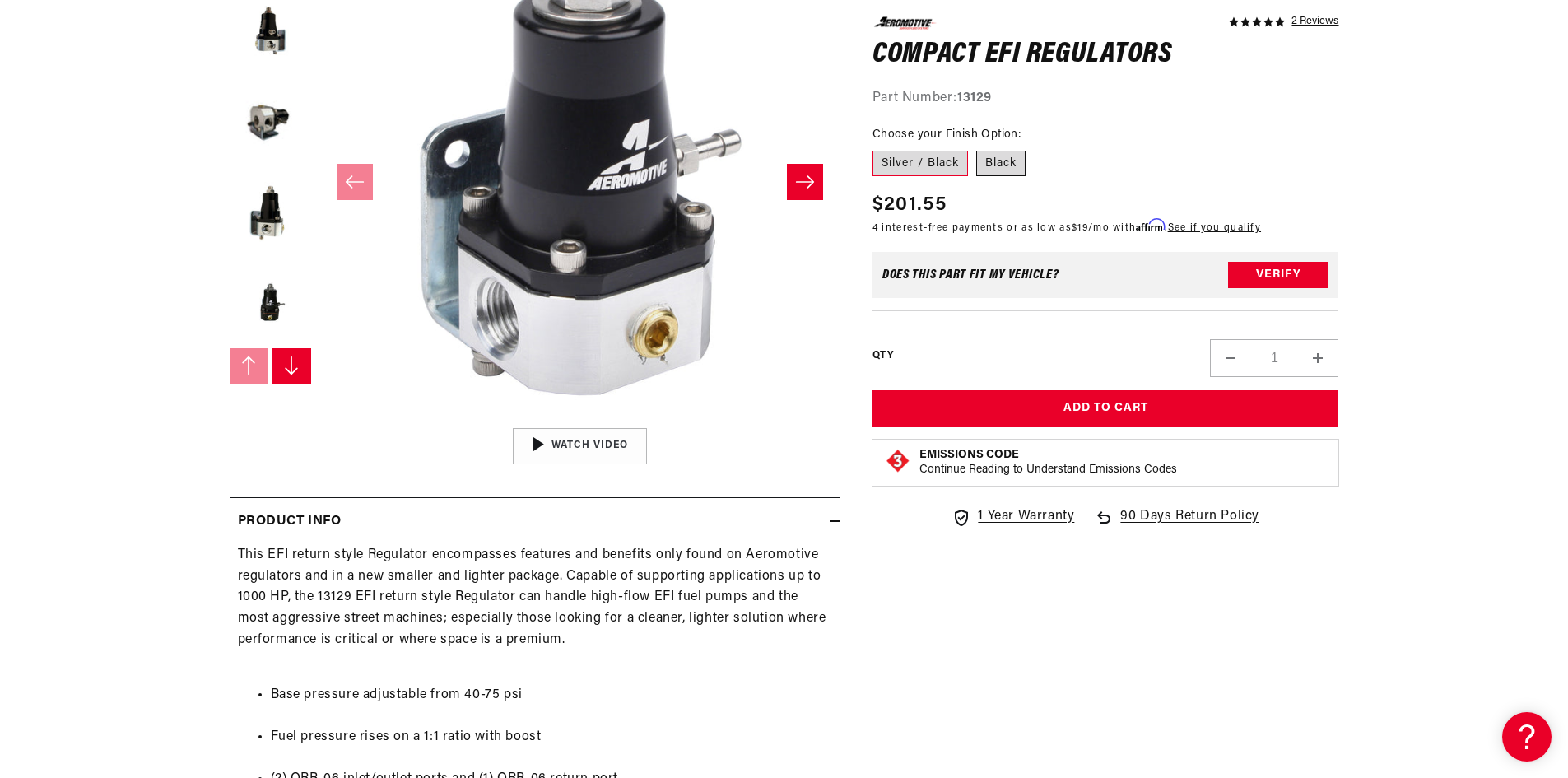
click at [996, 167] on label "Black" at bounding box center [1000, 163] width 49 height 27
click at [977, 147] on input "Black" at bounding box center [976, 146] width 1 height 1
radio input "true"
click at [916, 158] on label "Silver / Black" at bounding box center [920, 163] width 95 height 27
click at [878, 147] on input "Silver / Black" at bounding box center [877, 146] width 1 height 1
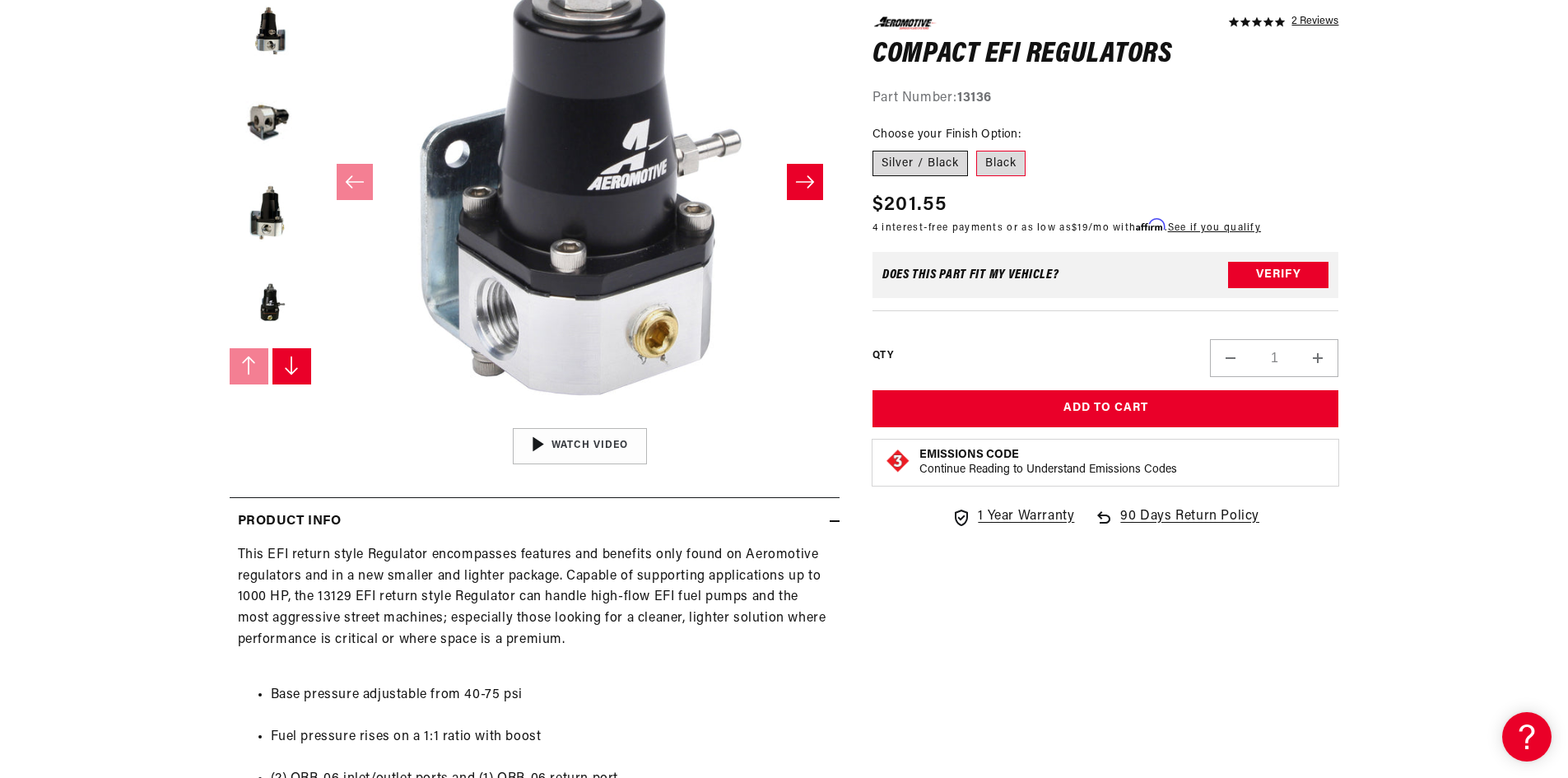
radio input "true"
click at [988, 165] on label "Black" at bounding box center [1000, 163] width 49 height 27
click at [977, 147] on input "Black" at bounding box center [976, 146] width 1 height 1
radio input "true"
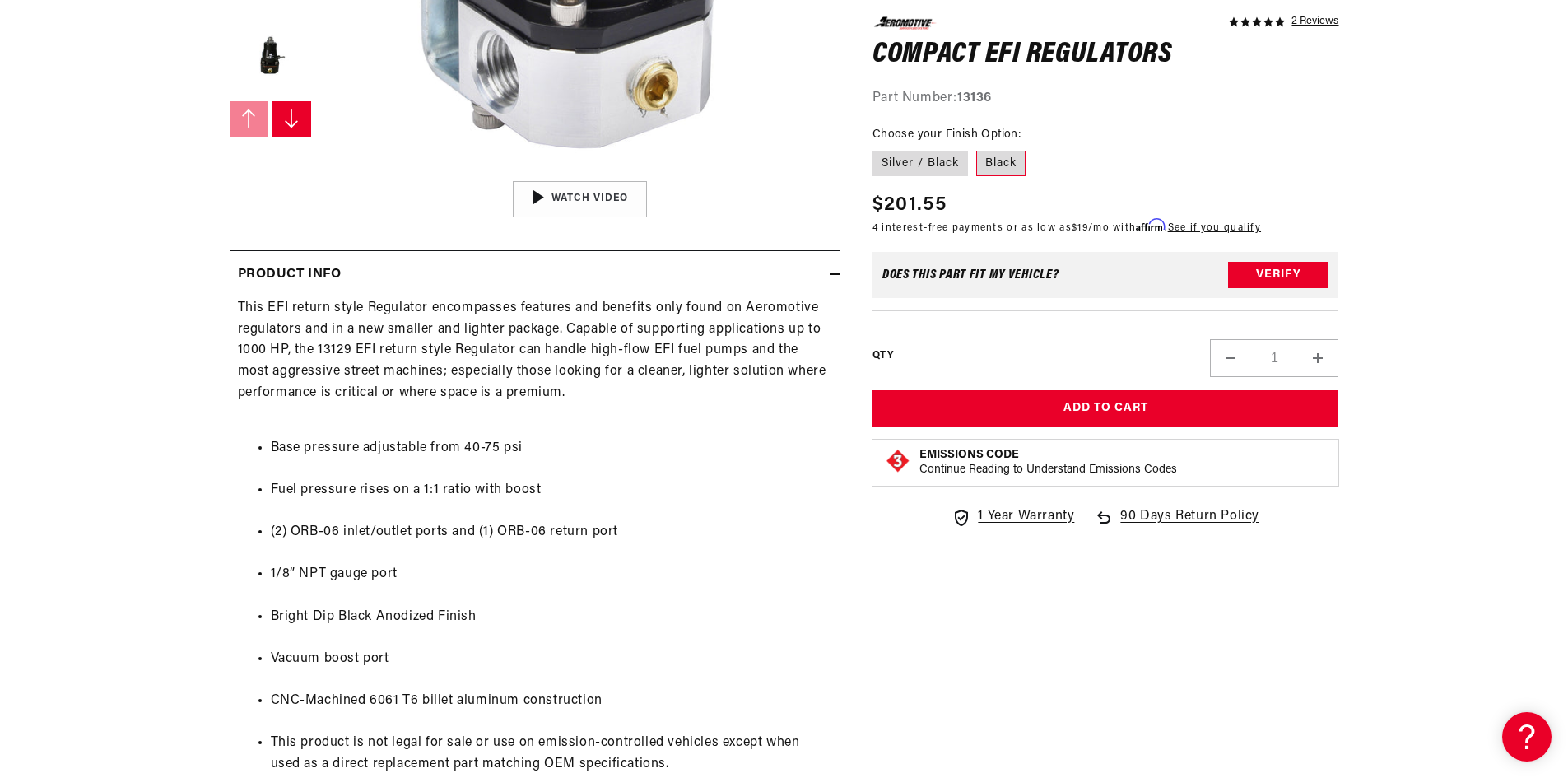
scroll to position [165, 0]
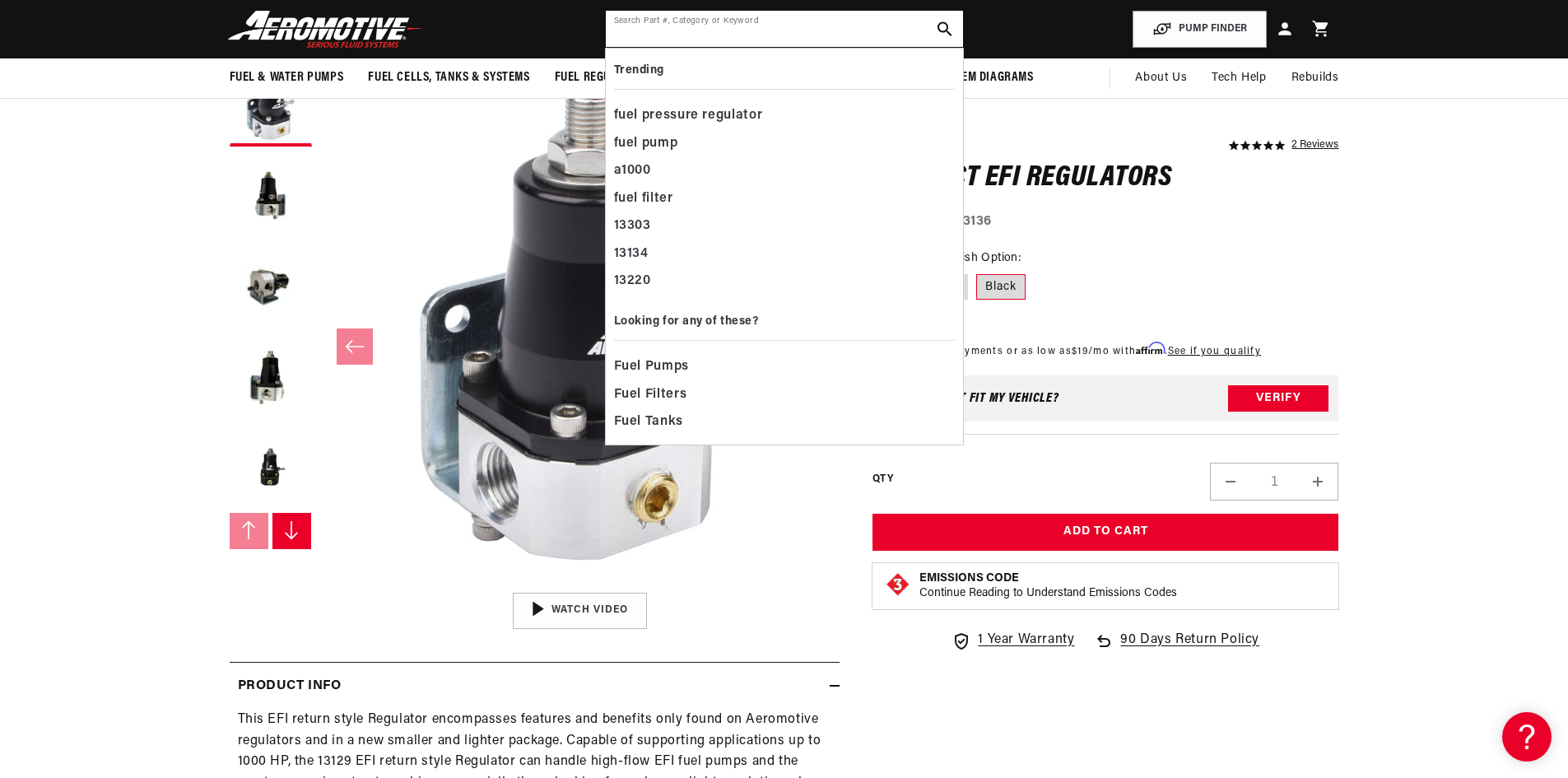
click at [714, 22] on input "text" at bounding box center [784, 28] width 357 height 36
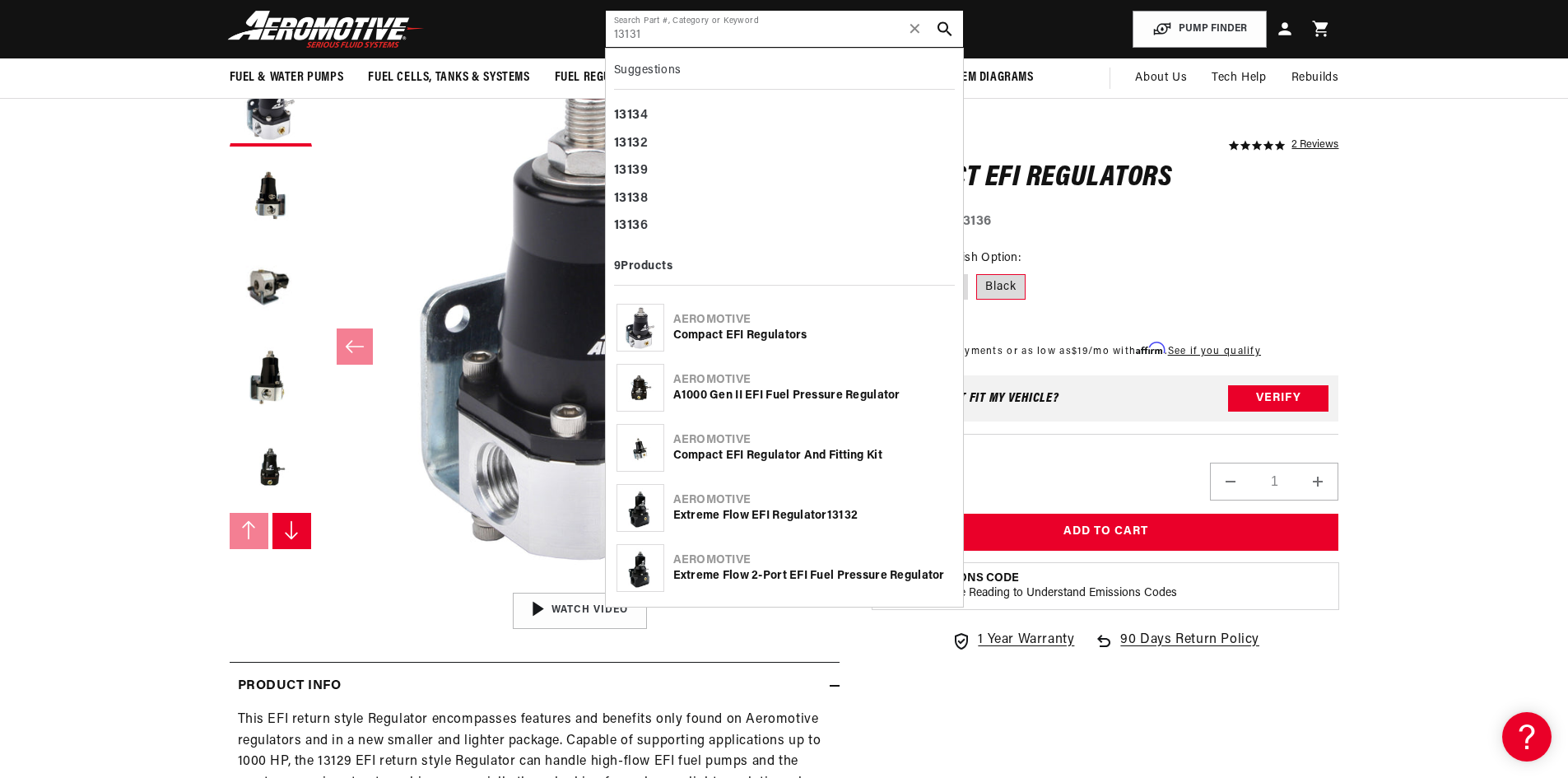
type input "13131"
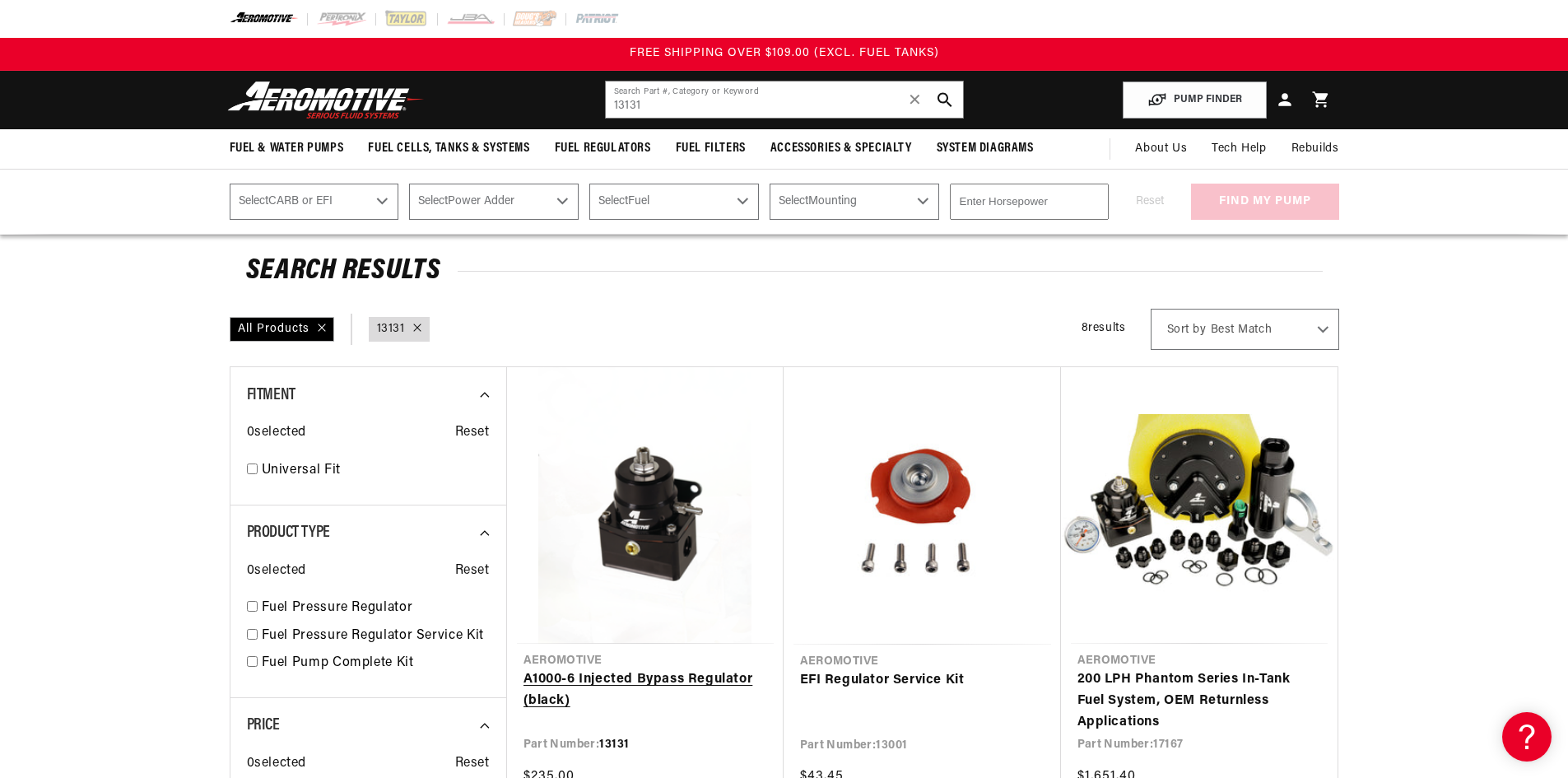
scroll to position [83, 0]
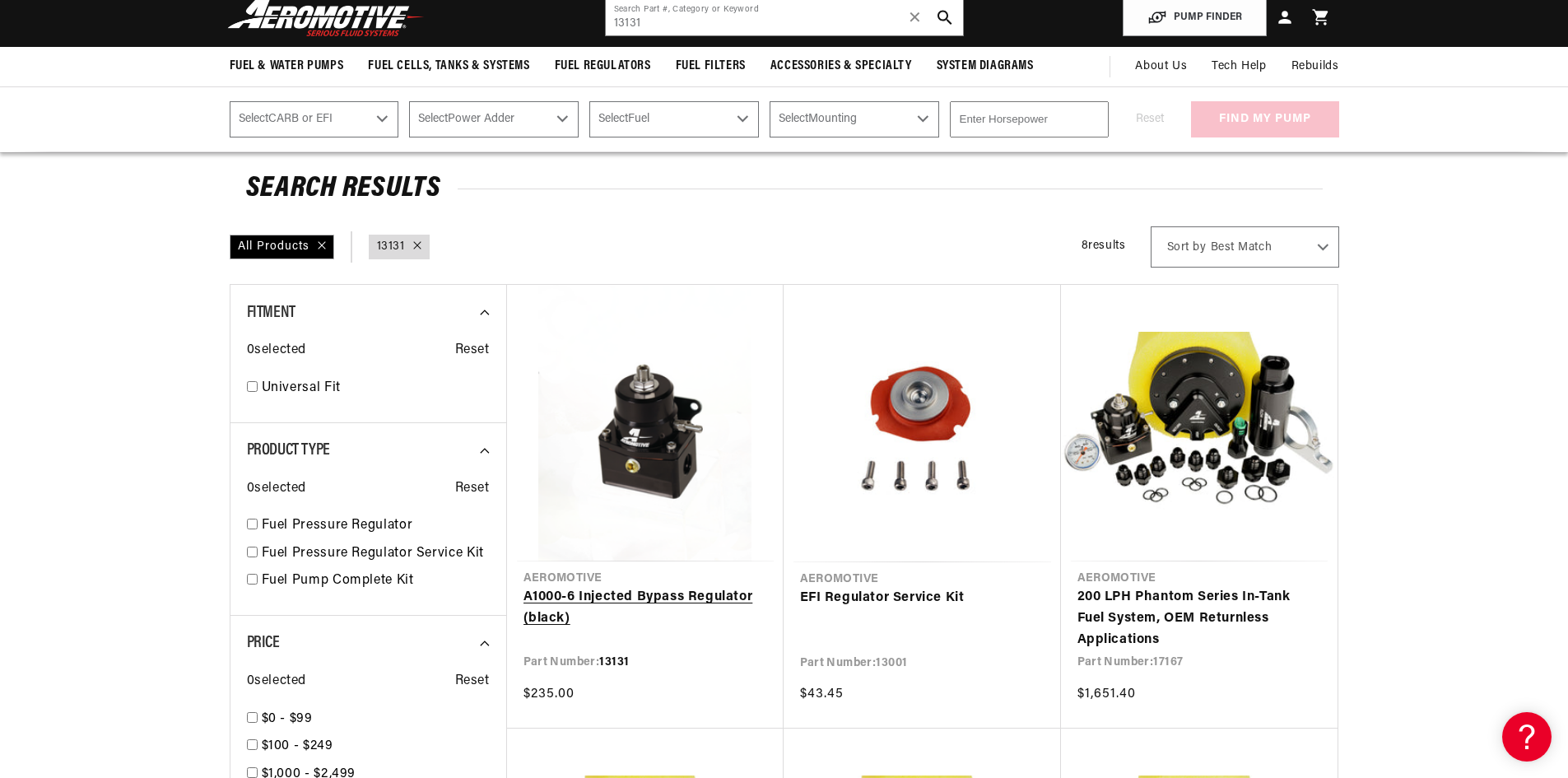
click at [638, 603] on link "A1000-6 Injected Bypass Regulator (black)" at bounding box center [645, 608] width 243 height 42
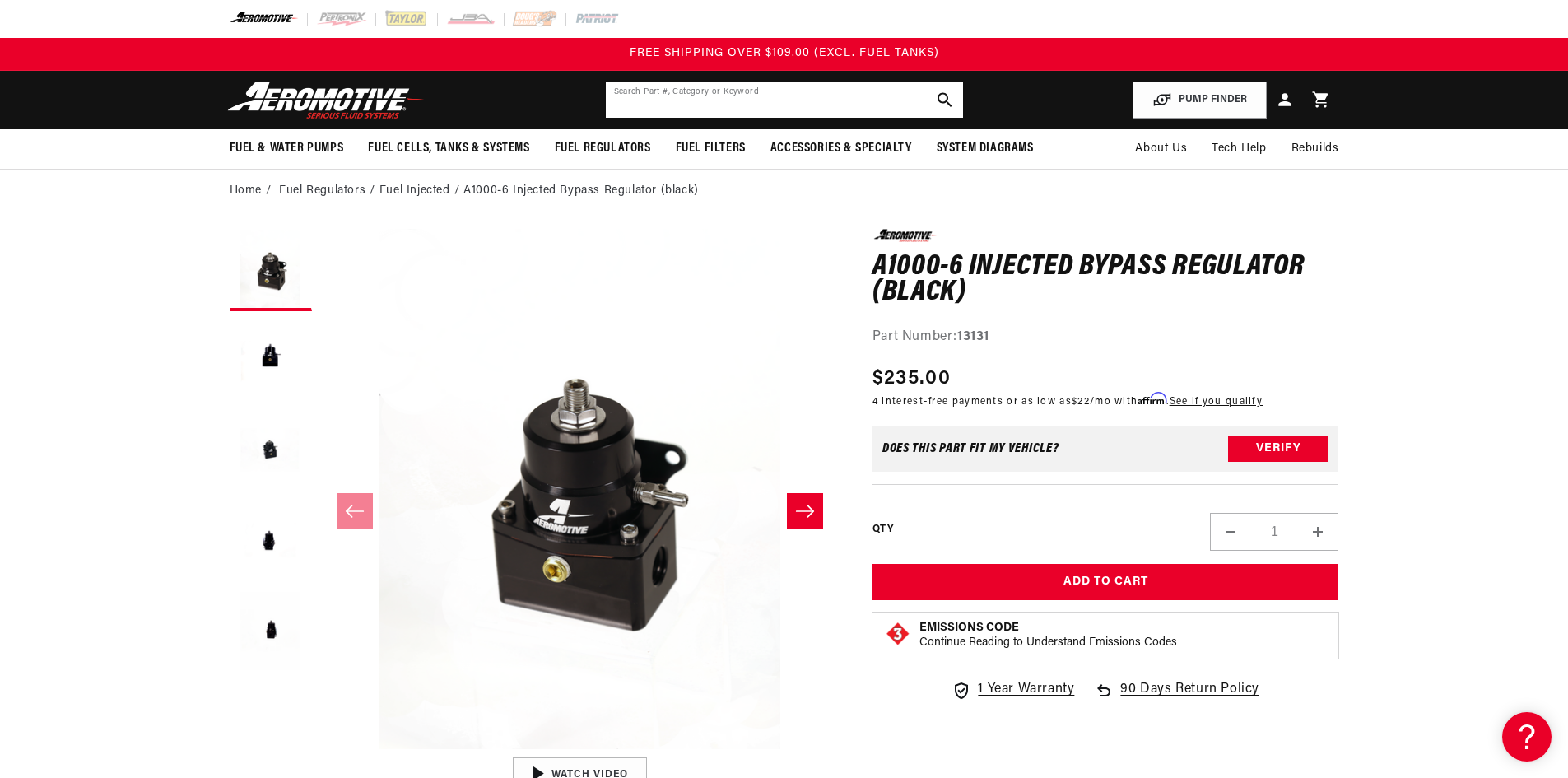
click at [655, 87] on input "text" at bounding box center [784, 99] width 357 height 36
type input "13"
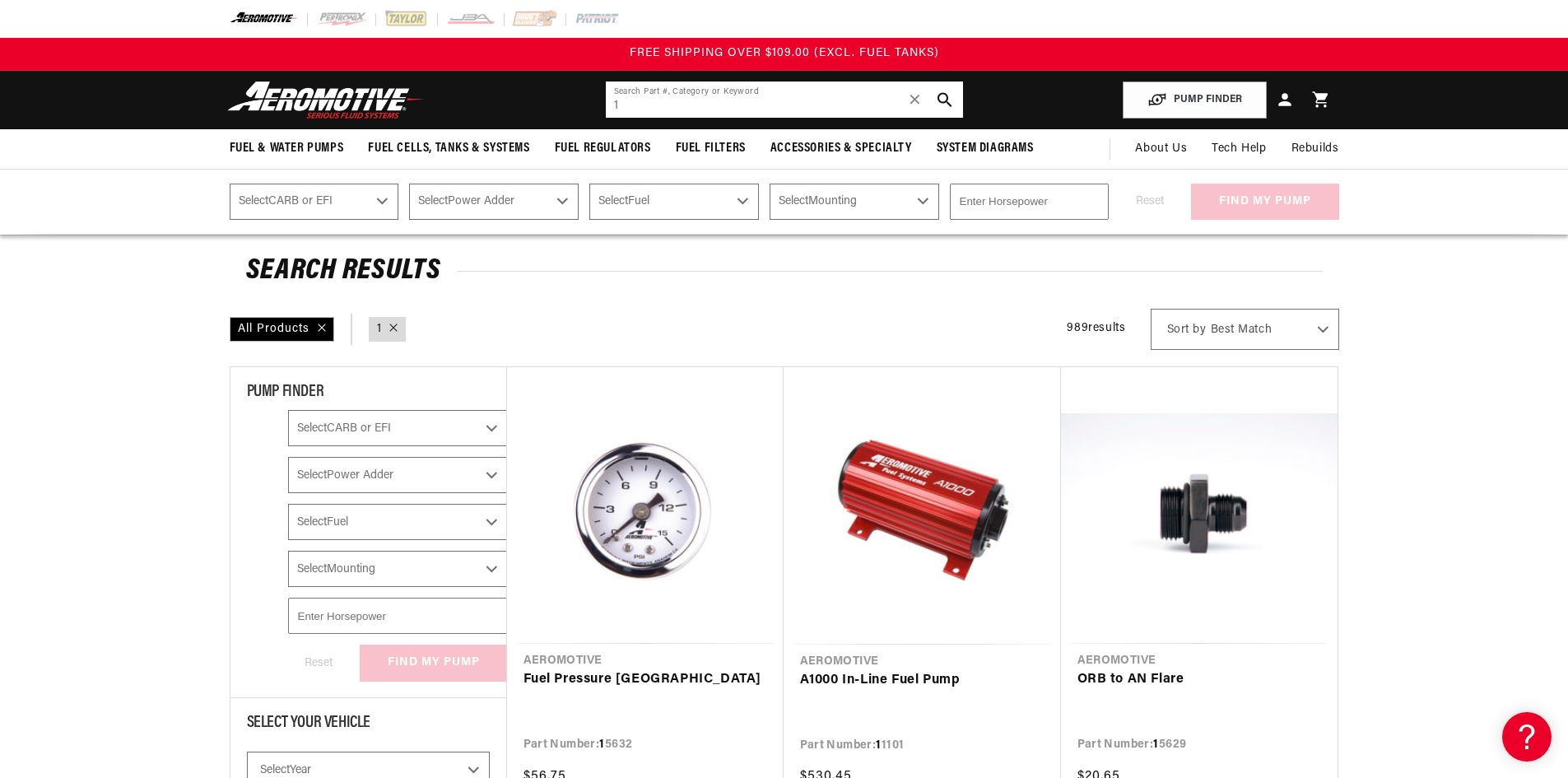
click at [660, 103] on input "1" at bounding box center [784, 99] width 357 height 36
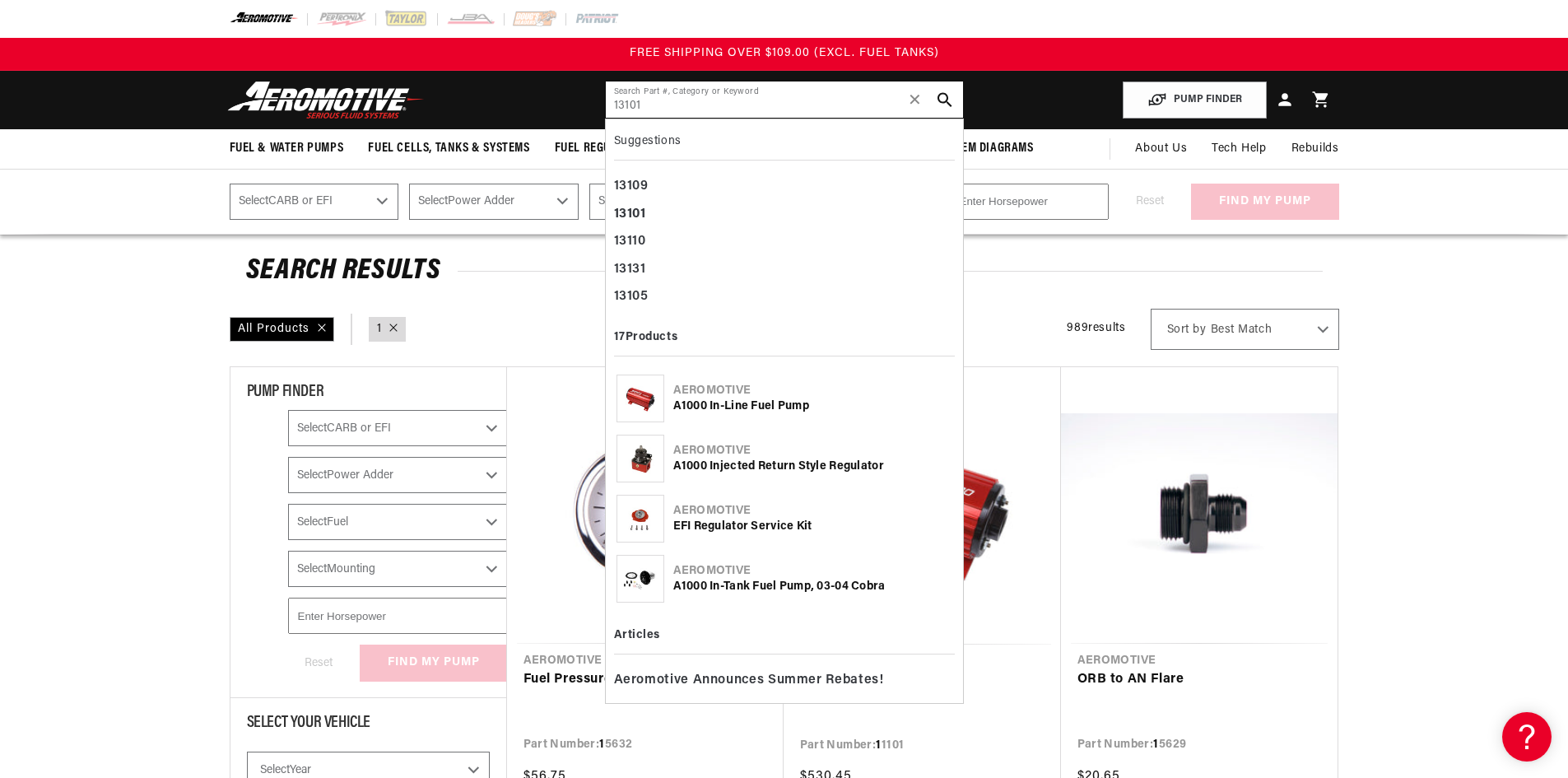
type input "13101"
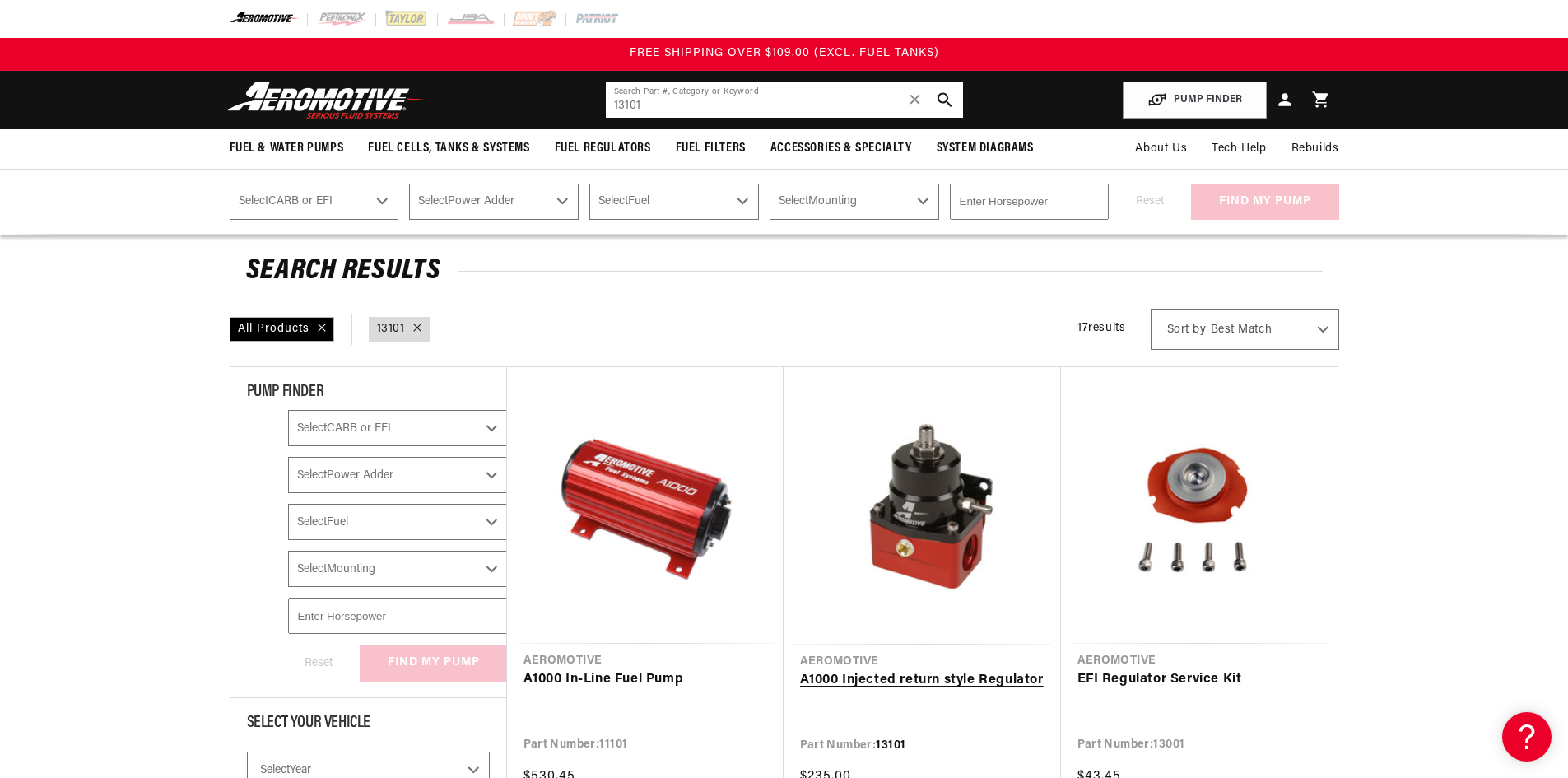
scroll to position [165, 0]
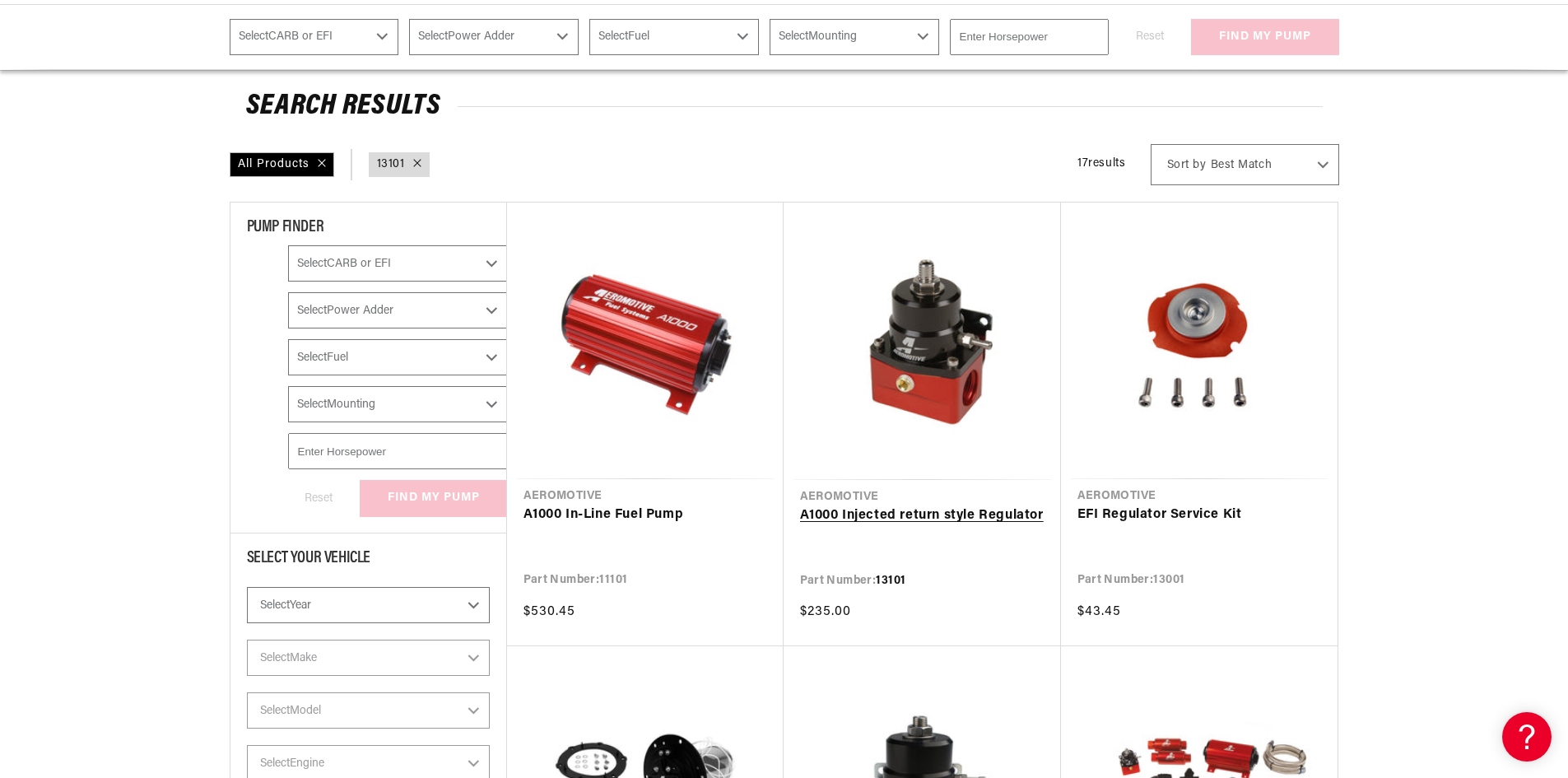
click at [856, 523] on link "A1000 Injected return style Regulator" at bounding box center [922, 517] width 244 height 22
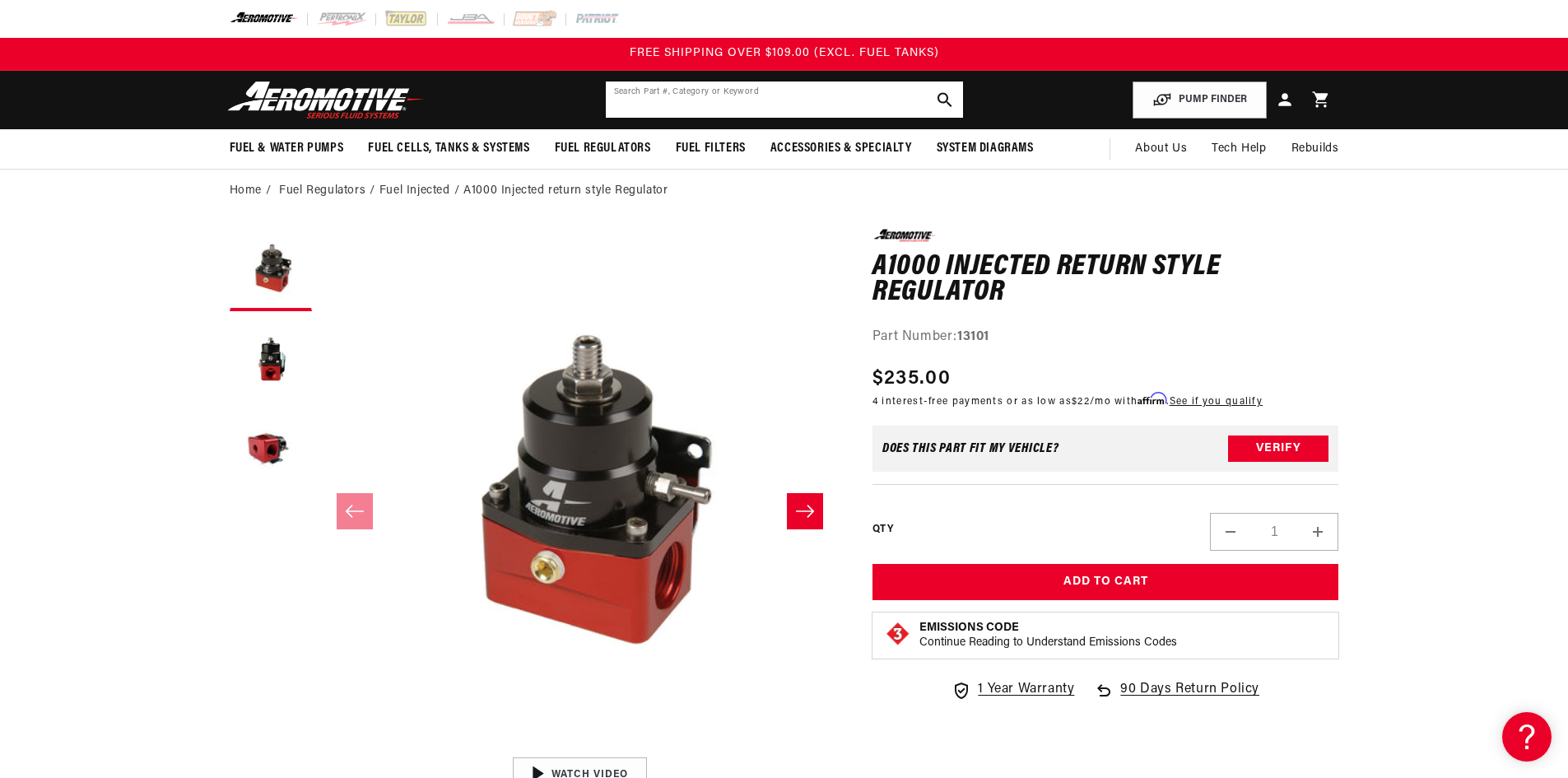
click at [728, 115] on input "text" at bounding box center [784, 99] width 357 height 36
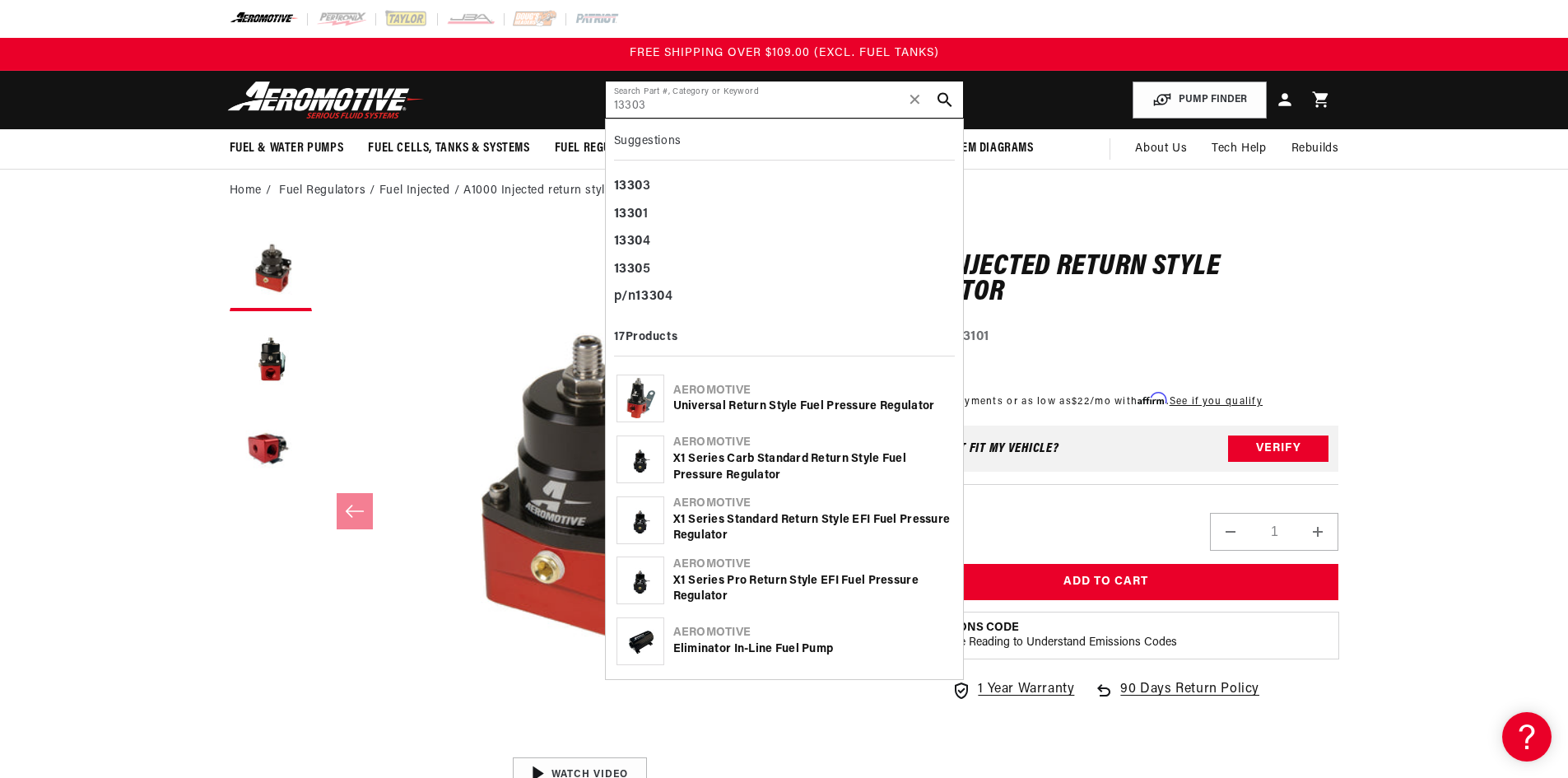
type input "13303"
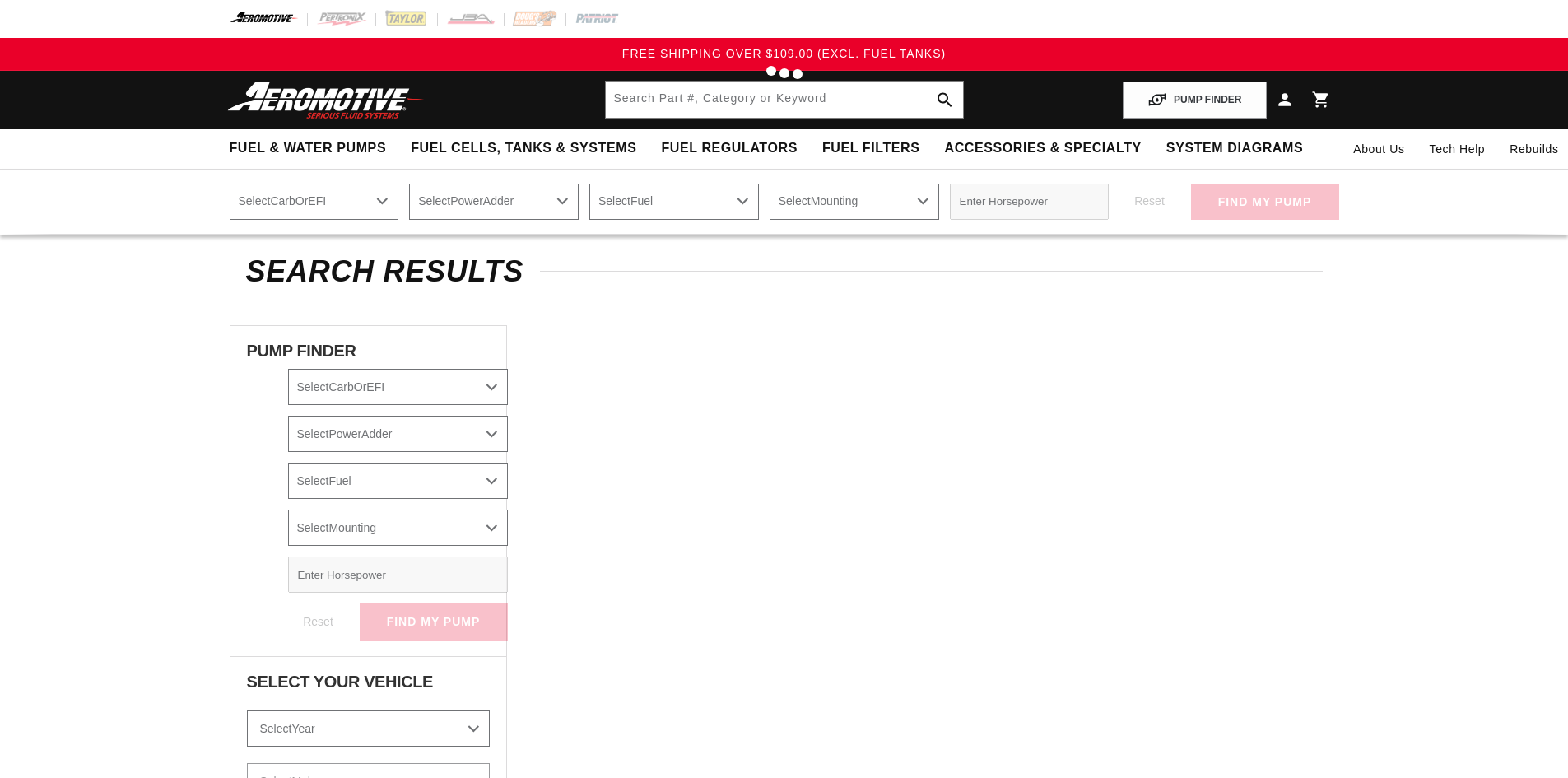
type input "13303"
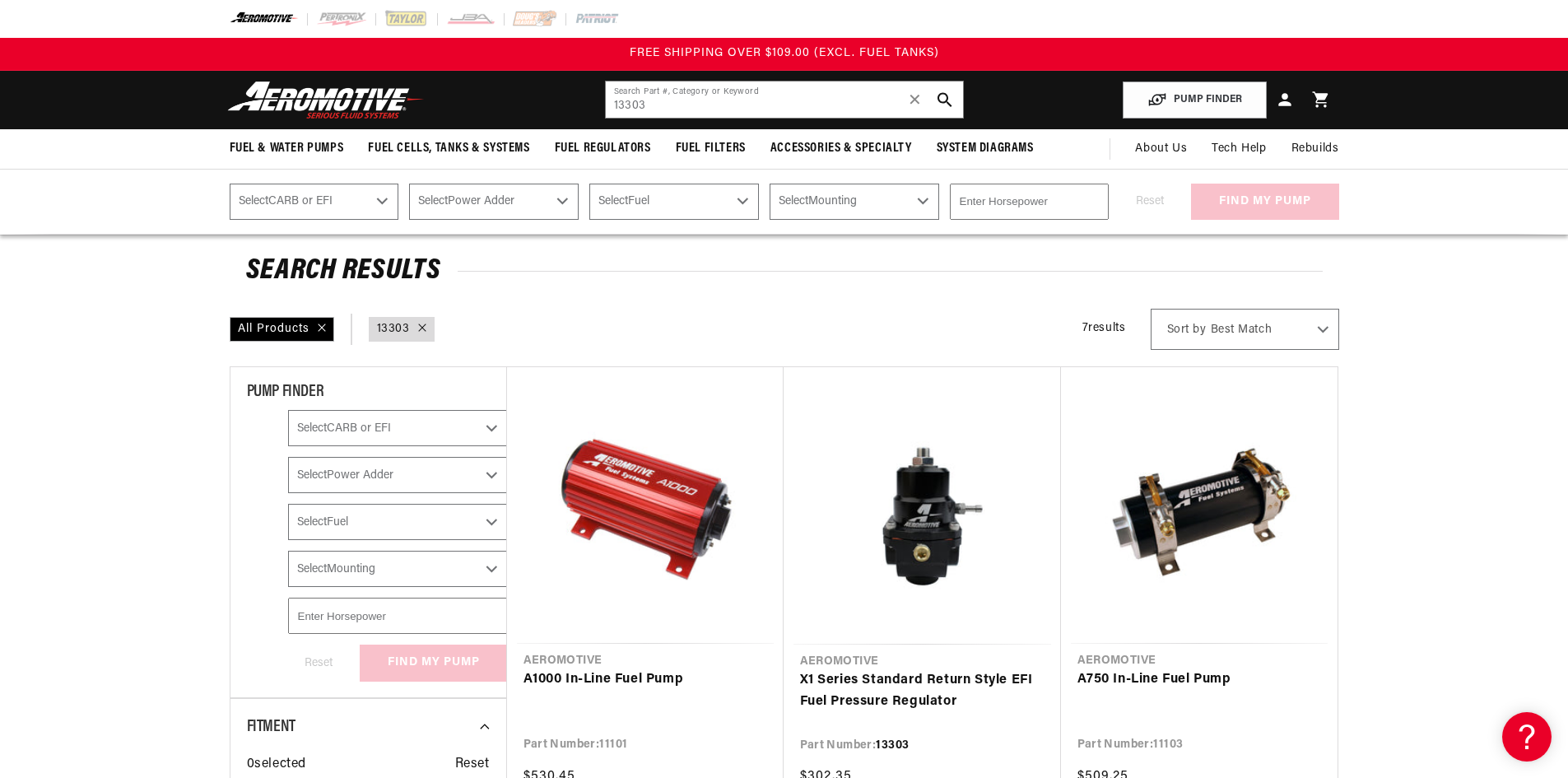
scroll to position [329, 0]
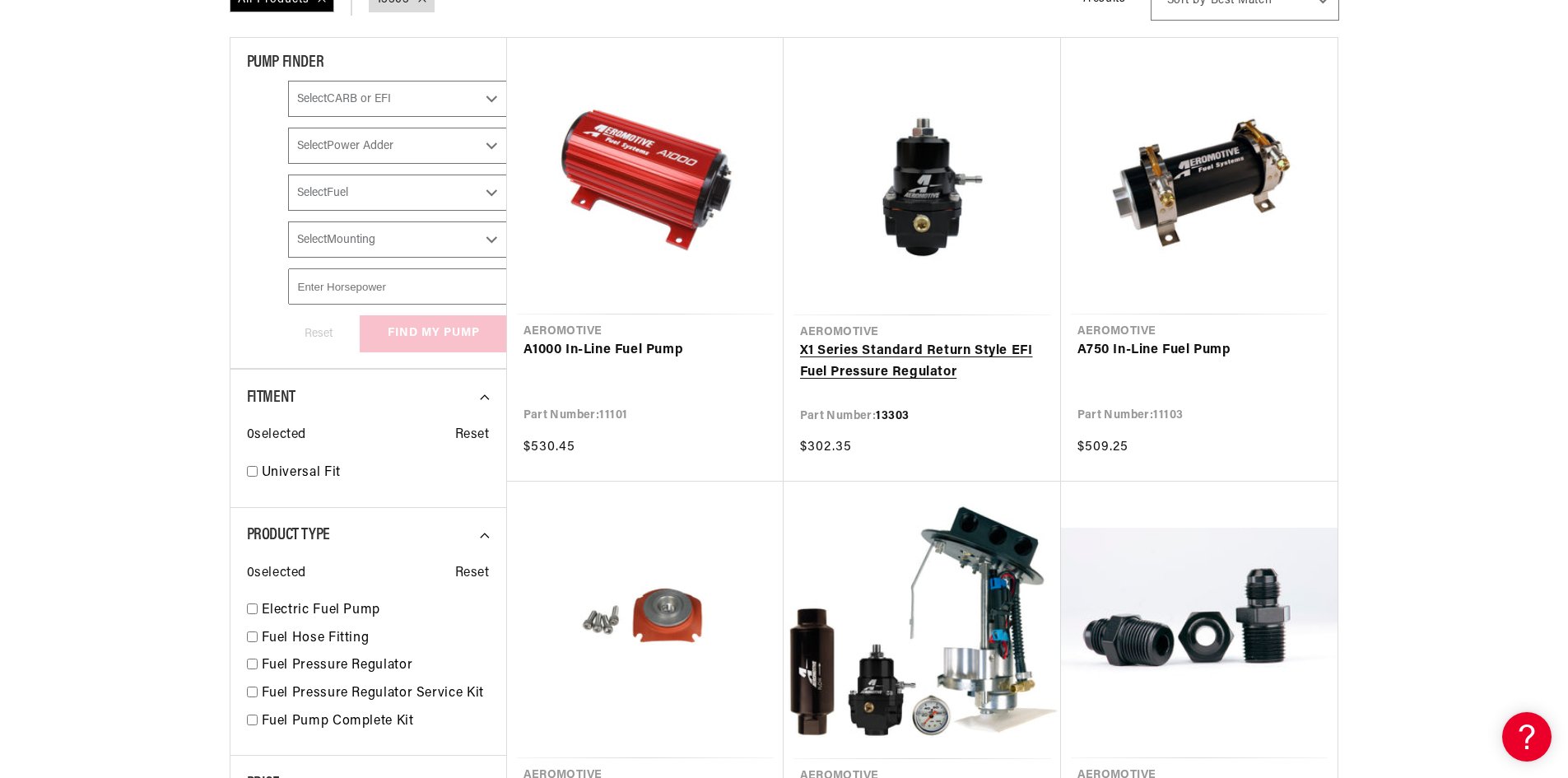
click at [870, 362] on link "X1 Series Standard Return Style EFI Fuel Pressure Regulator" at bounding box center [922, 361] width 244 height 42
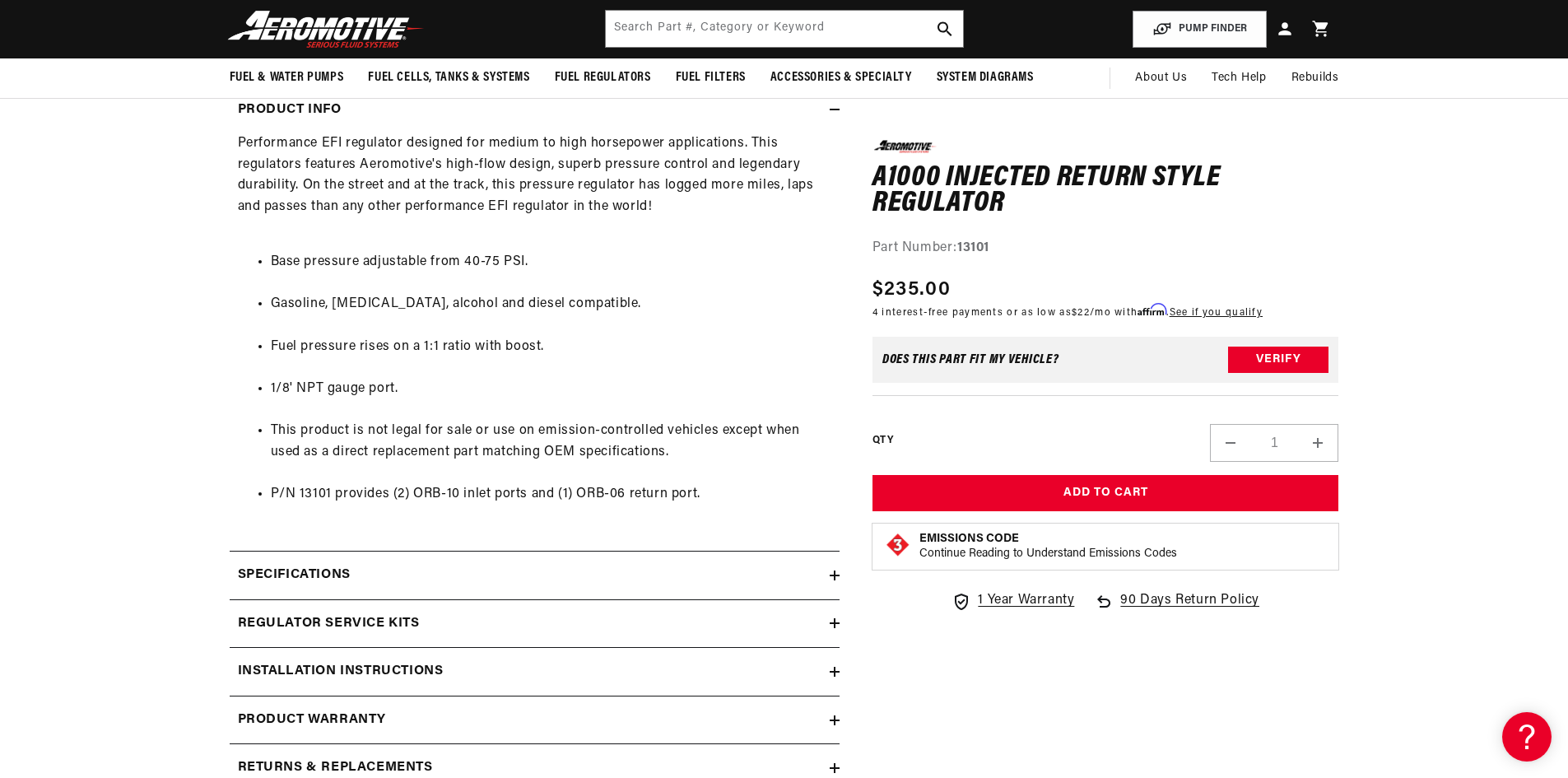
scroll to position [329, 0]
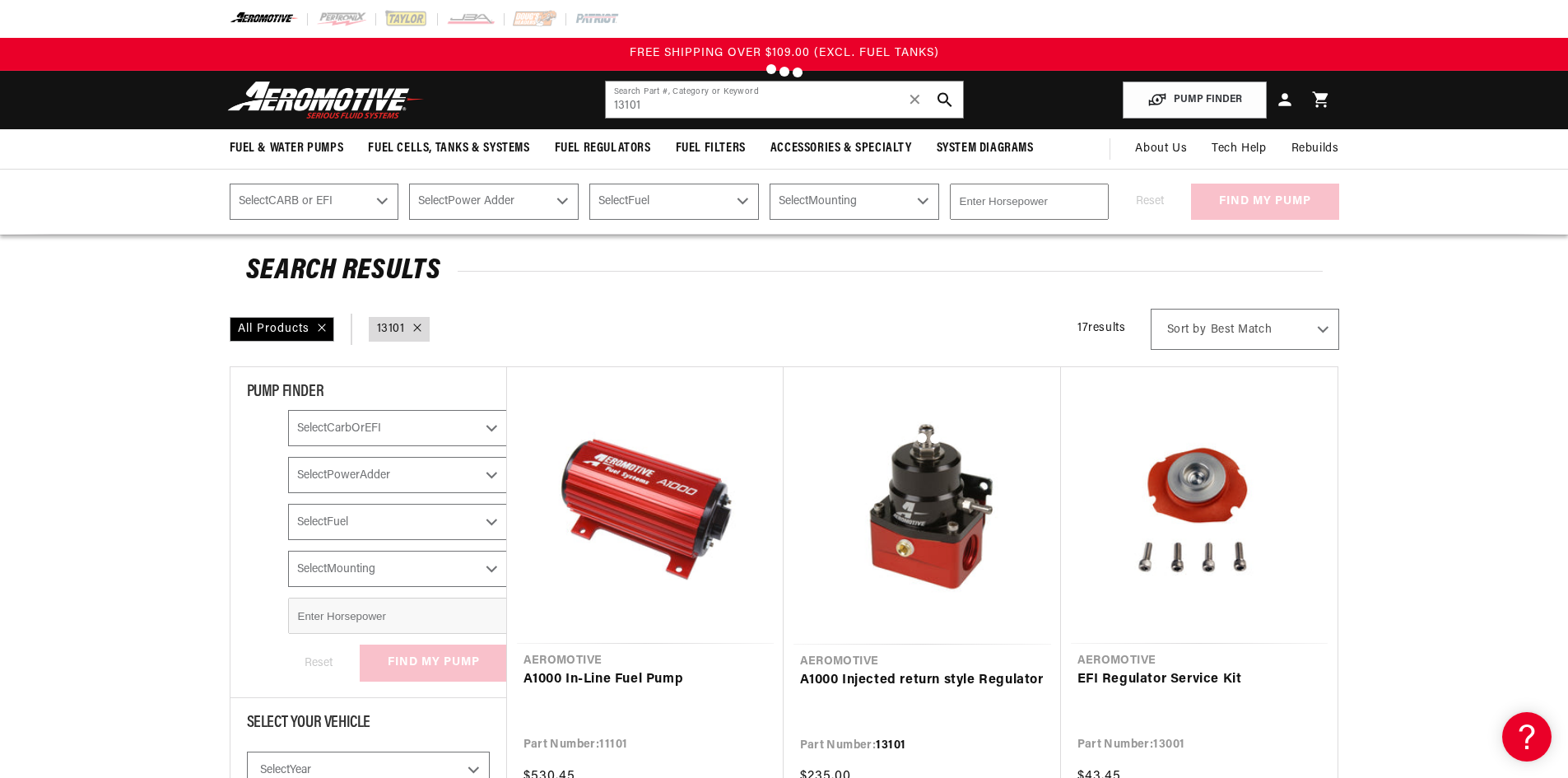
type input "1"
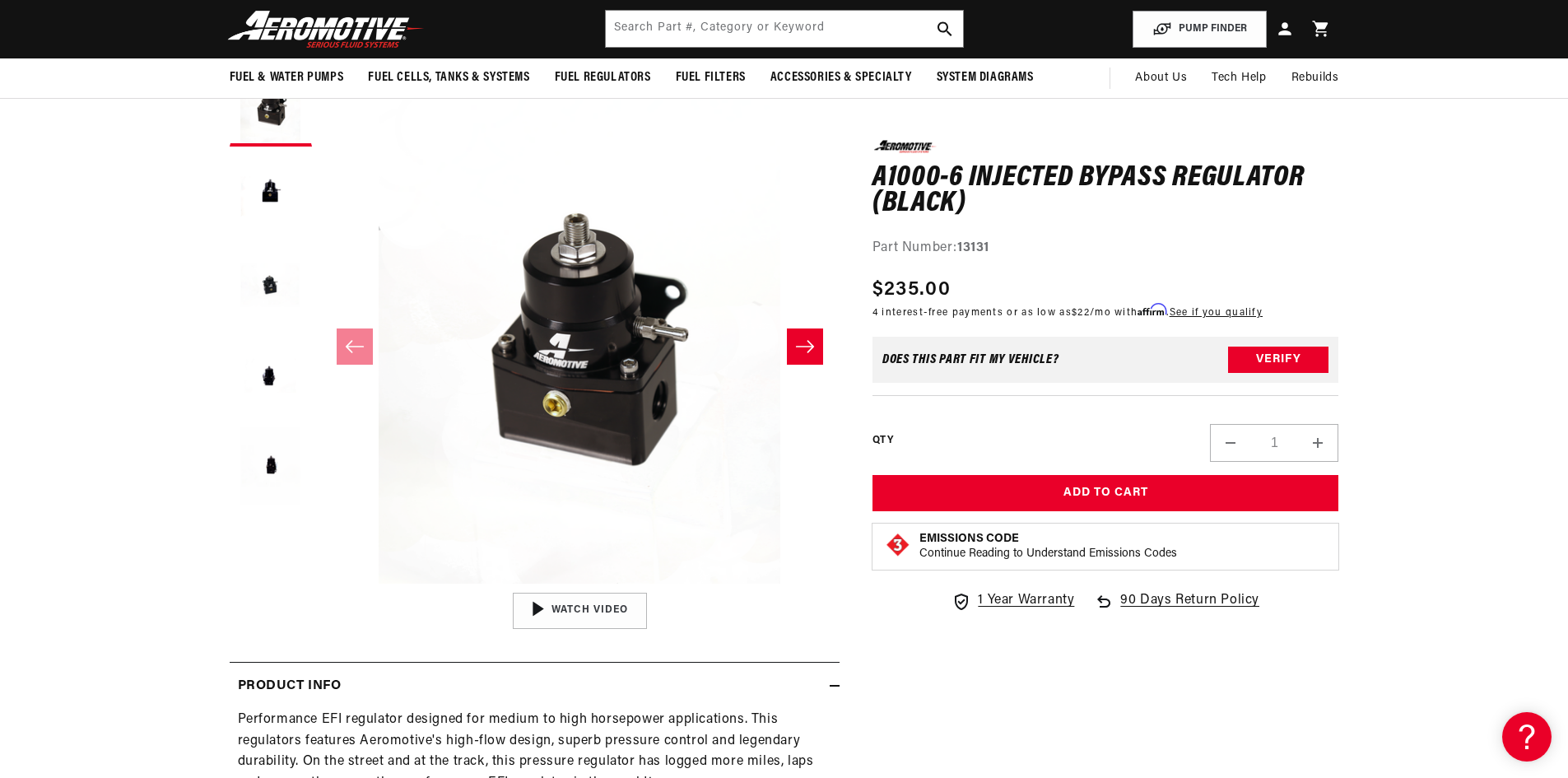
scroll to position [83, 0]
